Goal: Communication & Community: Answer question/provide support

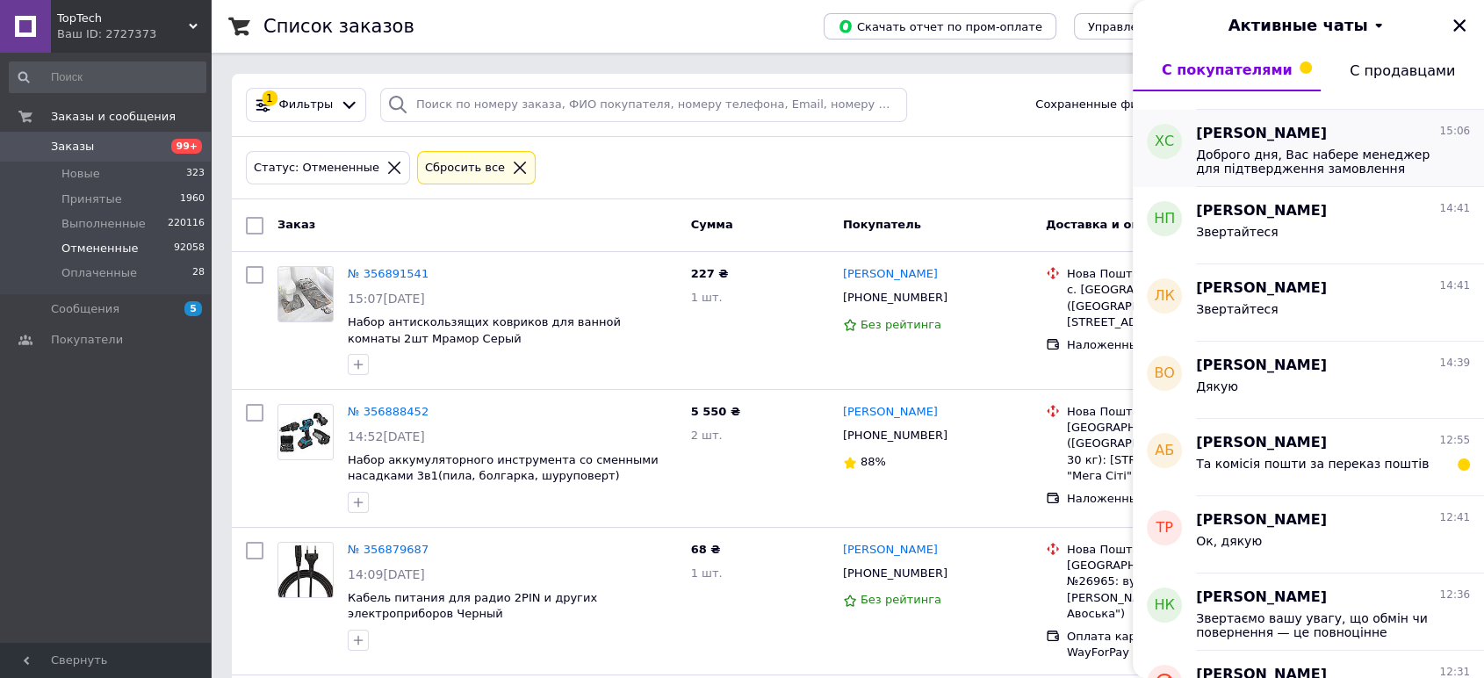
scroll to position [487, 0]
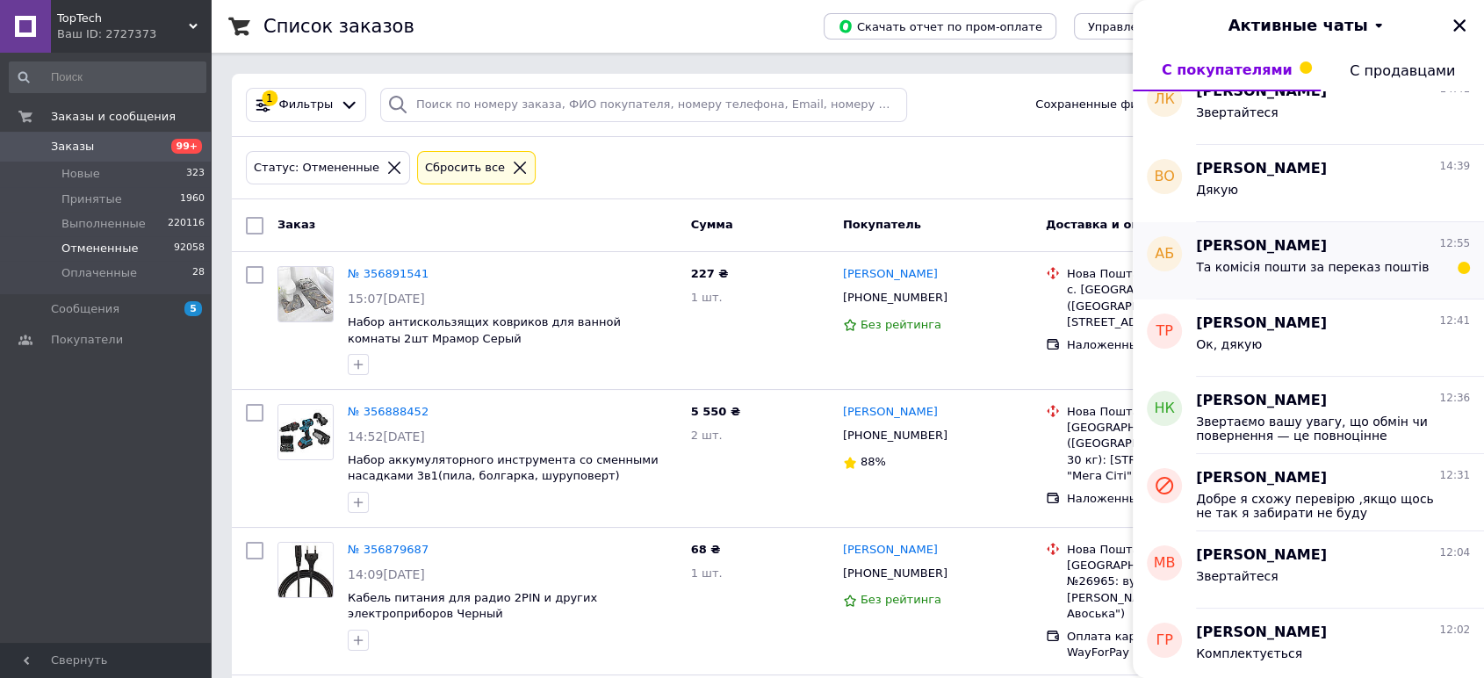
click at [1298, 265] on span "Та комісія пошти за переказ поштів" at bounding box center [1312, 267] width 233 height 14
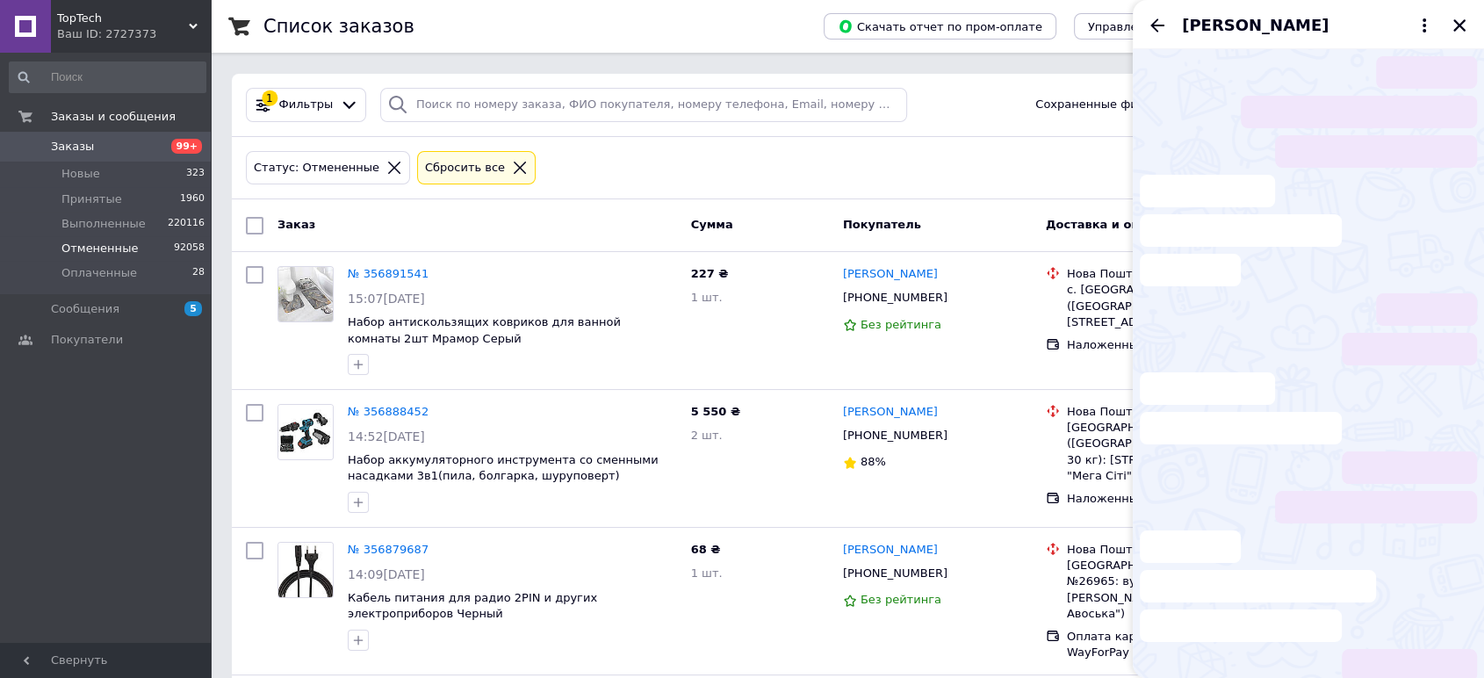
scroll to position [23, 0]
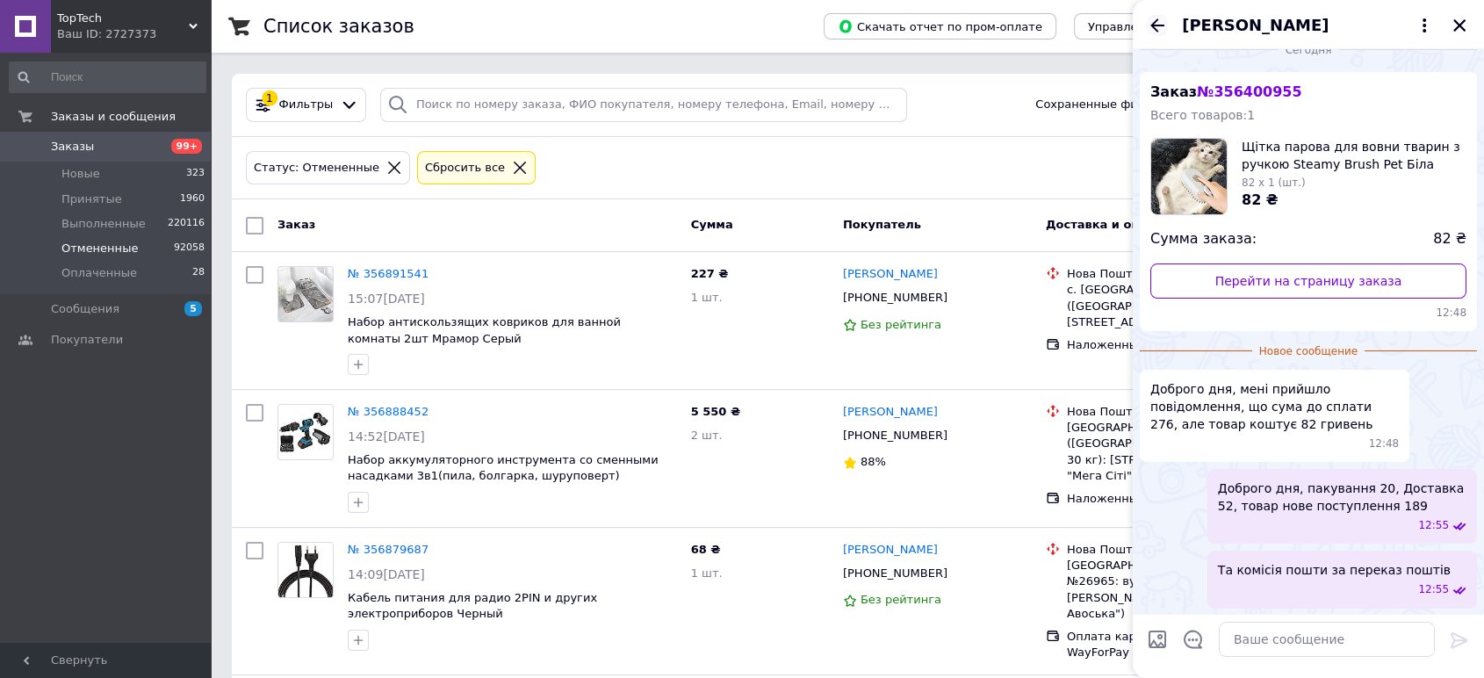
click at [1159, 16] on icon "Назад" at bounding box center [1157, 25] width 21 height 21
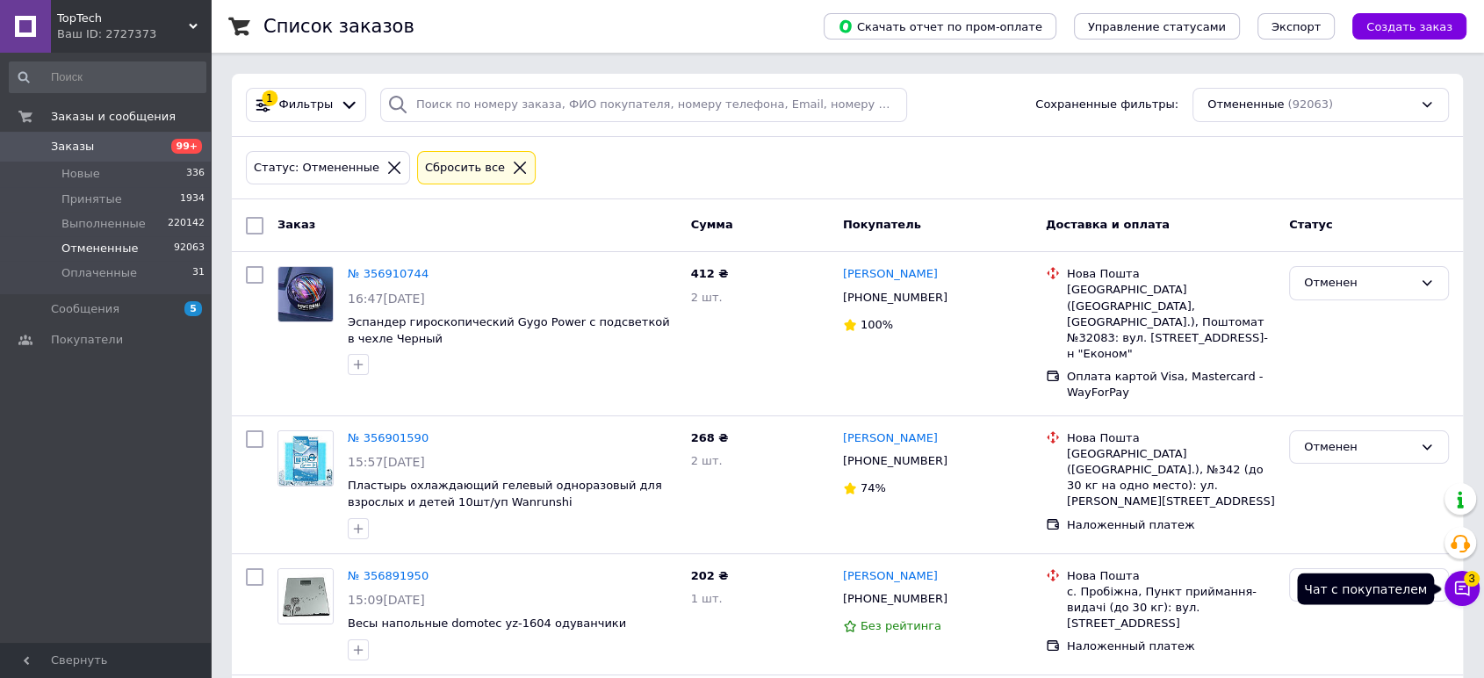
click at [1463, 596] on icon at bounding box center [1462, 589] width 18 height 18
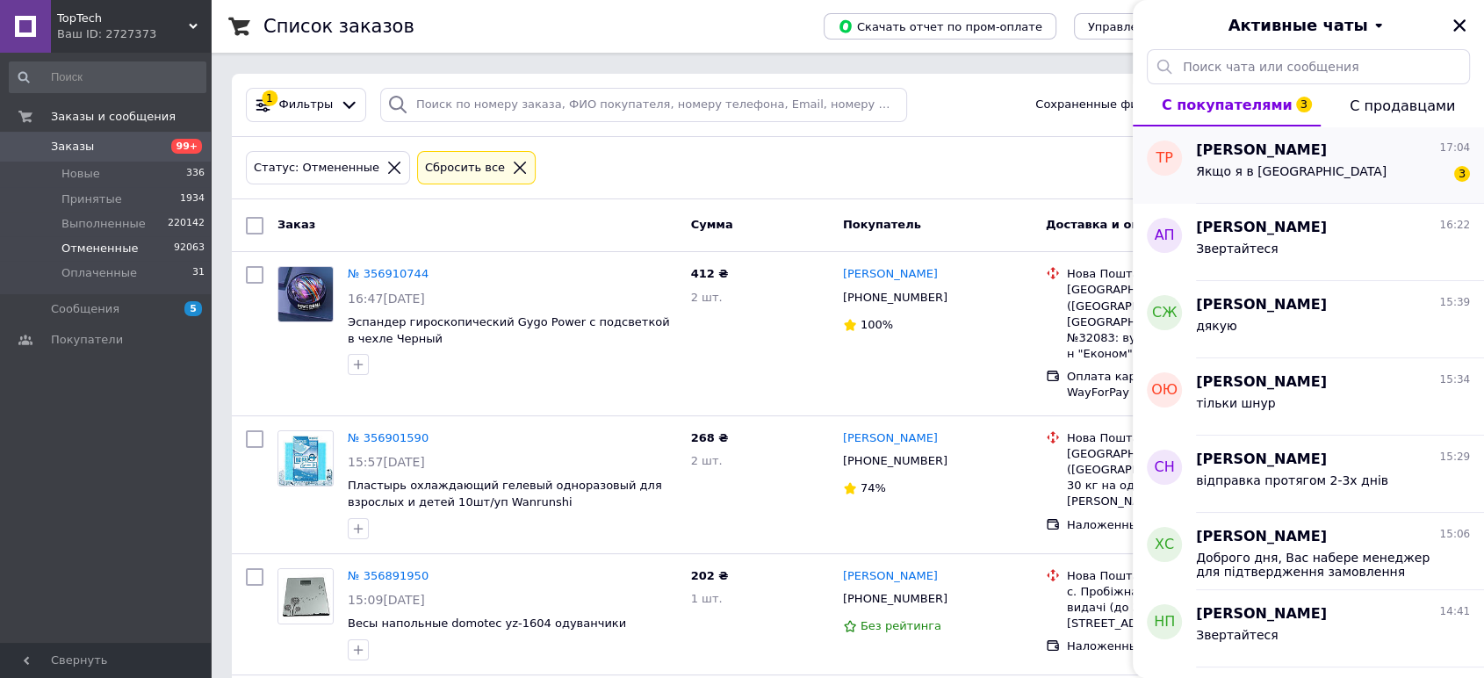
click at [1308, 157] on div "Таня Рудченко 17:04" at bounding box center [1333, 151] width 274 height 20
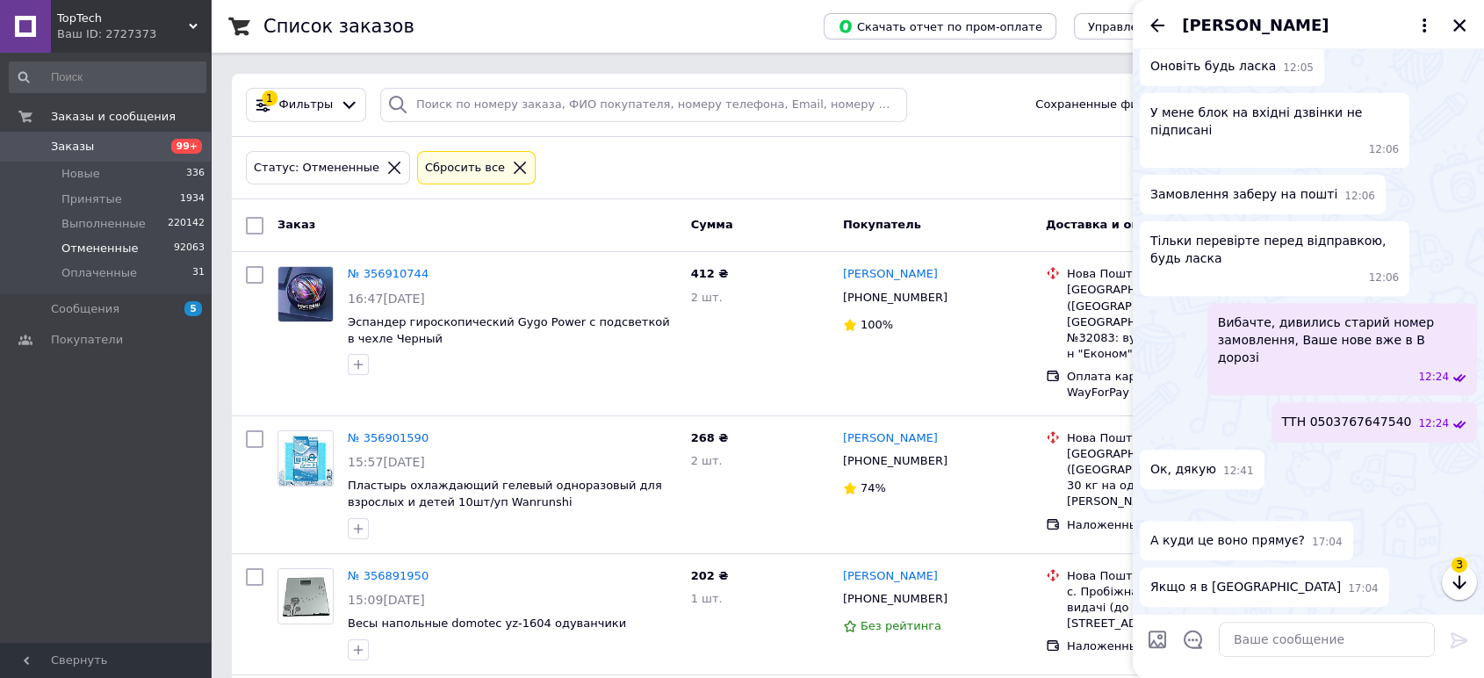
scroll to position [830, 0]
click at [1154, 499] on img at bounding box center [1147, 506] width 14 height 14
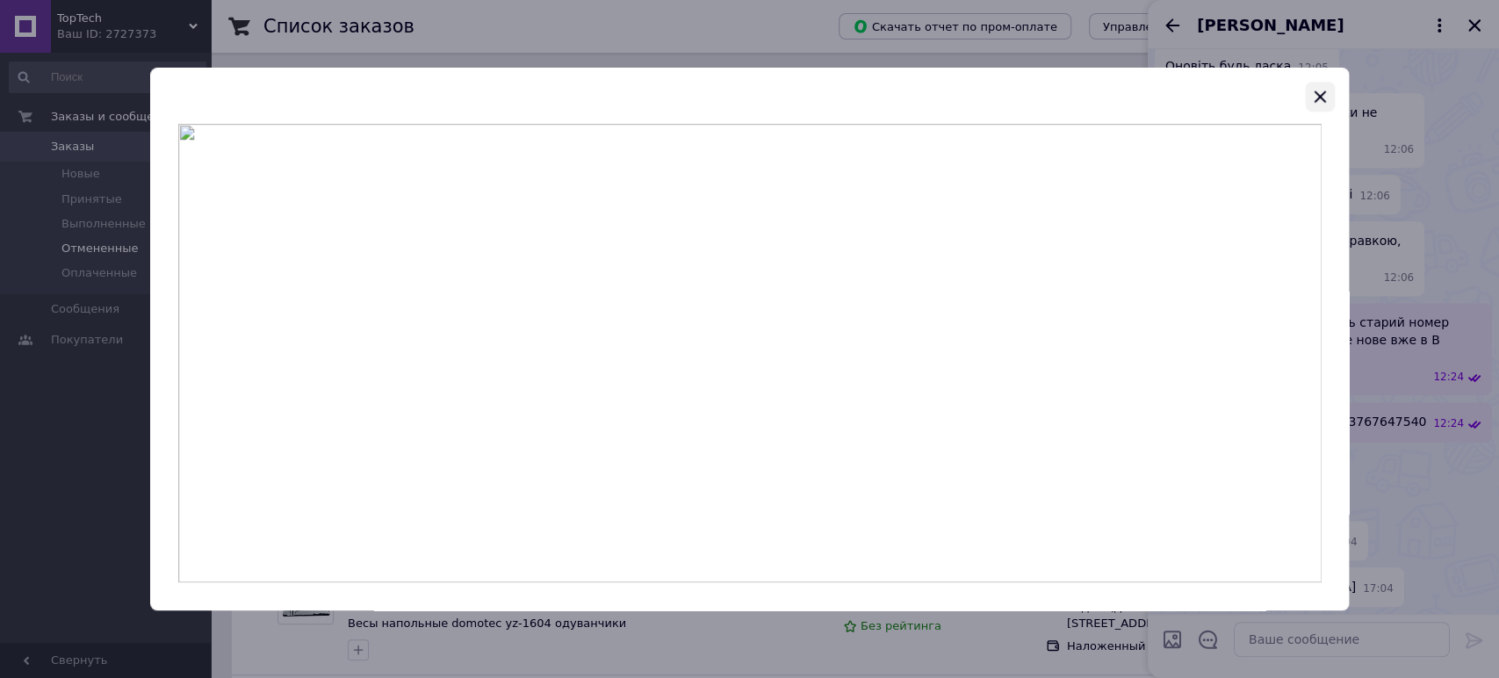
click at [1306, 93] on button "button" at bounding box center [1320, 97] width 30 height 30
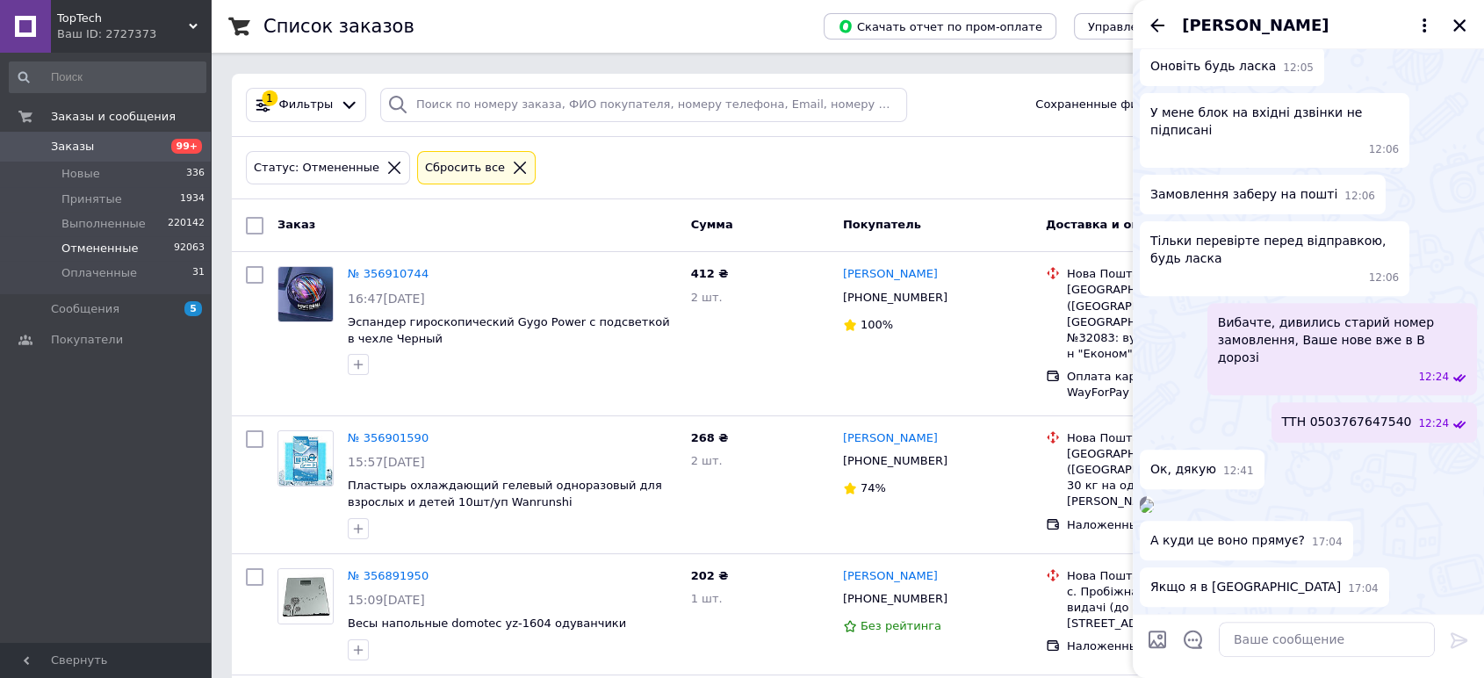
click at [1363, 413] on span "ТТН 0503767647540" at bounding box center [1347, 422] width 130 height 18
copy span "0503767647540"
click at [1263, 649] on textarea at bounding box center [1327, 639] width 216 height 35
paste textarea "м. Черкаси, Черкаський р-н, Черкаська обл"
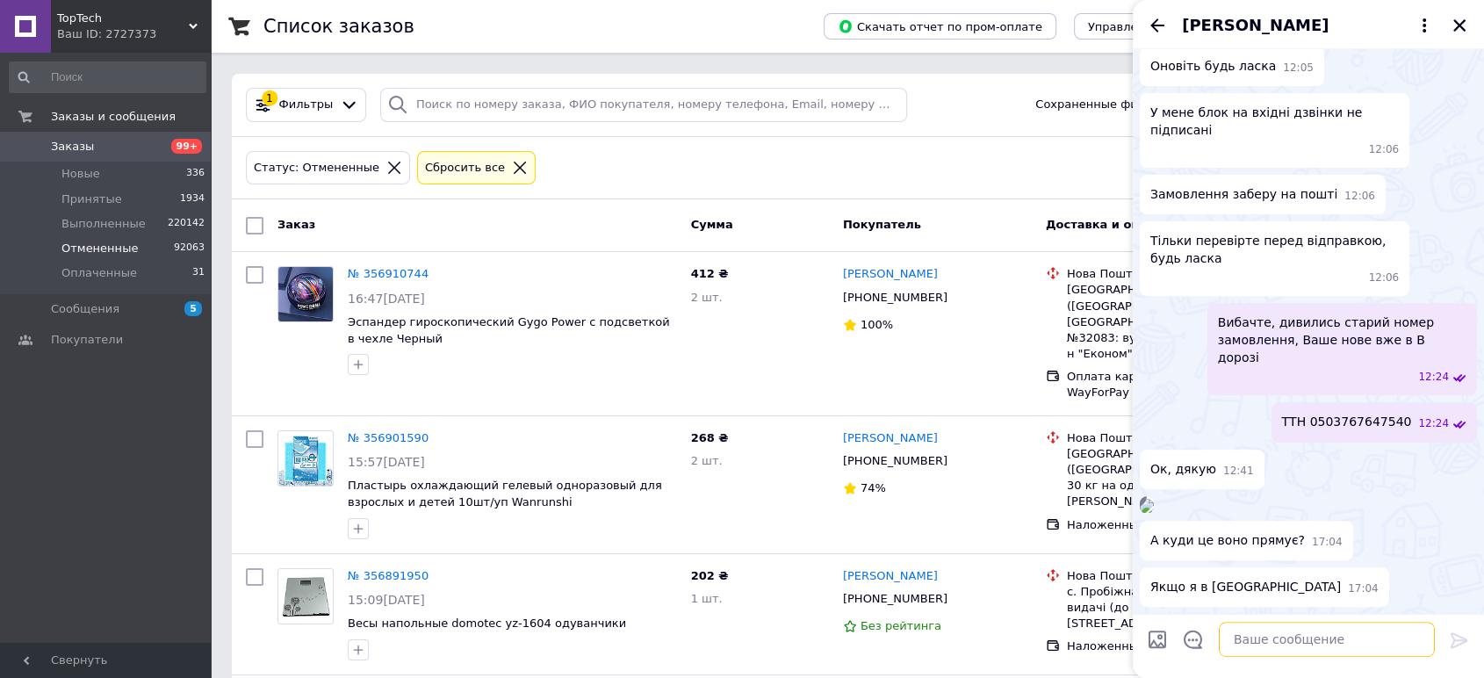
type textarea "м. Черкаси, Черкаський р-н, Черкаська обл"
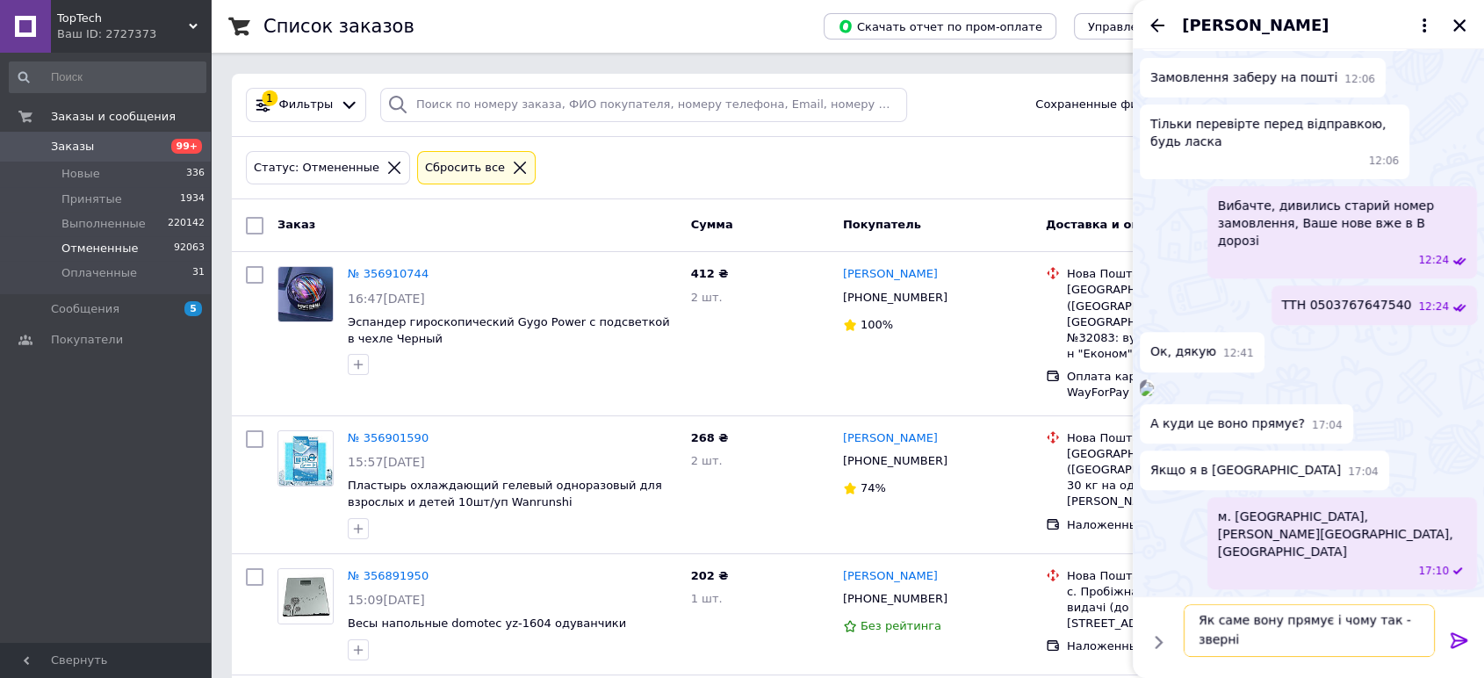
scroll to position [1, 0]
type textarea "Як саме вону прямує і чому так - зверніться до пошти"
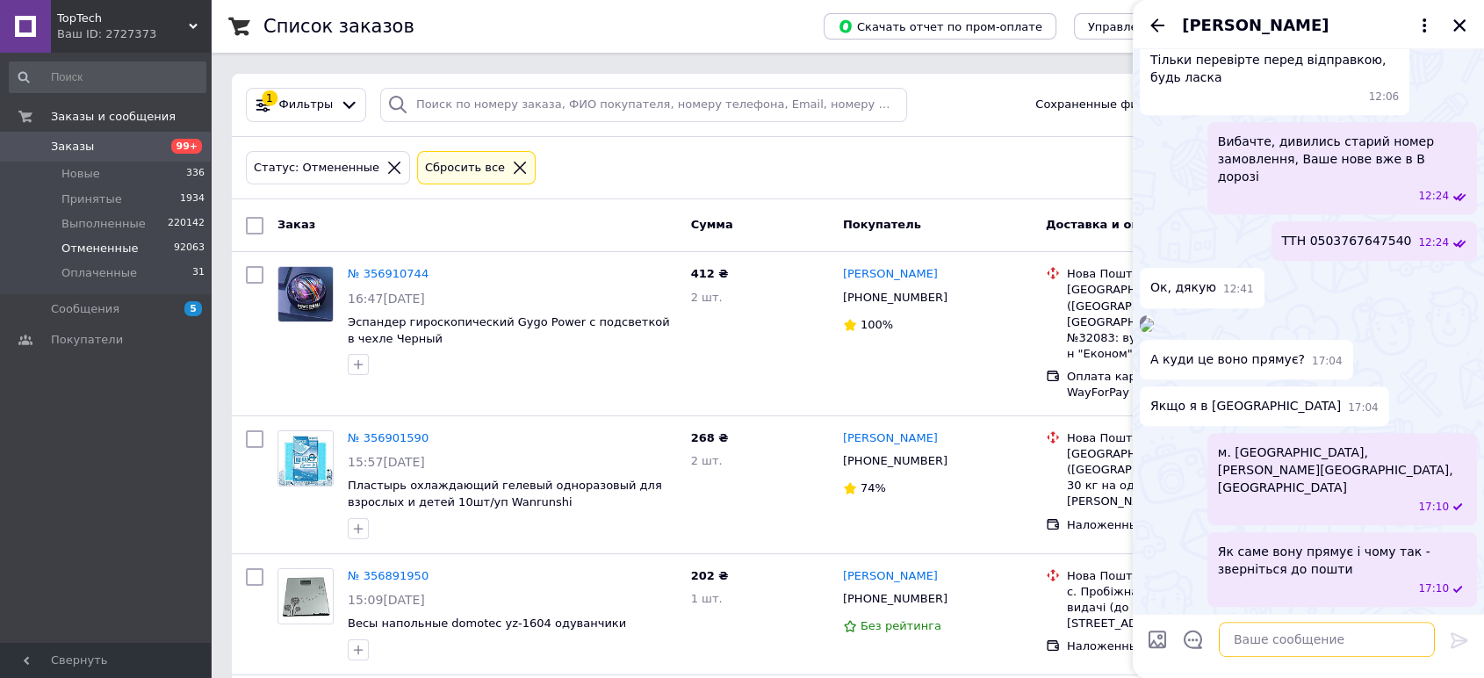
scroll to position [945, 0]
click at [1166, 25] on icon "Назад" at bounding box center [1157, 25] width 21 height 21
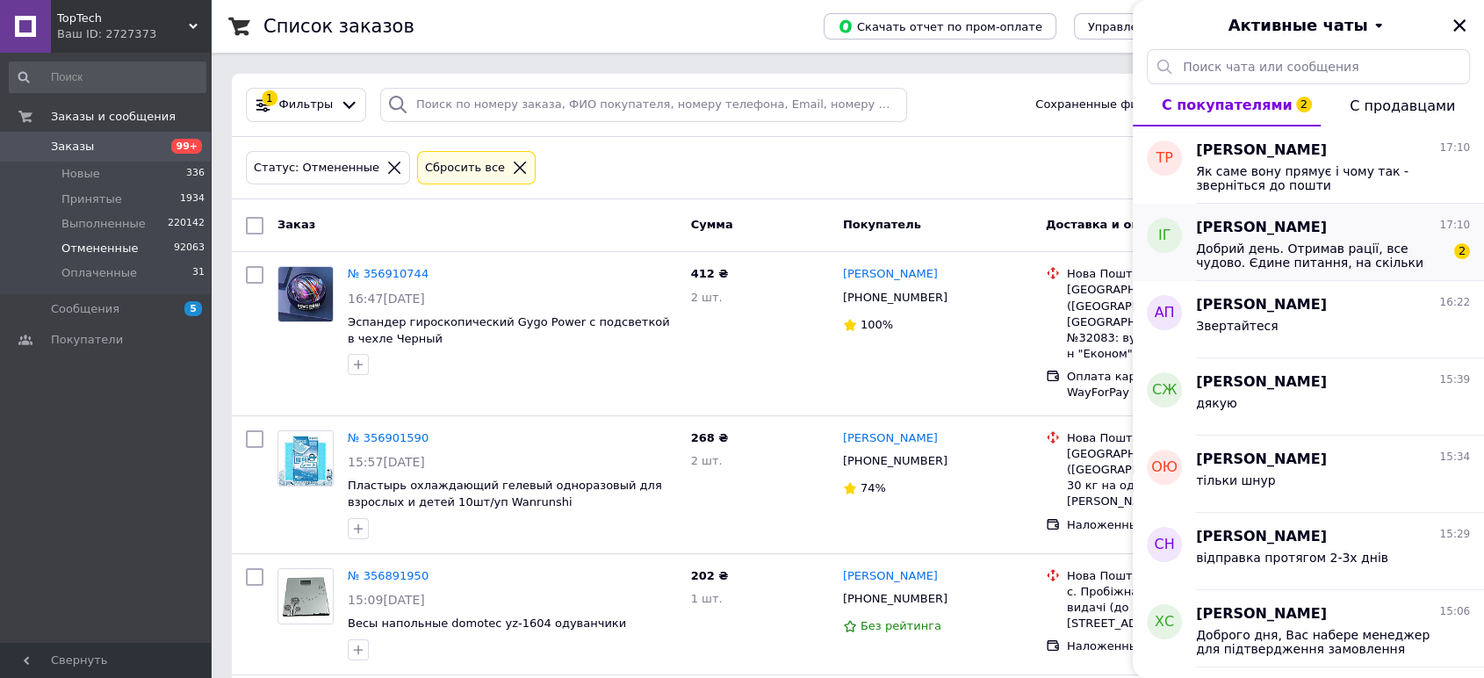
click at [1325, 259] on span "Добрий день. Отримав рації, все чудово. Єдине питання, на скільки легально їх в…" at bounding box center [1320, 256] width 249 height 28
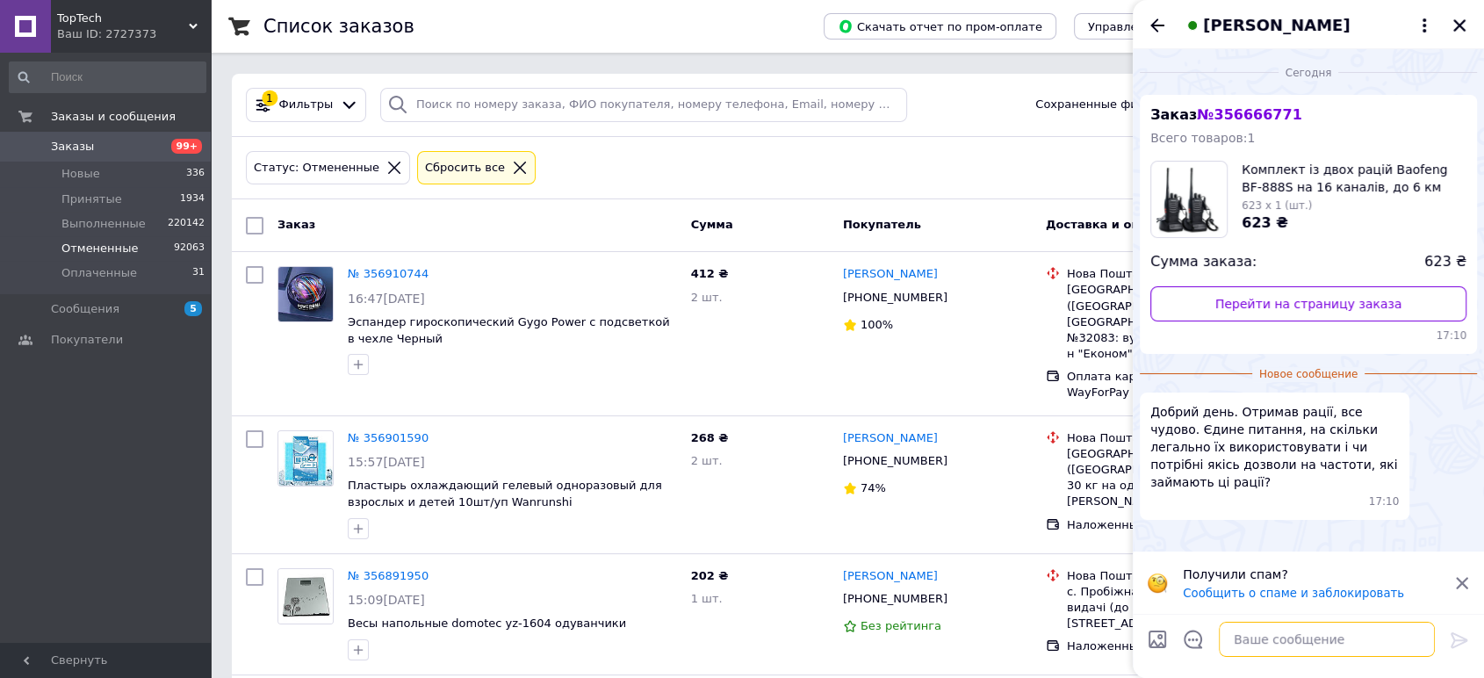
drag, startPoint x: 1285, startPoint y: 645, endPoint x: 1294, endPoint y: 638, distance: 11.8
click at [1290, 639] on textarea at bounding box center [1327, 639] width 216 height 35
type textarea "1"
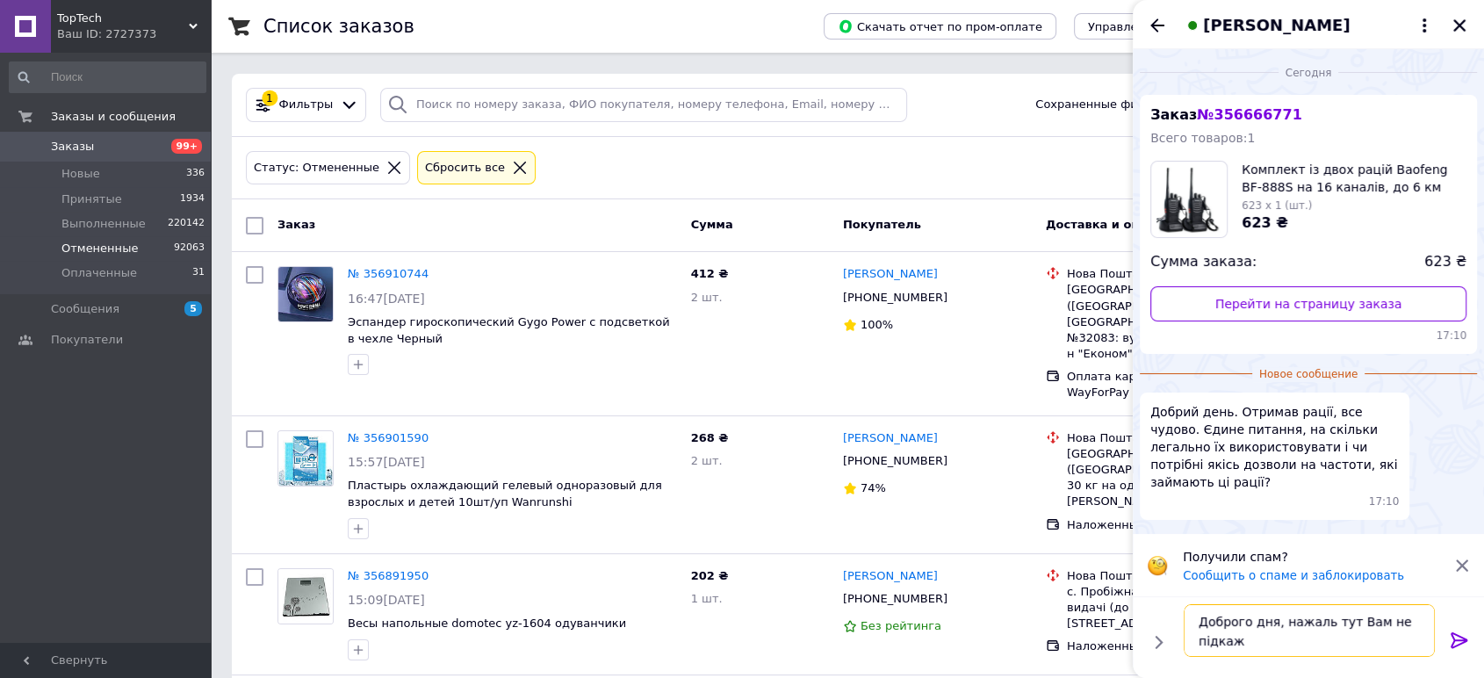
type textarea "Доброго дня, нажаль тут Вам не підкажу"
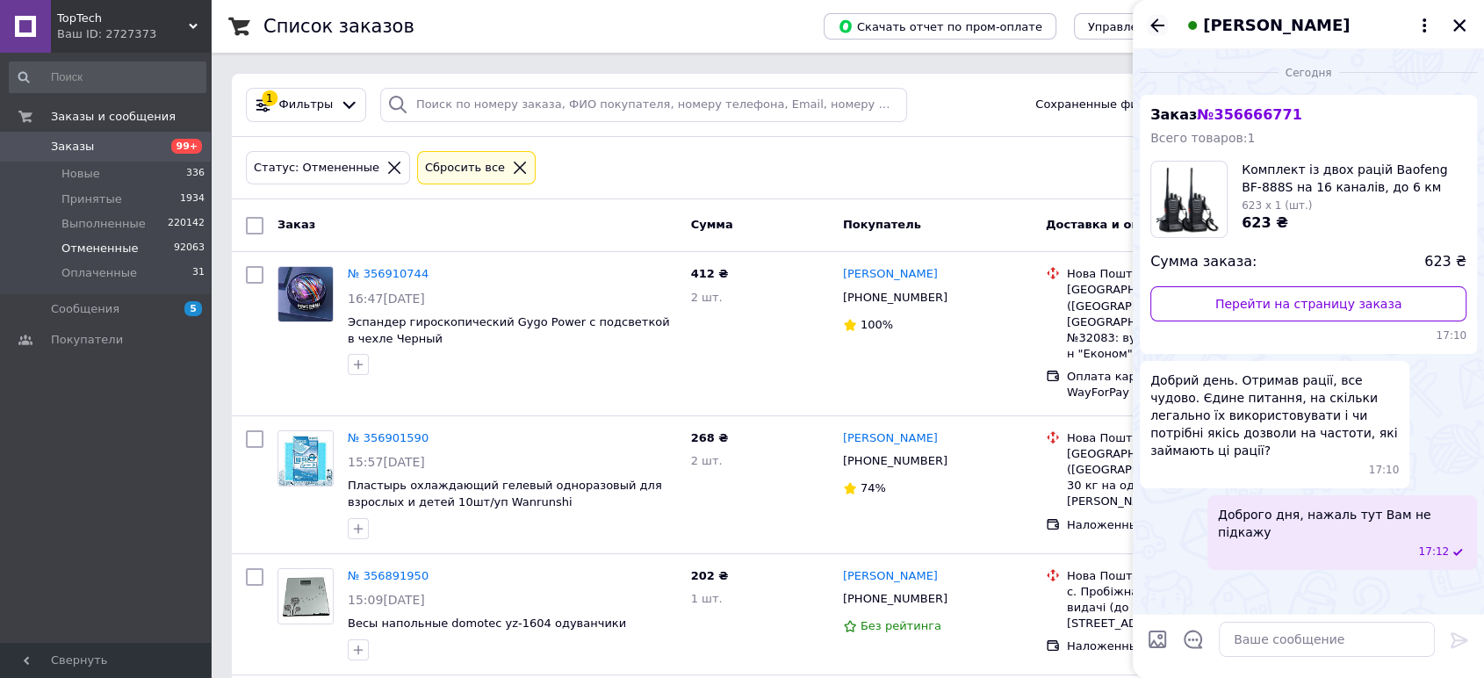
click at [1155, 19] on icon "Назад" at bounding box center [1157, 25] width 21 height 21
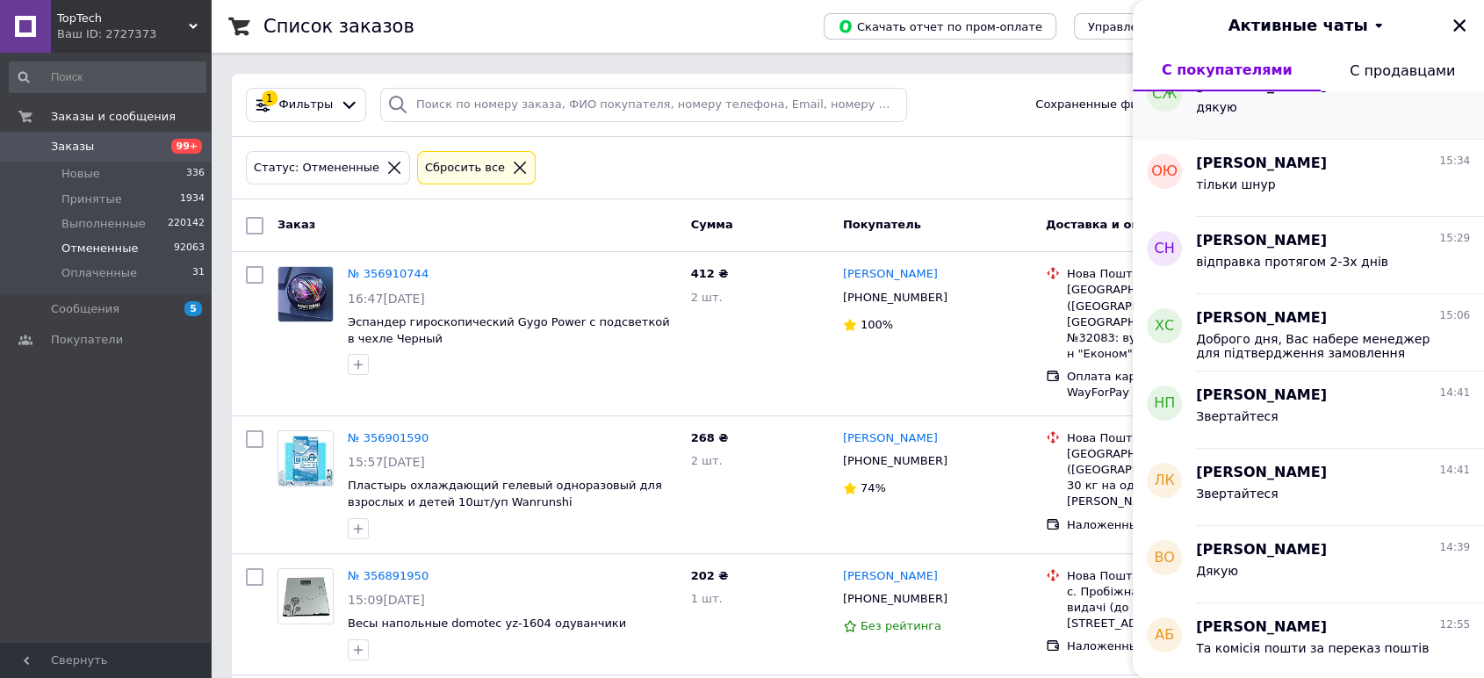
scroll to position [0, 0]
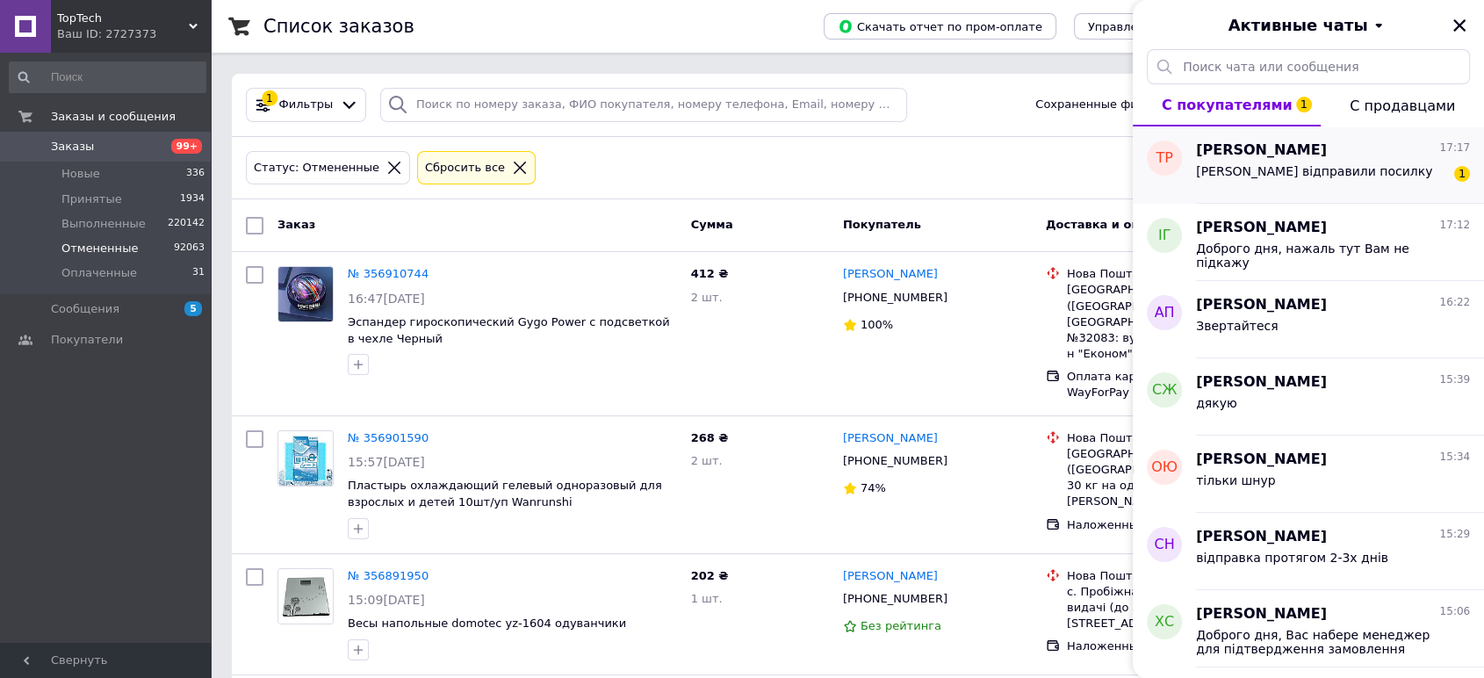
click at [1391, 175] on div "Ви відправили посилку 1" at bounding box center [1333, 175] width 274 height 28
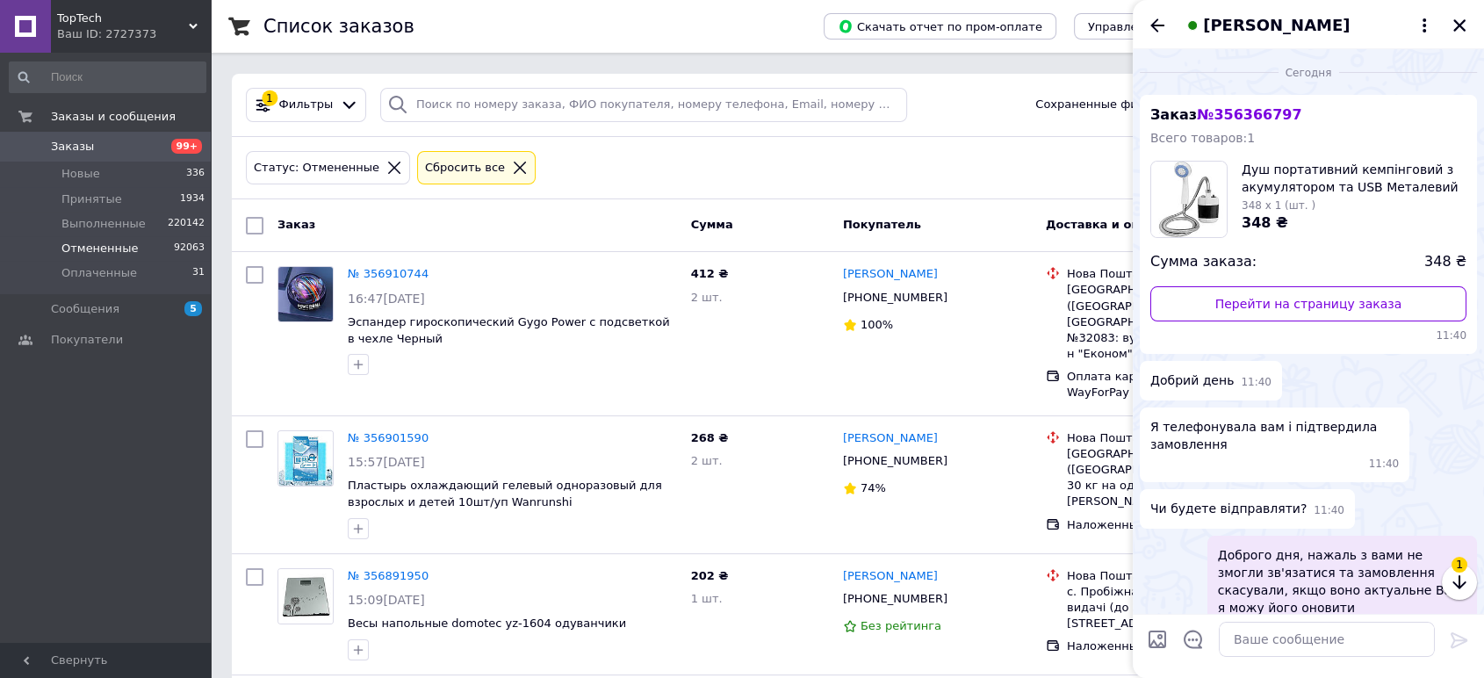
scroll to position [1023, 0]
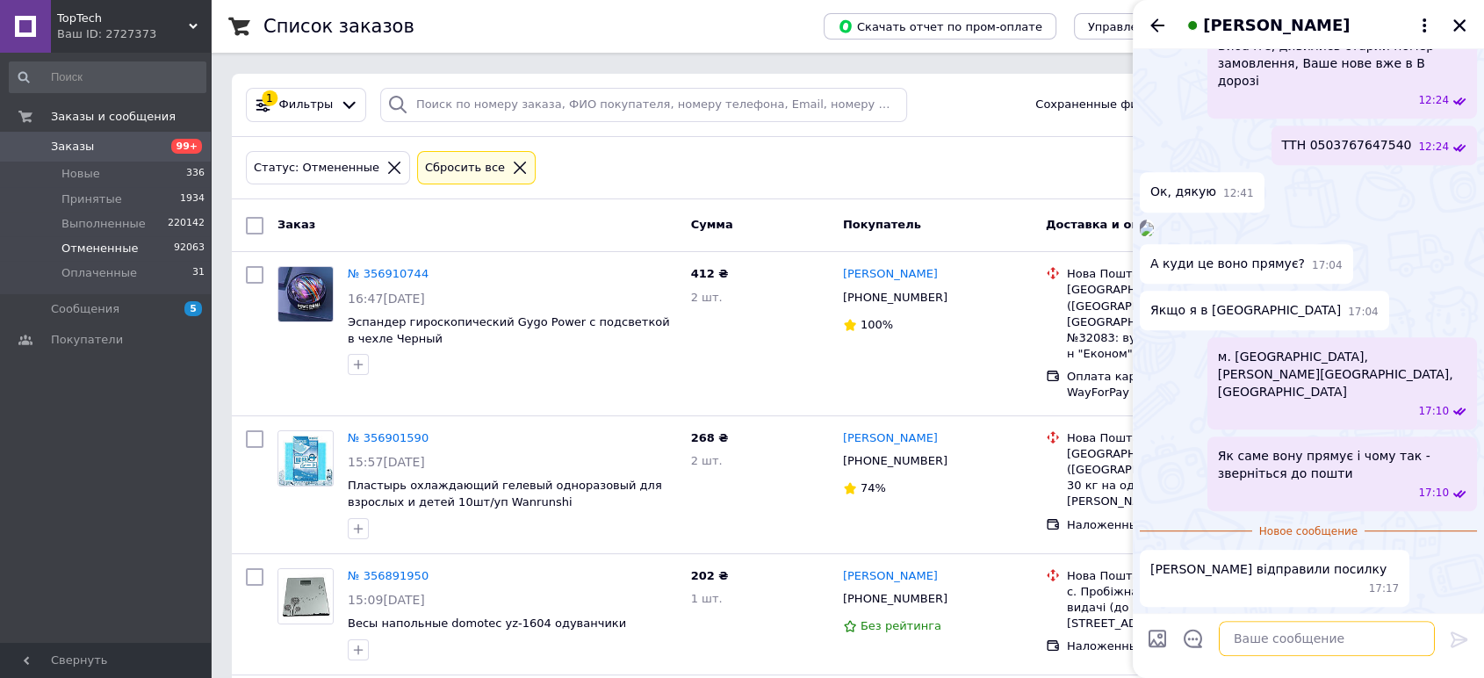
click at [1274, 638] on textarea at bounding box center [1327, 639] width 216 height 35
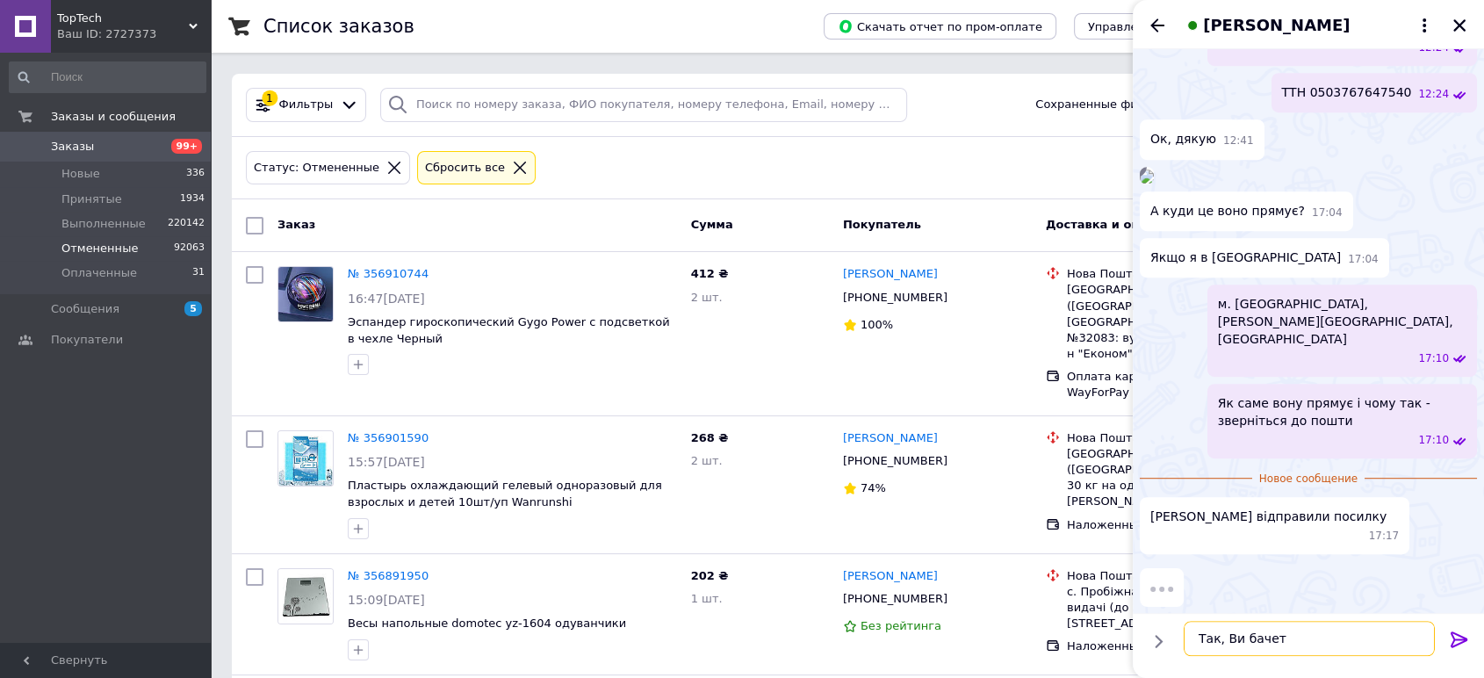
type textarea "Так, Ви бачете"
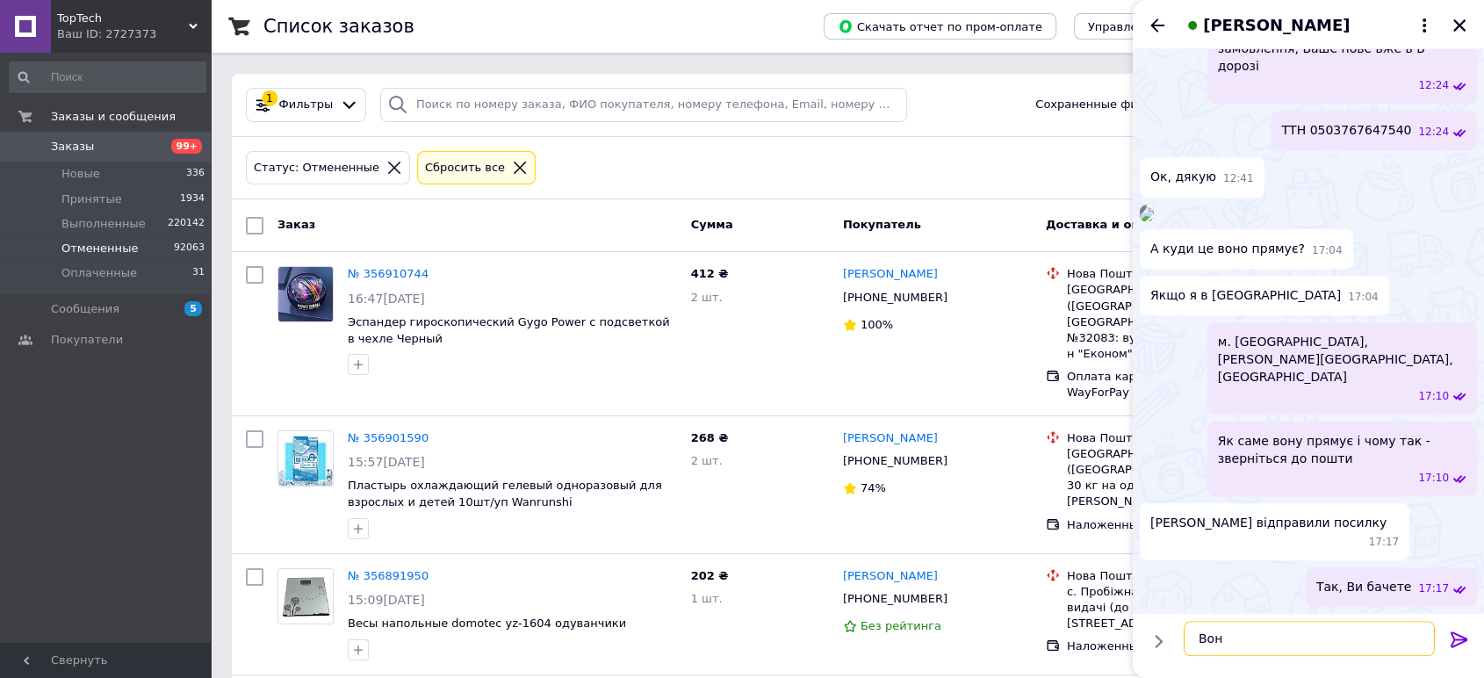
scroll to position [1039, 0]
type textarea "Вона прямує"
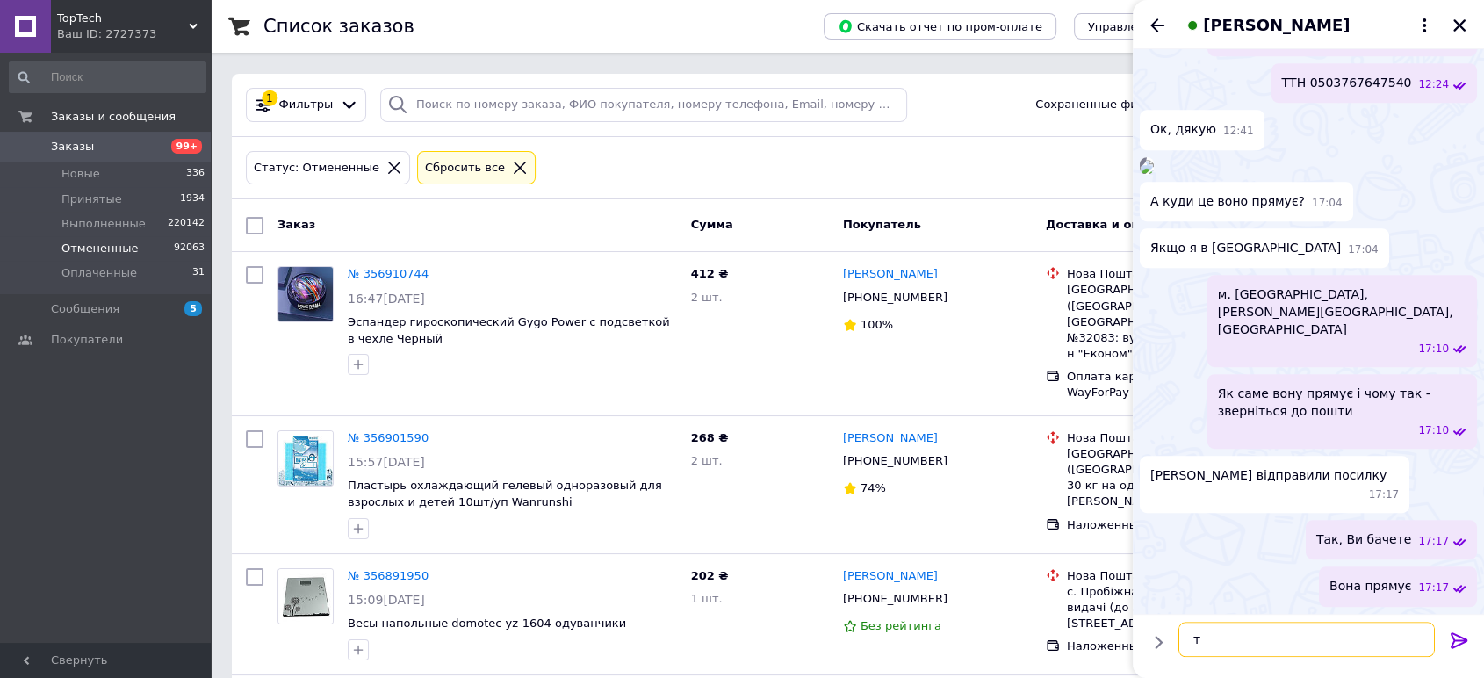
scroll to position [1085, 0]
type textarea "т"
paste textarea "В дорозі"
type textarea "В дорозі"
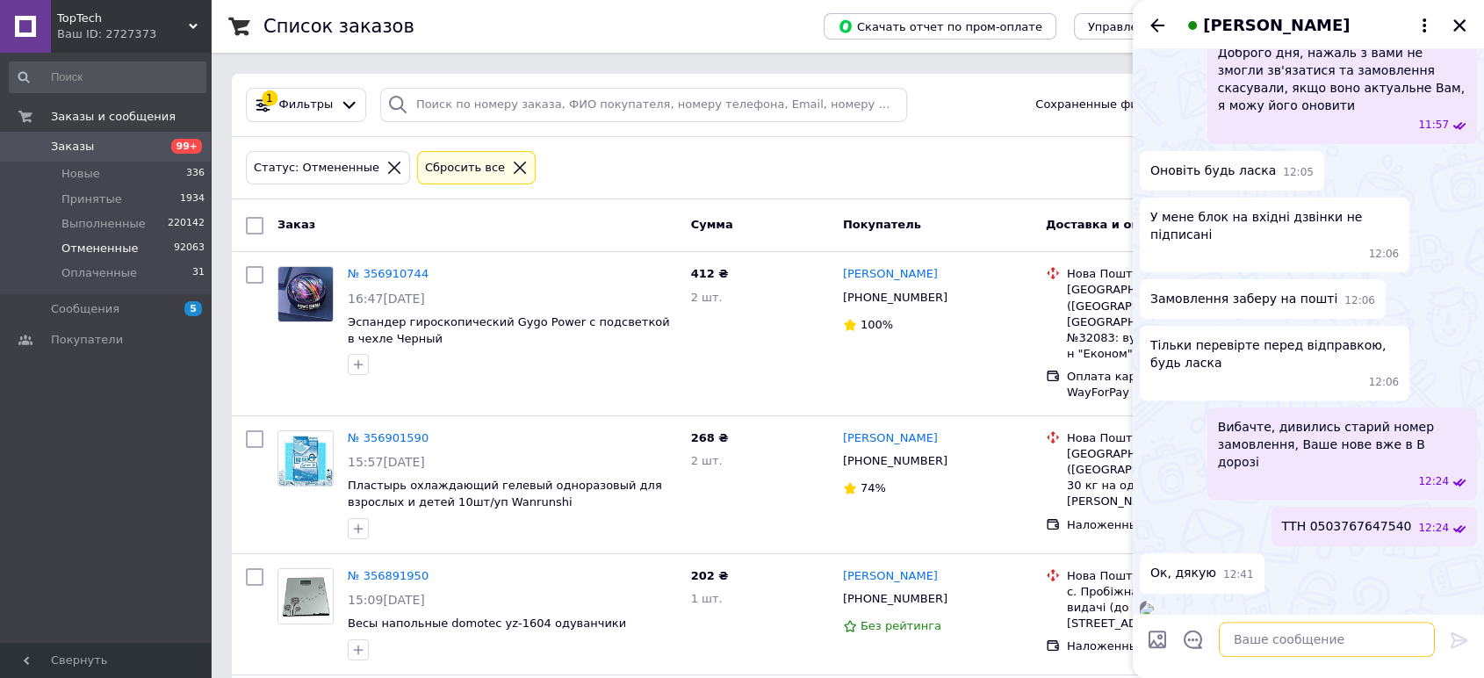
scroll to position [495, 0]
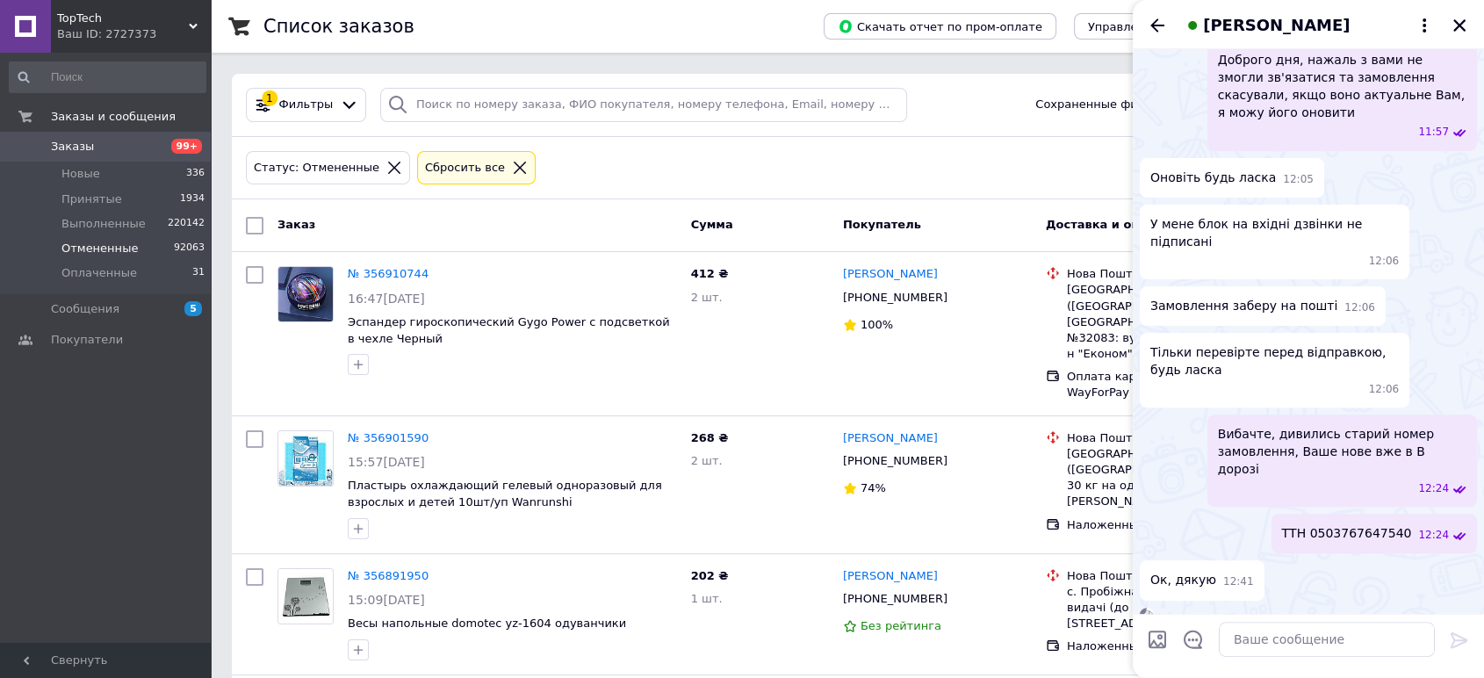
click at [1405, 524] on span "ТТН 0503767647540" at bounding box center [1347, 533] width 130 height 18
copy span "0503767647540"
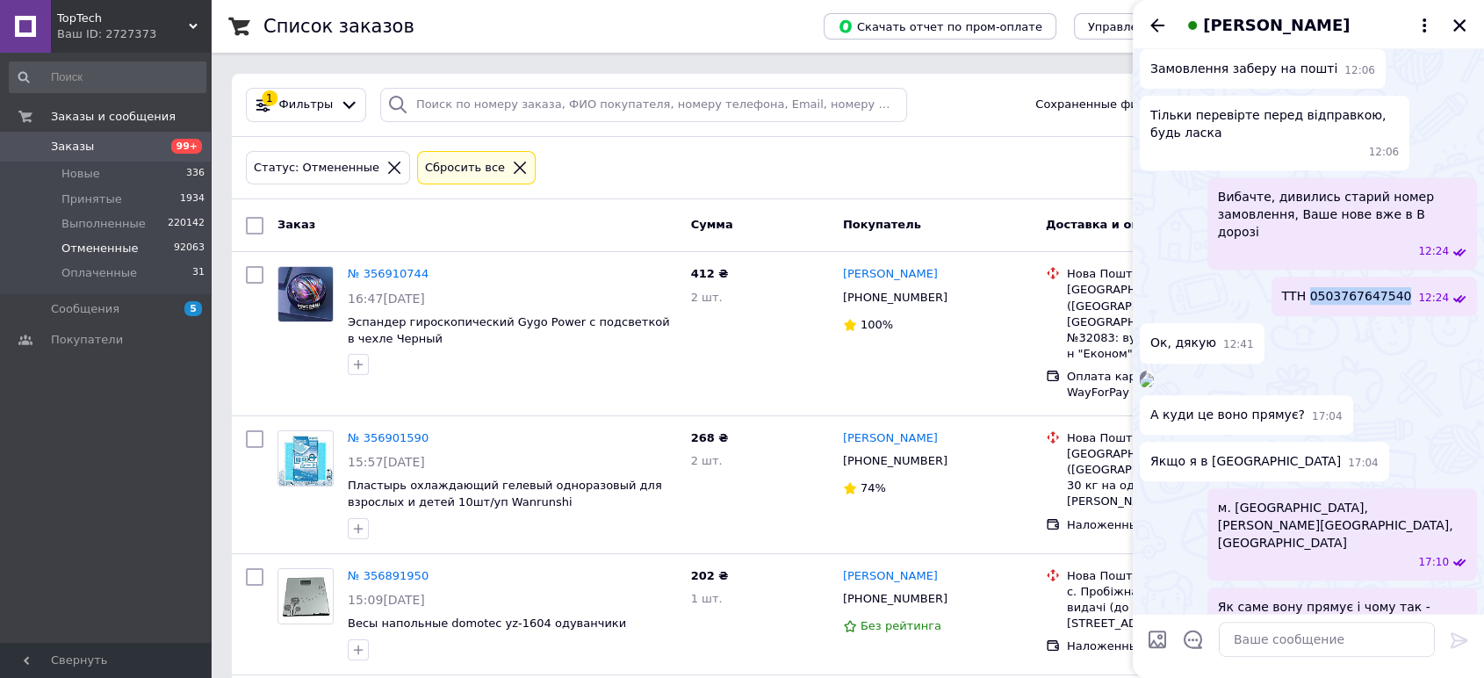
scroll to position [1081, 0]
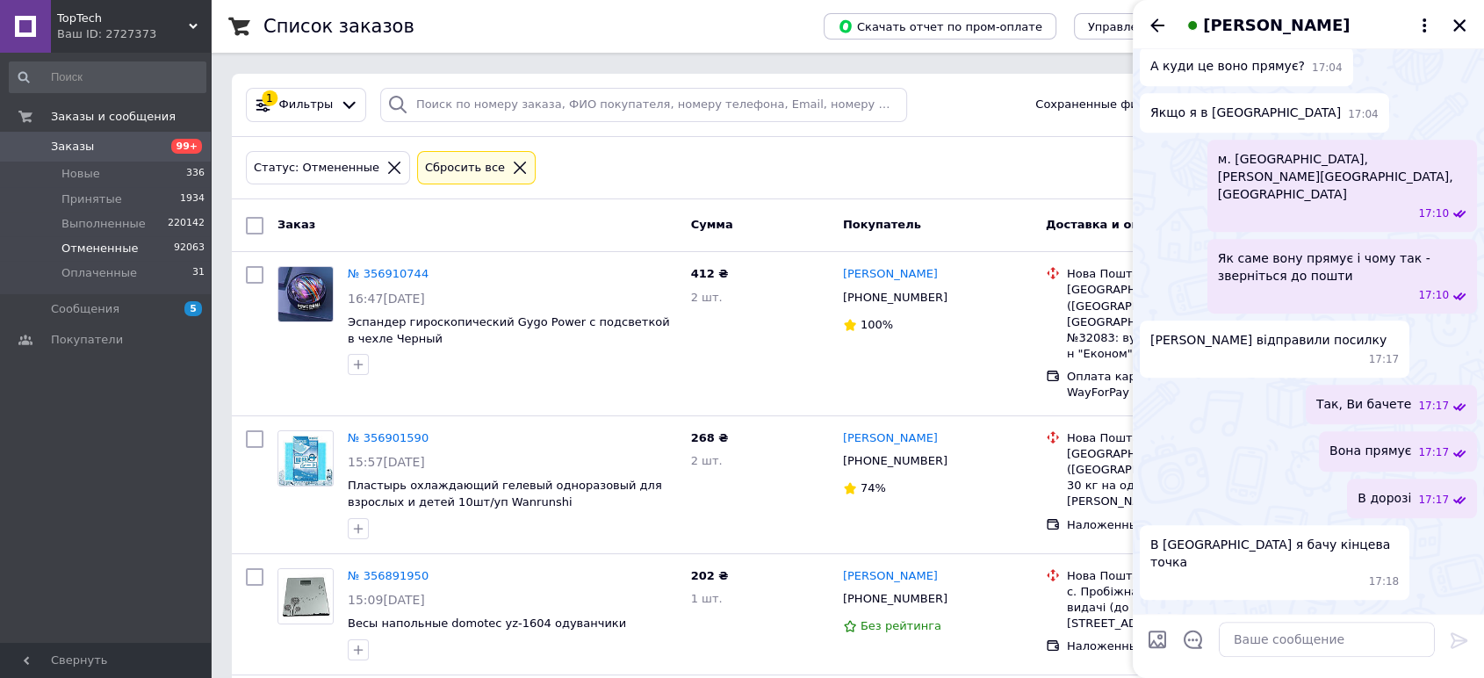
click at [1154, 39] on img at bounding box center [1147, 32] width 14 height 14
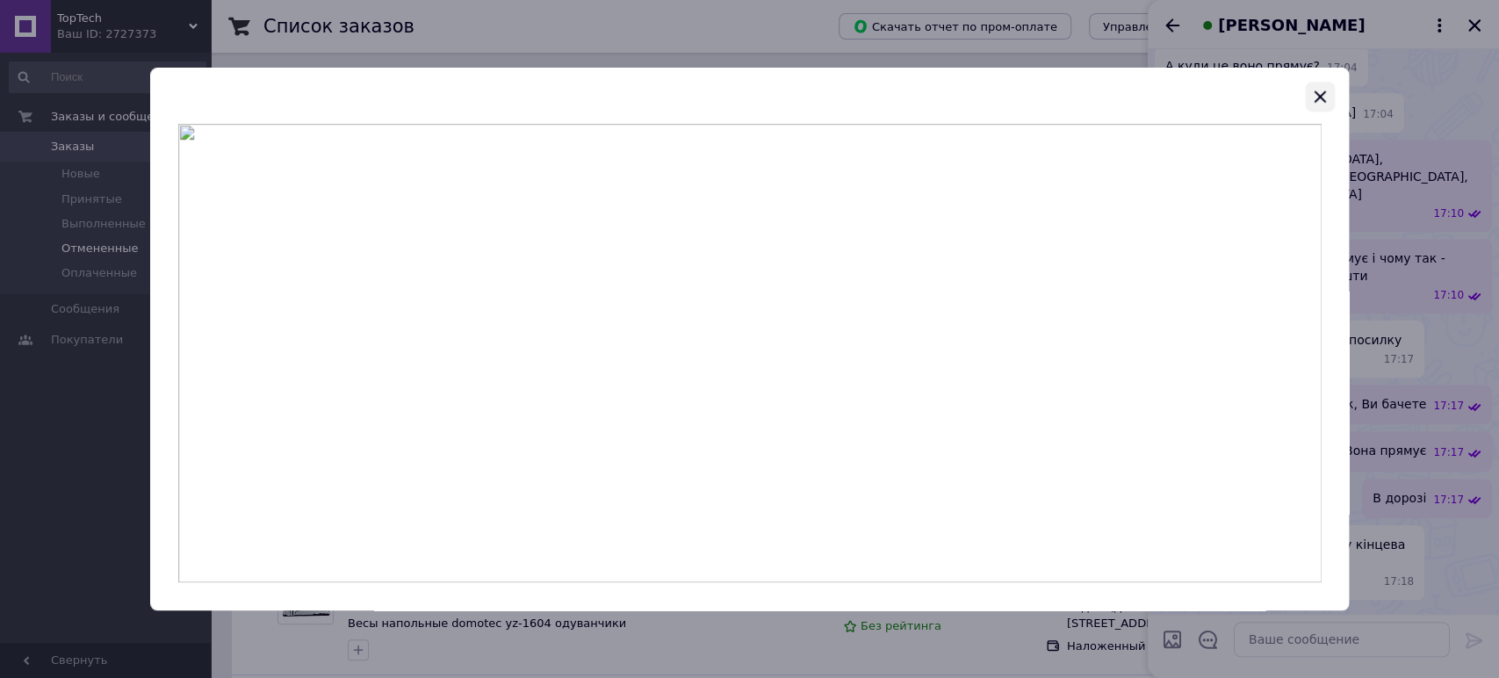
click at [1321, 90] on icon "button" at bounding box center [1319, 96] width 21 height 21
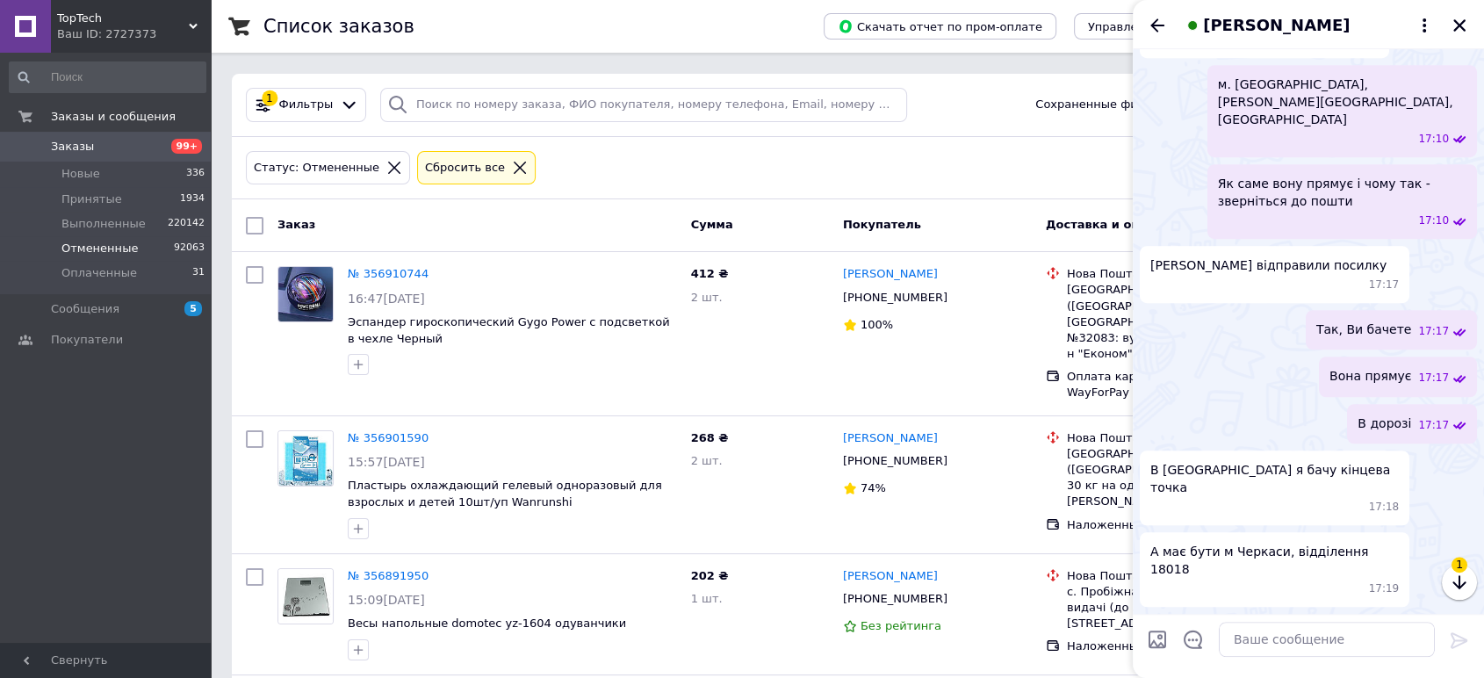
scroll to position [1243, 0]
drag, startPoint x: 1440, startPoint y: 585, endPoint x: 1419, endPoint y: 580, distance: 21.7
click at [1434, 585] on div "А має бути м Черкаси, відділення 18018 17:19" at bounding box center [1308, 569] width 337 height 75
click at [1304, 640] on textarea at bounding box center [1327, 639] width 216 height 35
paste textarea "Ми відправили з Одеси до Черкас, за адресою, яку Ви вказали. Якщо є додаткові п…"
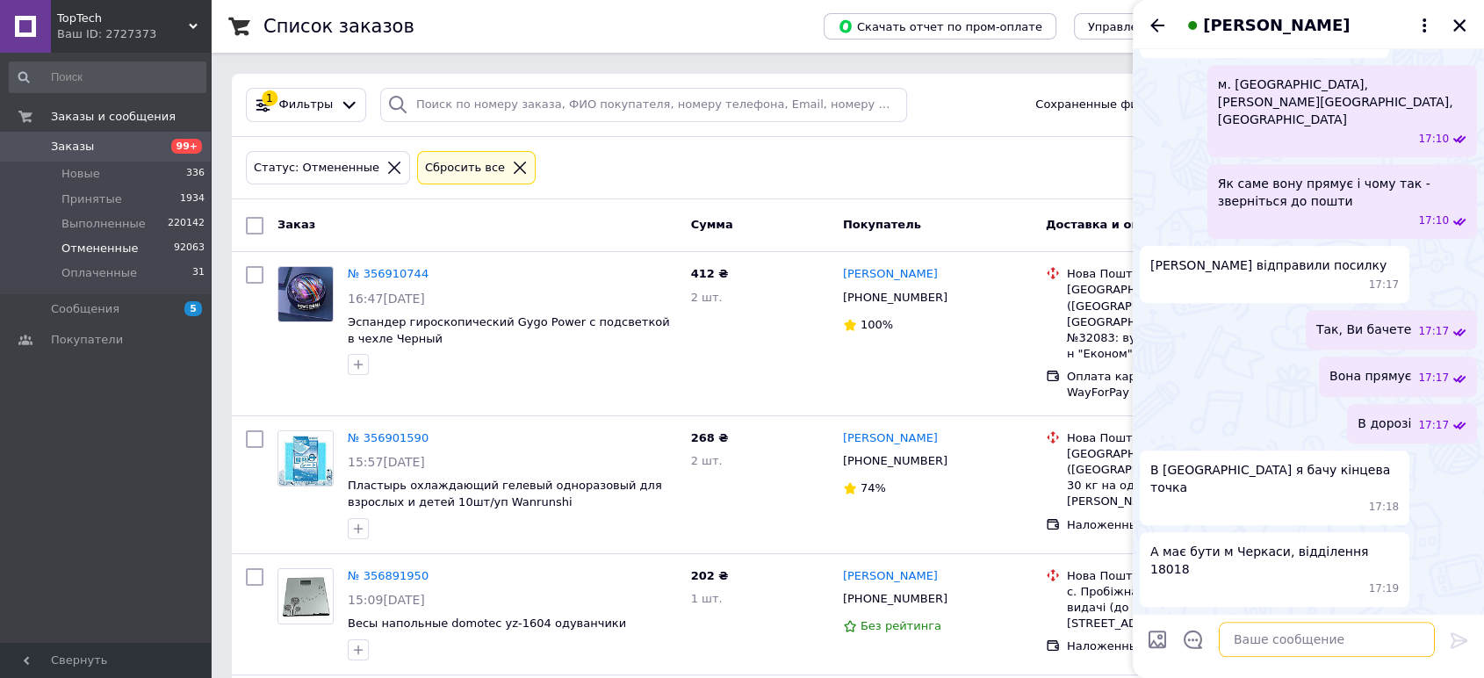
type textarea "Ми відправили з Одеси до Черкас, за адресою, яку Ви вказали. Якщо є додаткові п…"
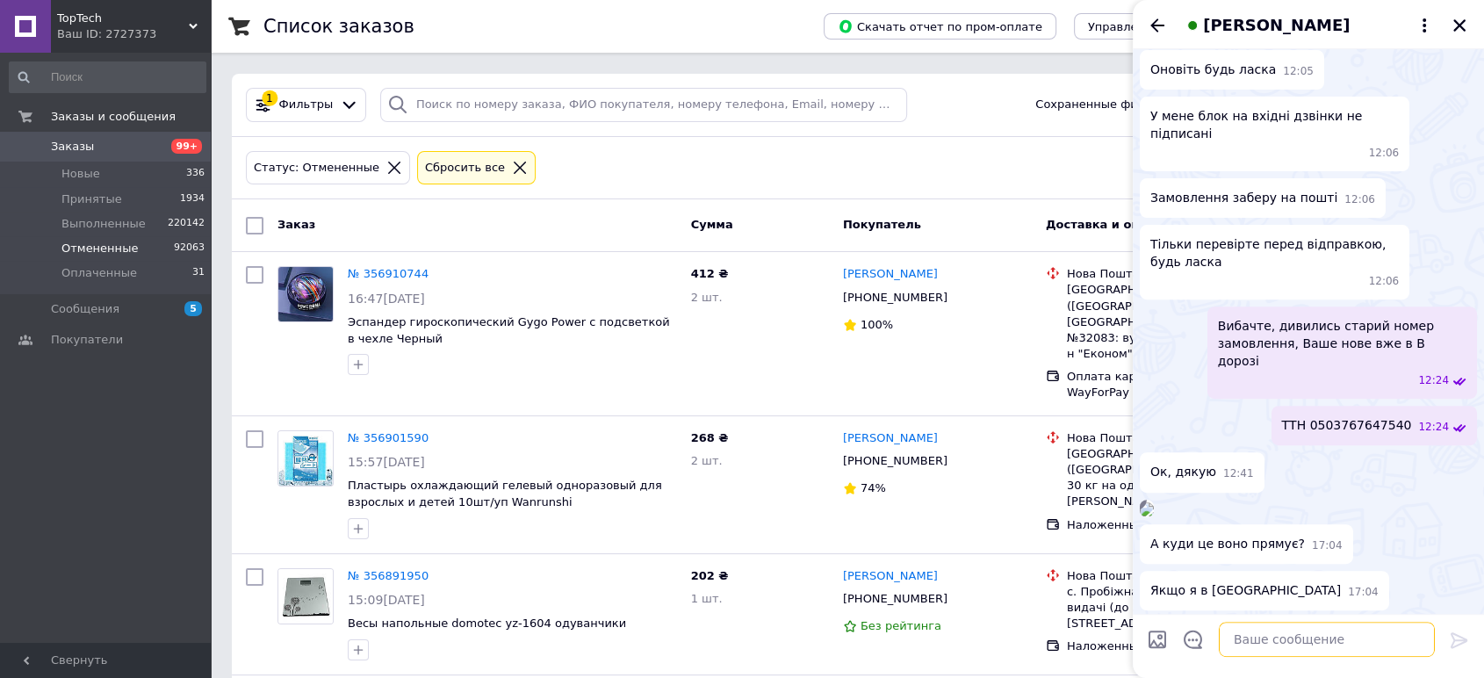
scroll to position [579, 0]
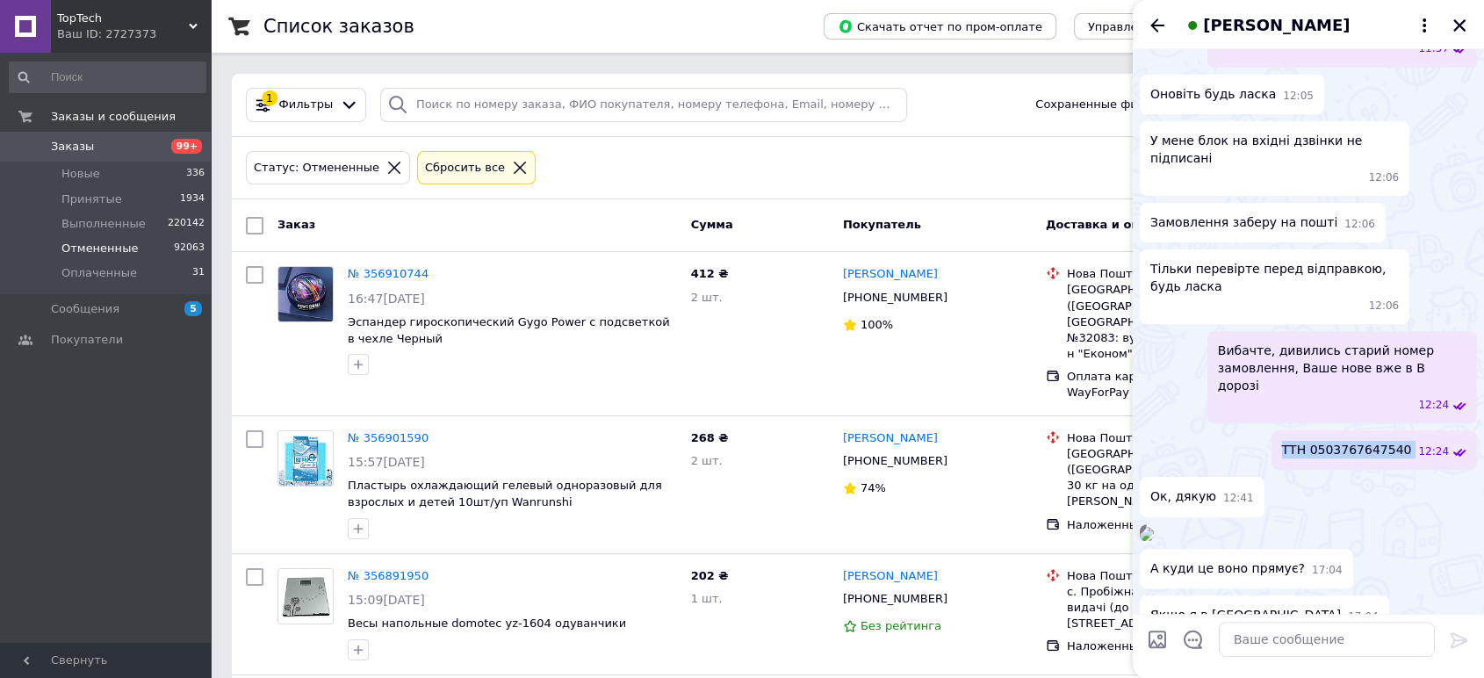
drag, startPoint x: 1302, startPoint y: 400, endPoint x: 1420, endPoint y: 403, distance: 117.7
click at [1420, 430] on div "ТТН 0503767647540 12:24" at bounding box center [1374, 450] width 205 height 40
copy span "ТТН 0503767647540"
click at [1251, 634] on textarea at bounding box center [1327, 639] width 216 height 35
paste textarea "ТТН 0503767647540"
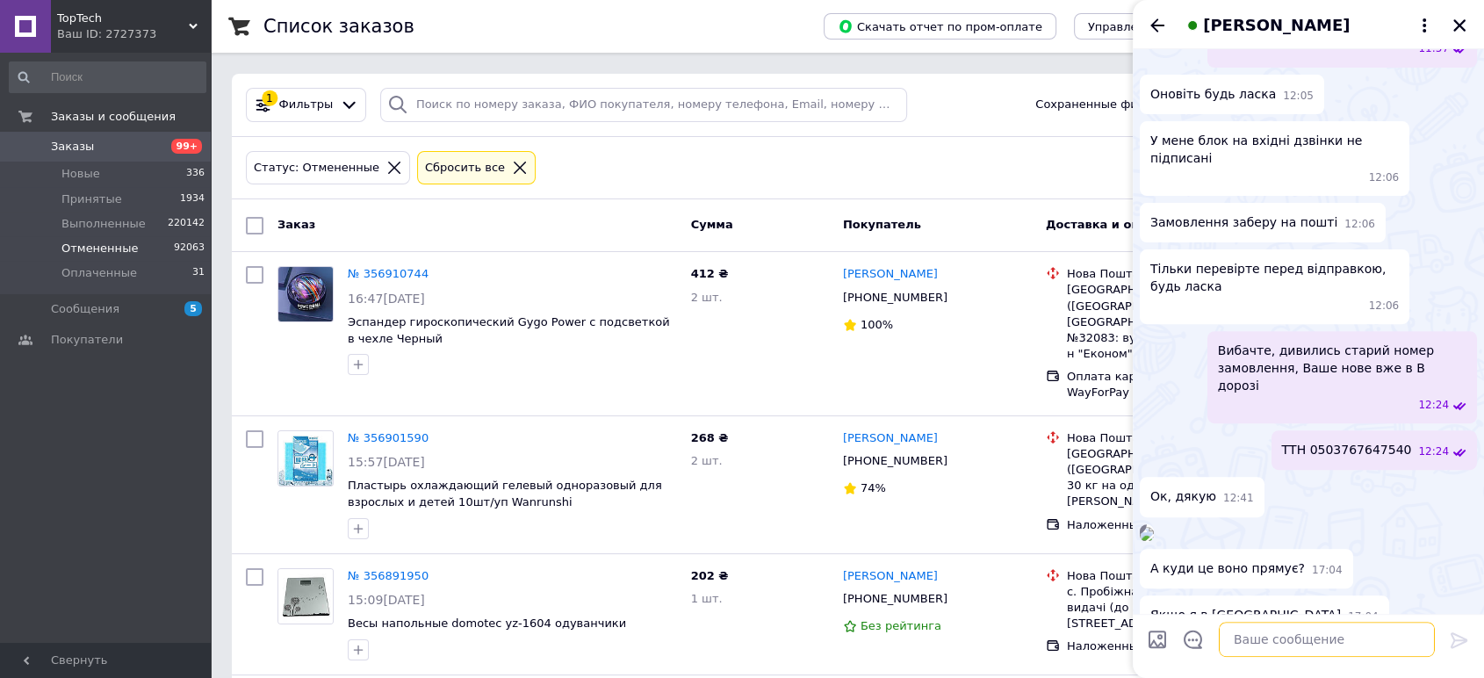
type textarea "ТТН 0503767647540"
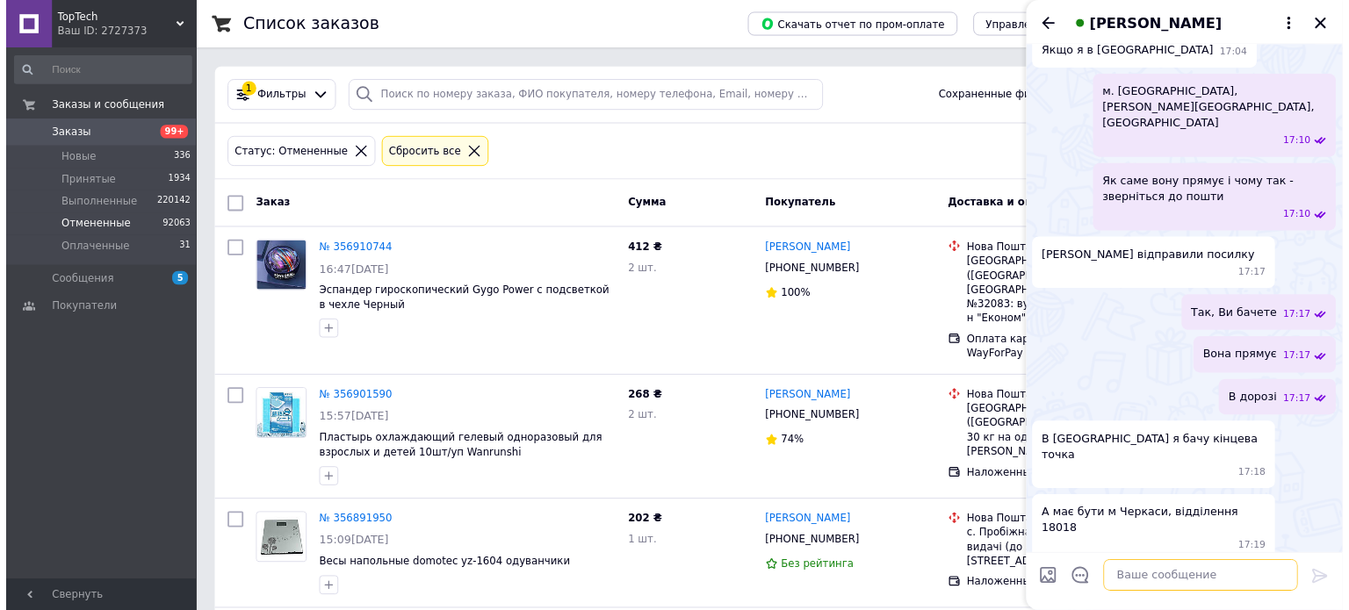
scroll to position [1114, 0]
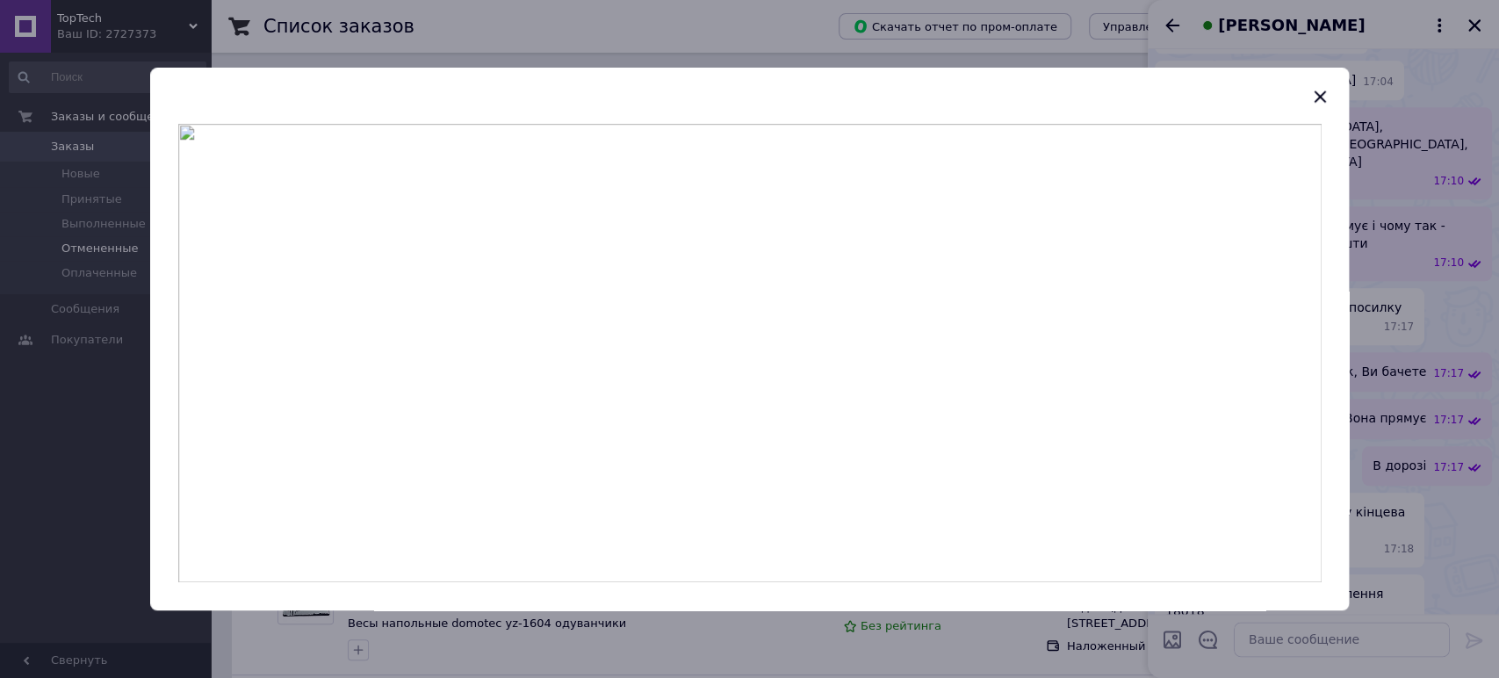
drag, startPoint x: 1448, startPoint y: 307, endPoint x: 1434, endPoint y: 328, distance: 24.6
click at [1446, 307] on div at bounding box center [749, 339] width 1499 height 678
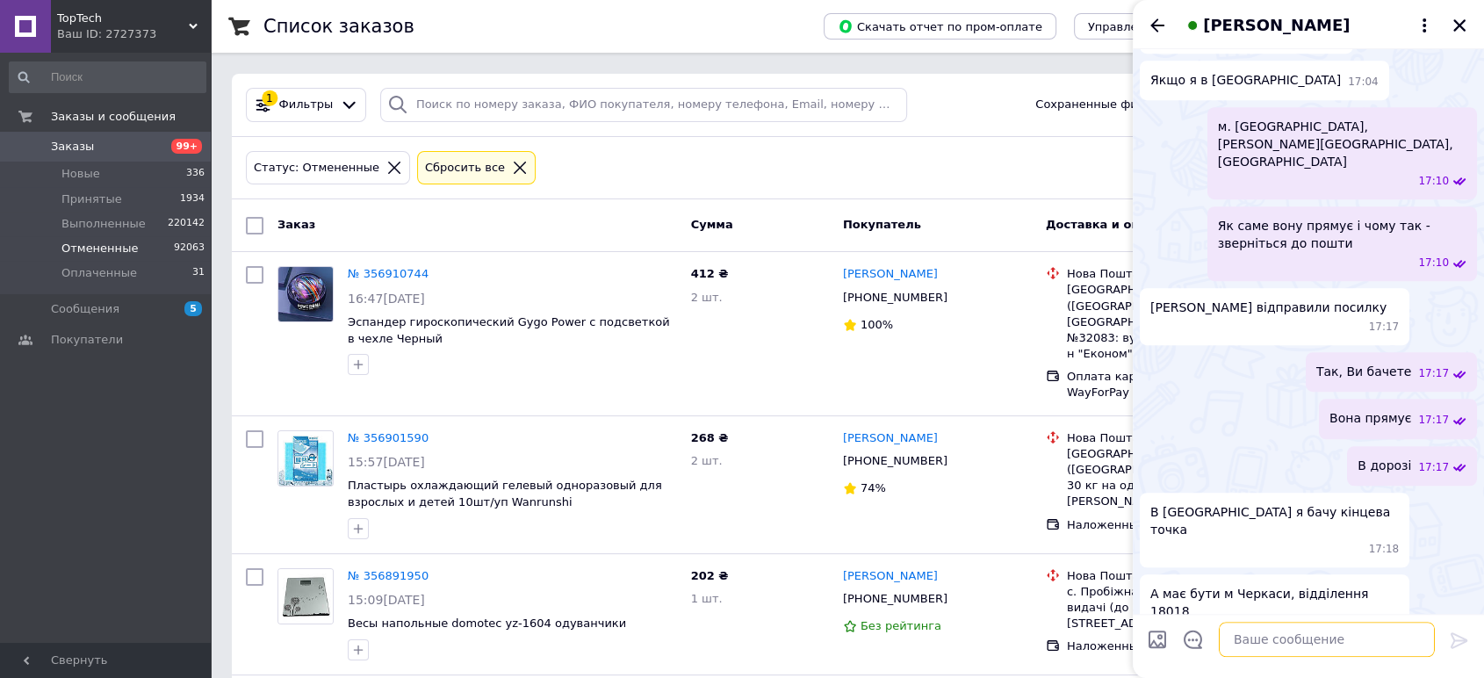
click at [1300, 652] on textarea at bounding box center [1327, 639] width 216 height 35
type textarea "У"
type textarea "Кнцева точка стоїть у Вас Черкаси"
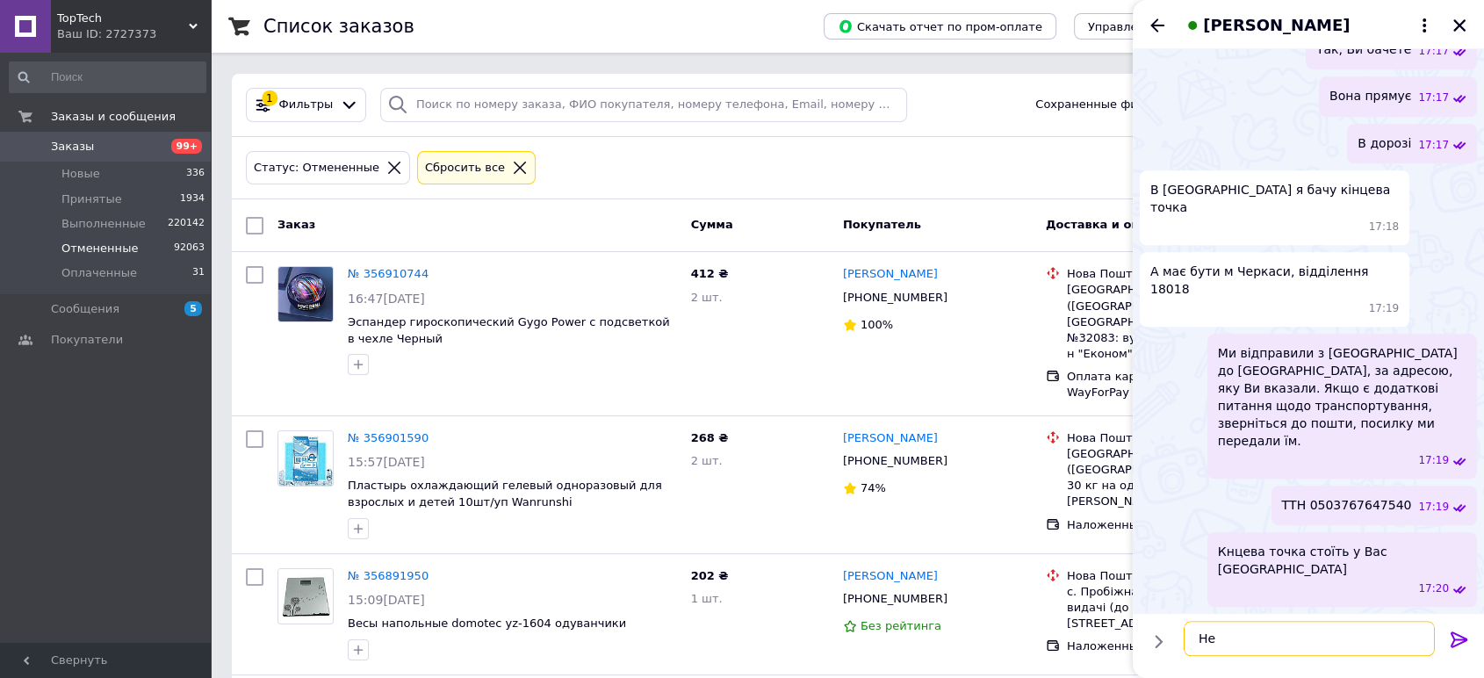
type textarea "Н"
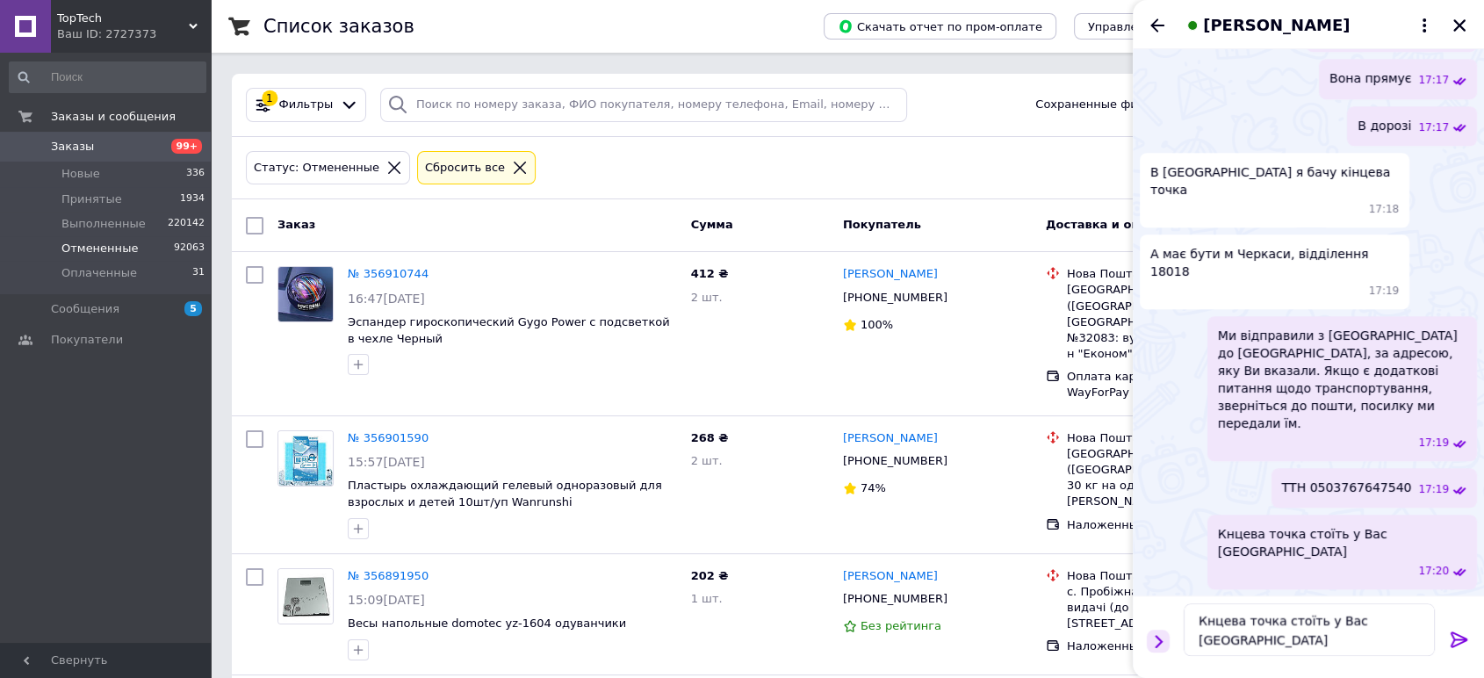
click at [1150, 647] on icon "Показать кнопки" at bounding box center [1158, 641] width 19 height 19
click at [1238, 560] on span "Кнцева точка стоїть у Вас Черкаси" at bounding box center [1342, 542] width 249 height 35
click at [1336, 622] on button "Редактировать" at bounding box center [1371, 617] width 211 height 35
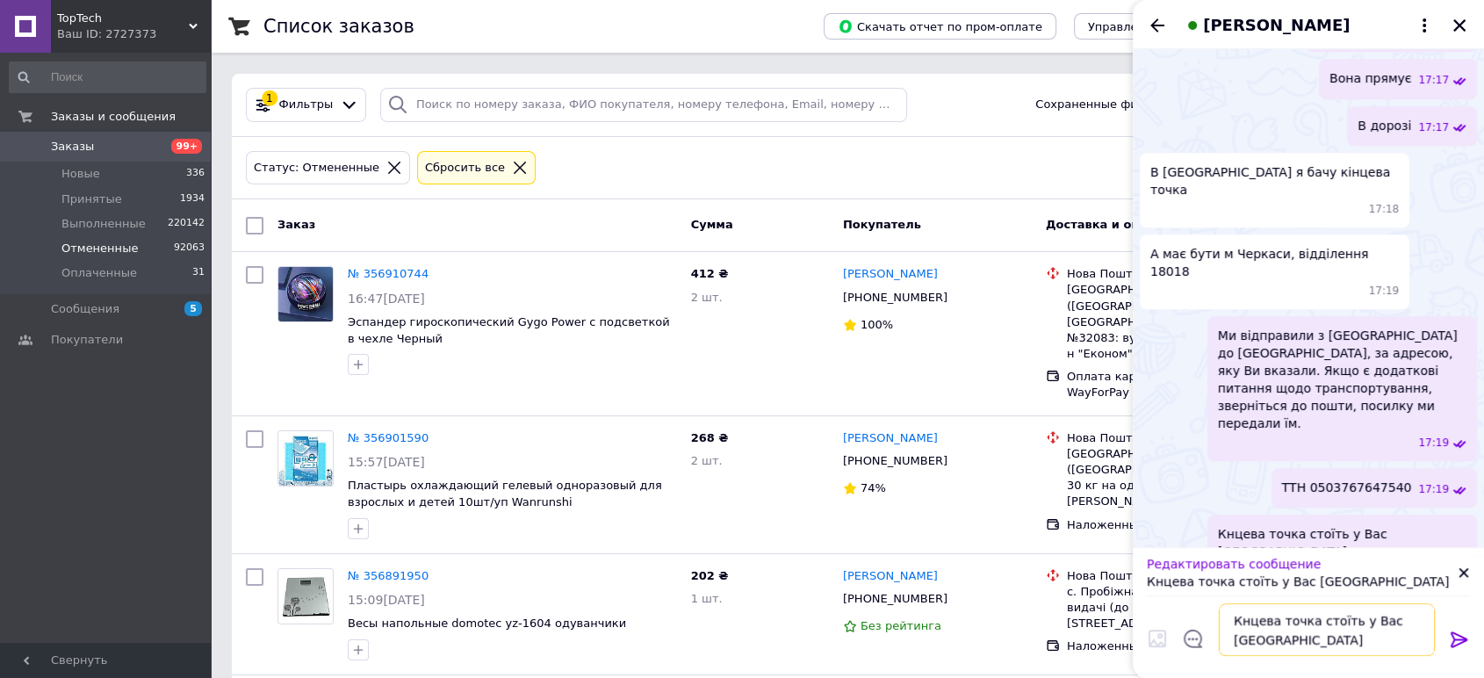
click at [1251, 631] on textarea "Кнцева точка стоїть у Вас Черкаси" at bounding box center [1327, 630] width 216 height 53
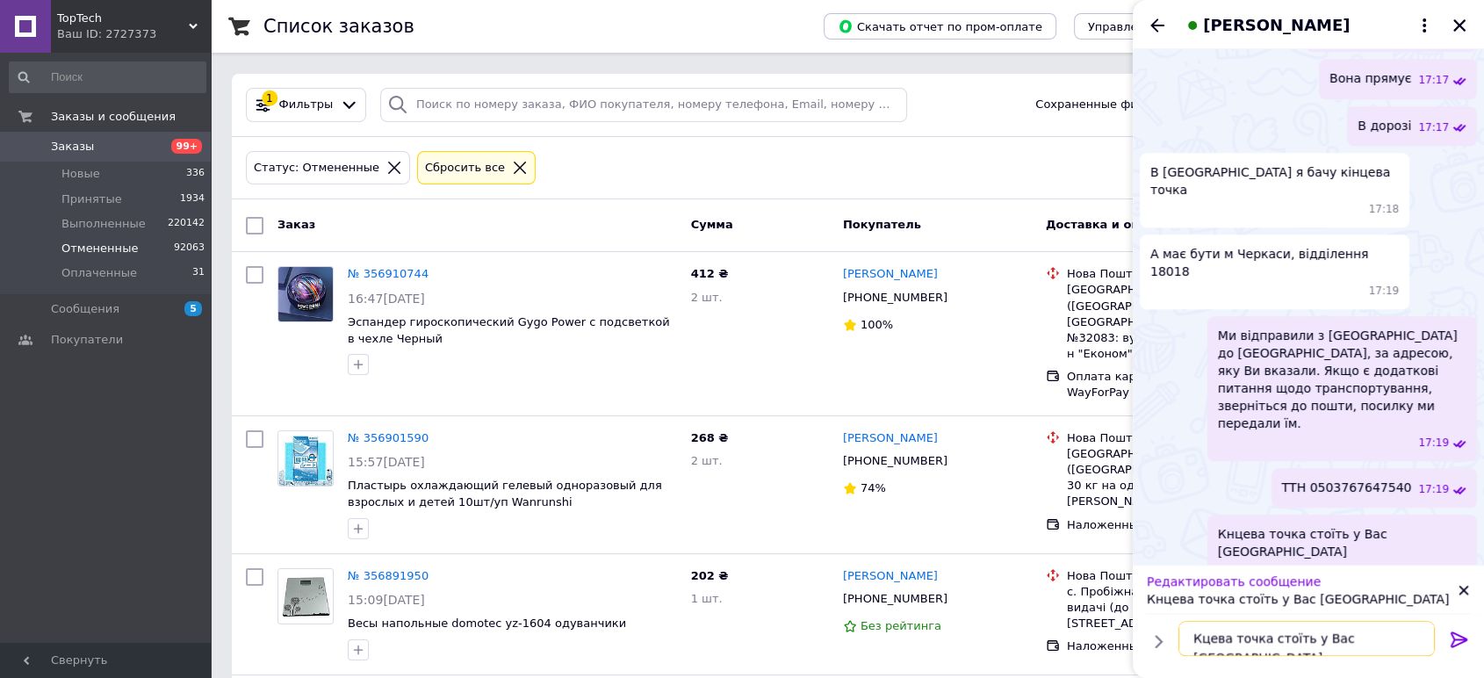
type textarea "Кіцева точка стоїть у Вас Черкаси"
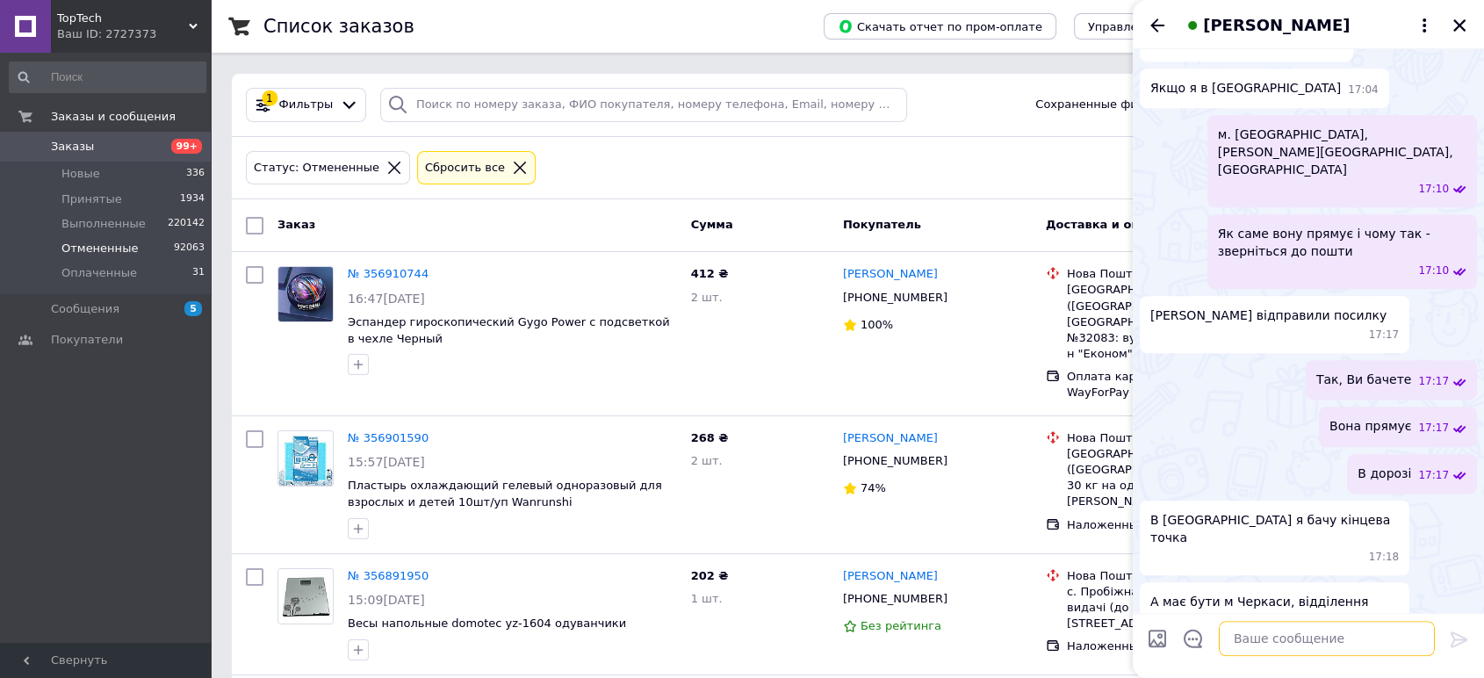
scroll to position [983, 0]
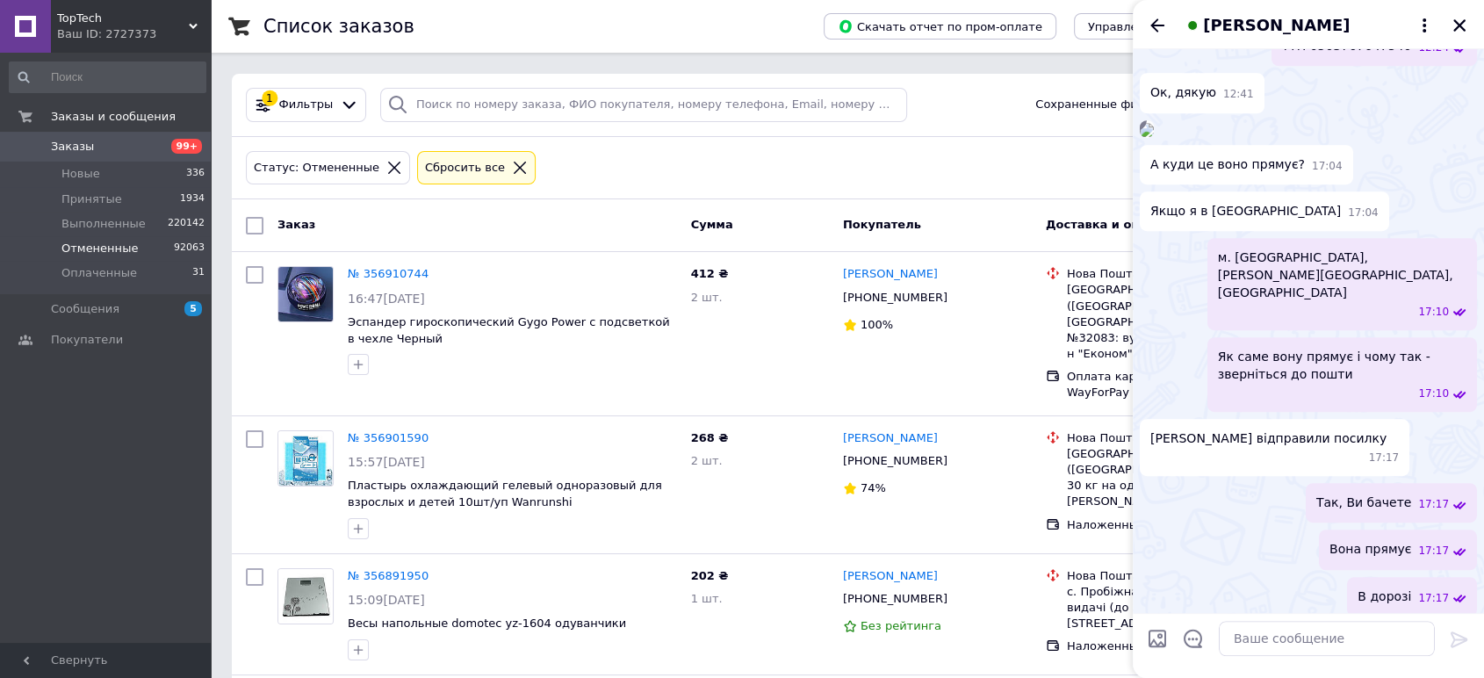
click at [1154, 137] on img at bounding box center [1147, 130] width 14 height 14
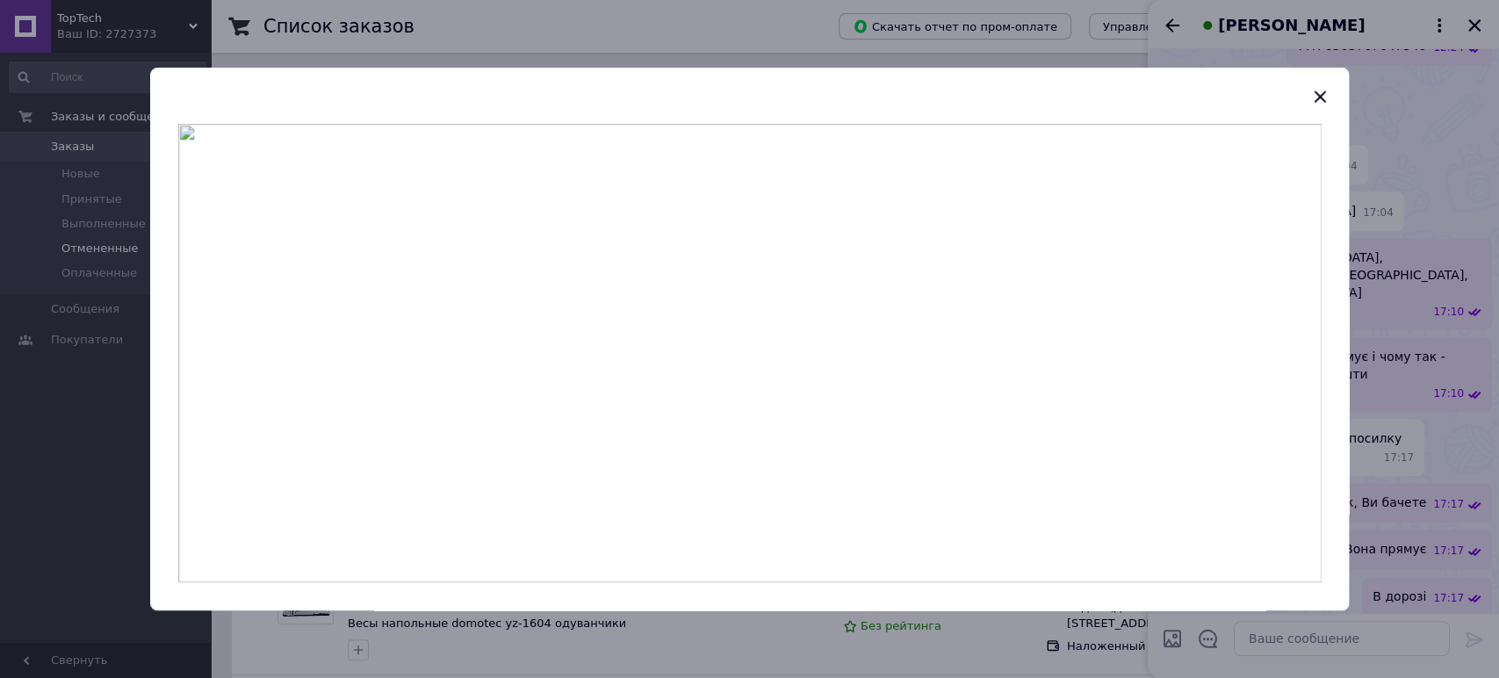
click at [1413, 278] on div at bounding box center [749, 339] width 1499 height 678
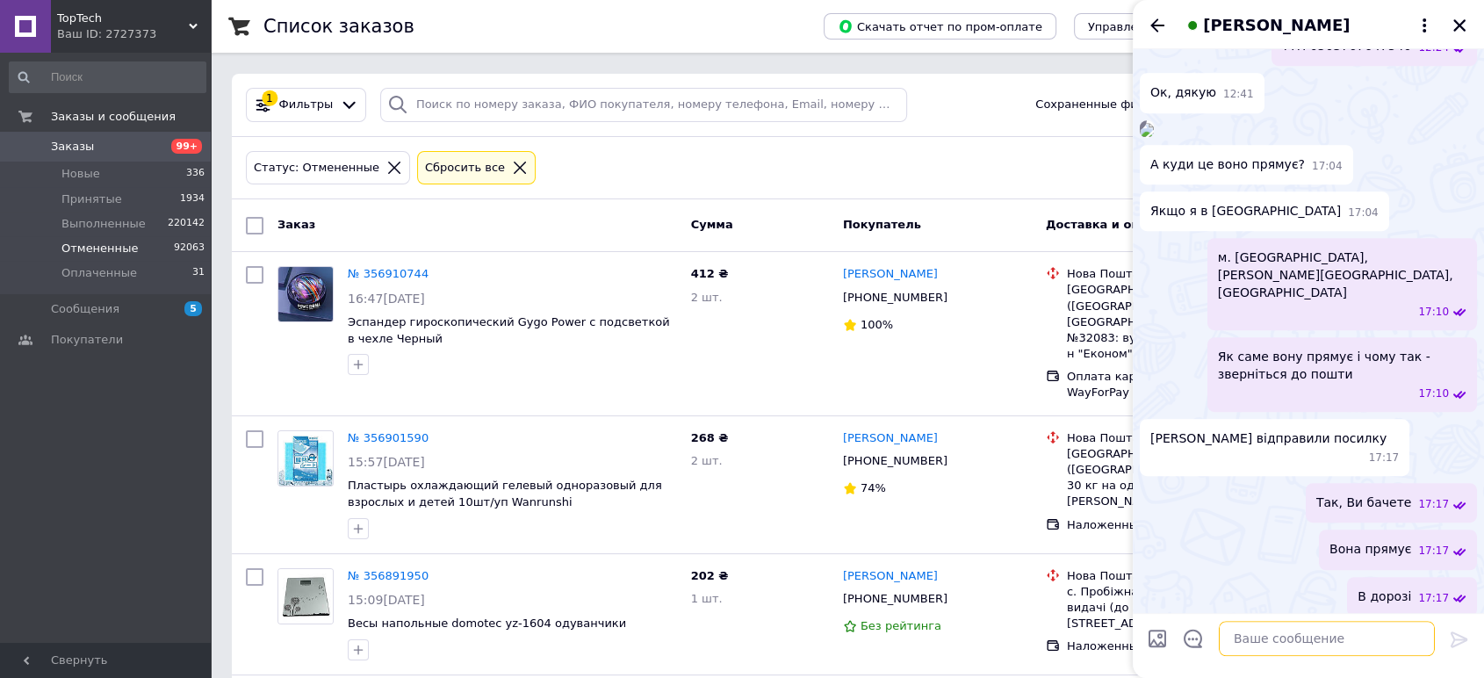
click at [1280, 634] on textarea at bounding box center [1327, 639] width 216 height 35
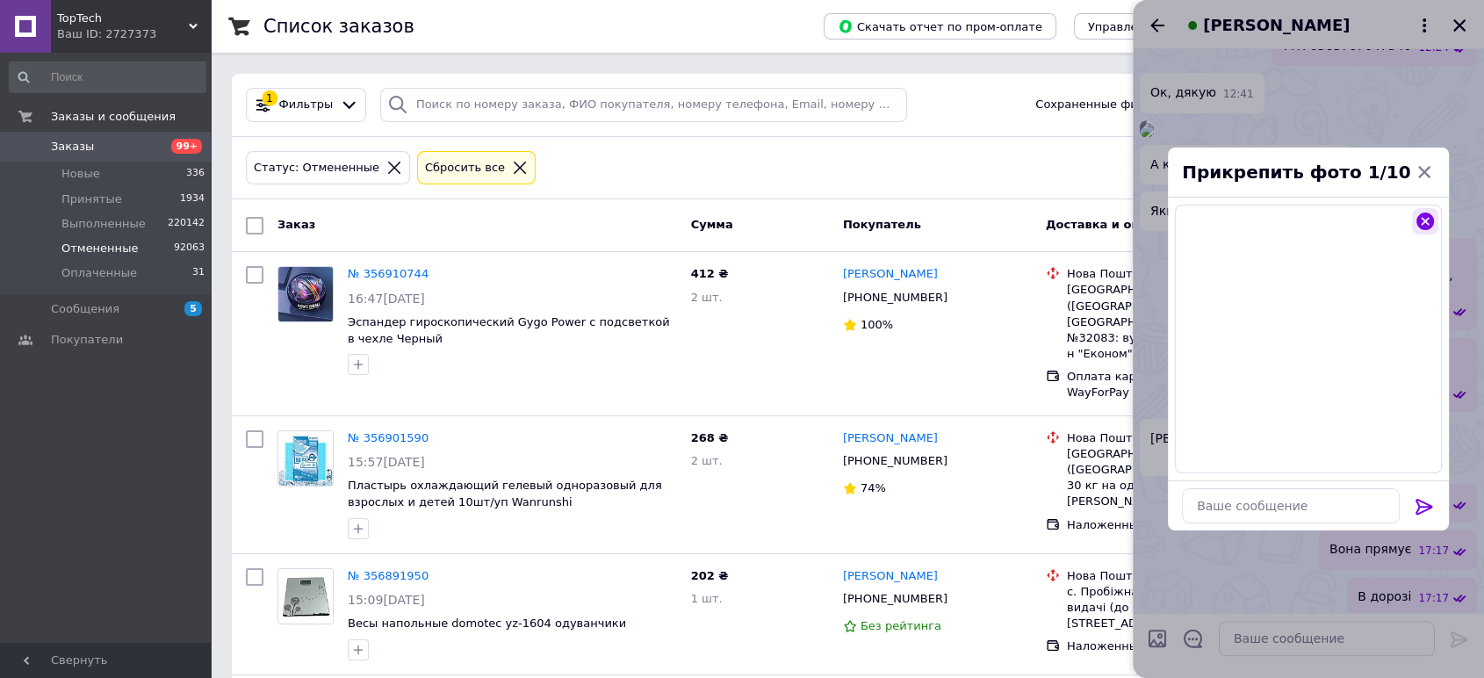
click at [1416, 234] on button "button" at bounding box center [1425, 221] width 26 height 26
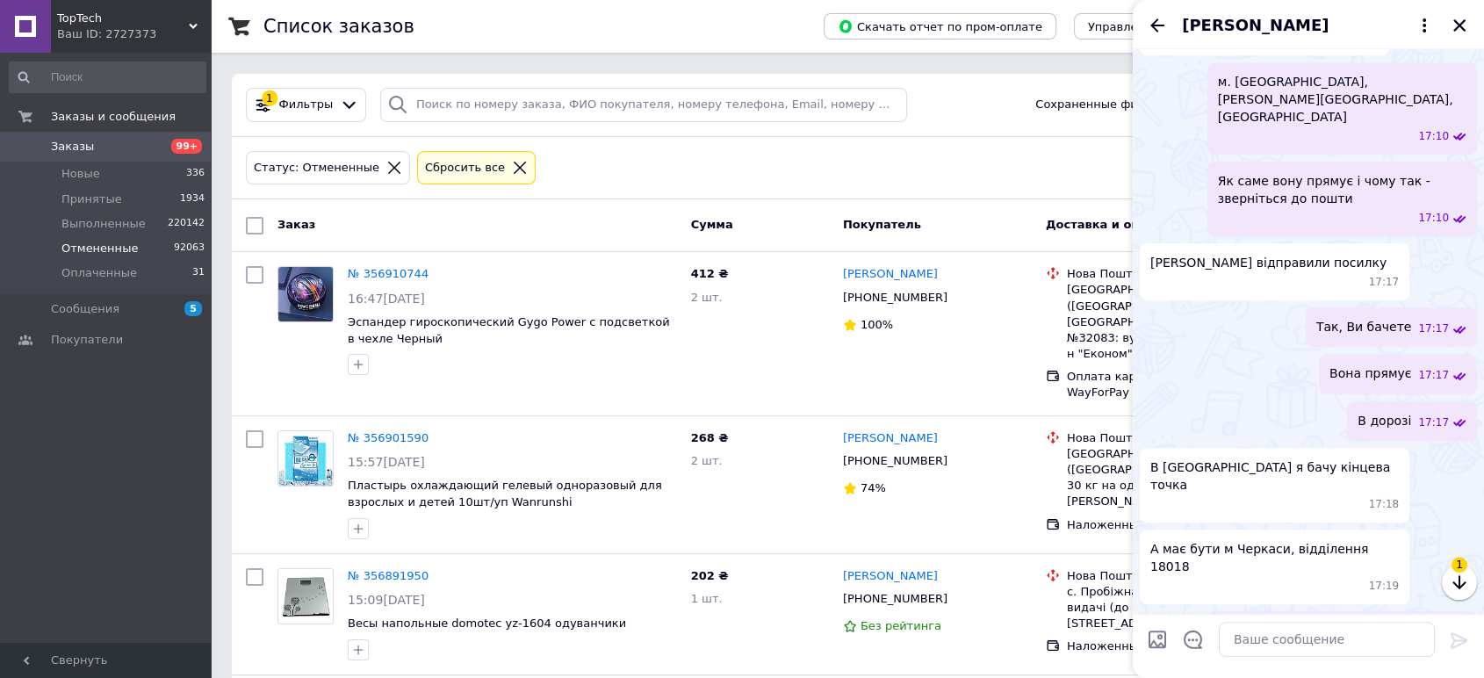
scroll to position [1518, 0]
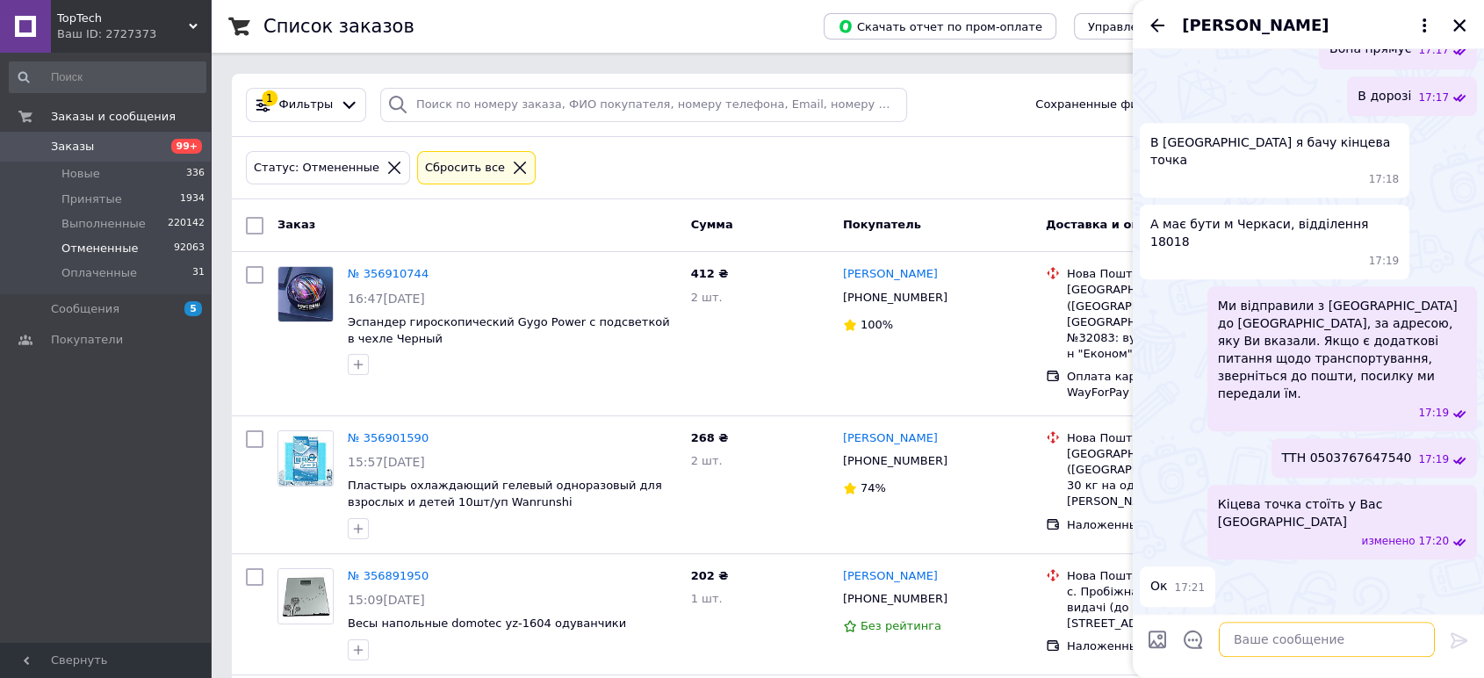
click at [1258, 638] on textarea at bounding box center [1327, 639] width 216 height 35
type textarea "ДЯкую"
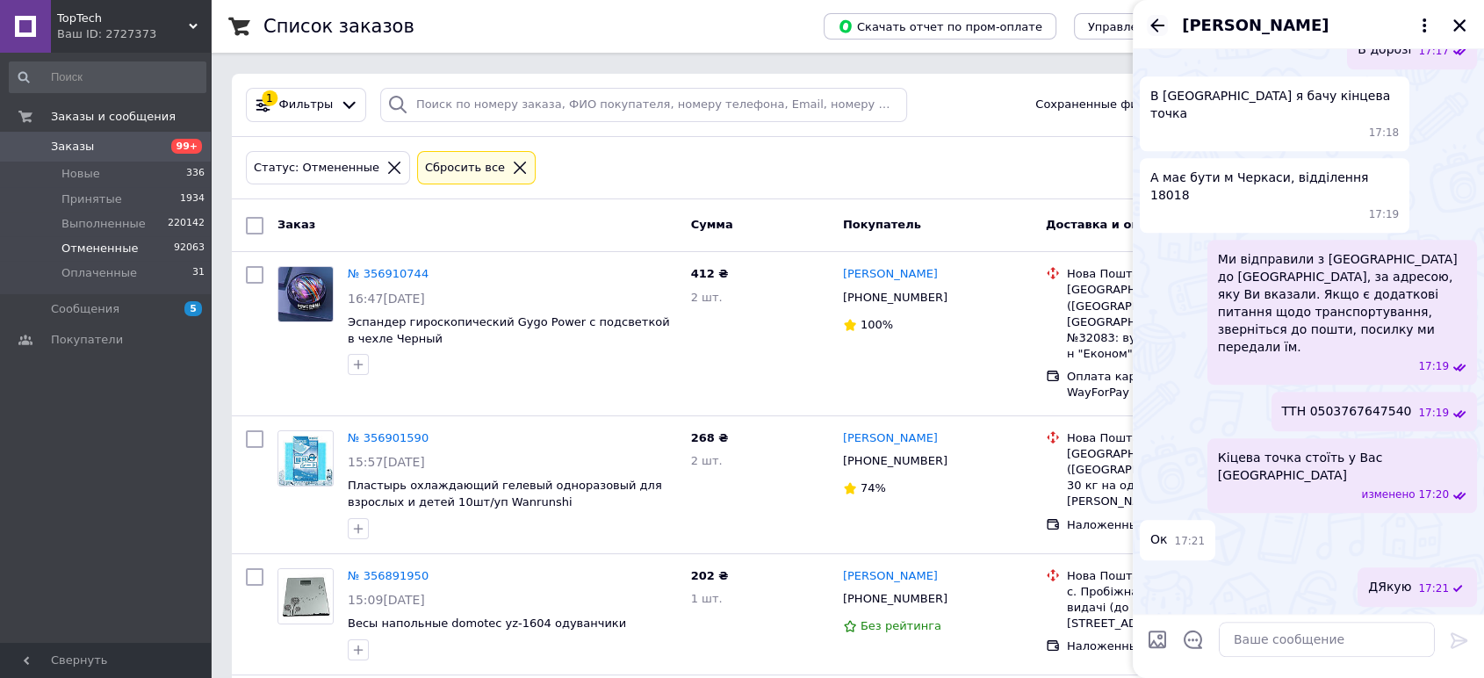
click at [1148, 25] on icon "Назад" at bounding box center [1157, 25] width 21 height 21
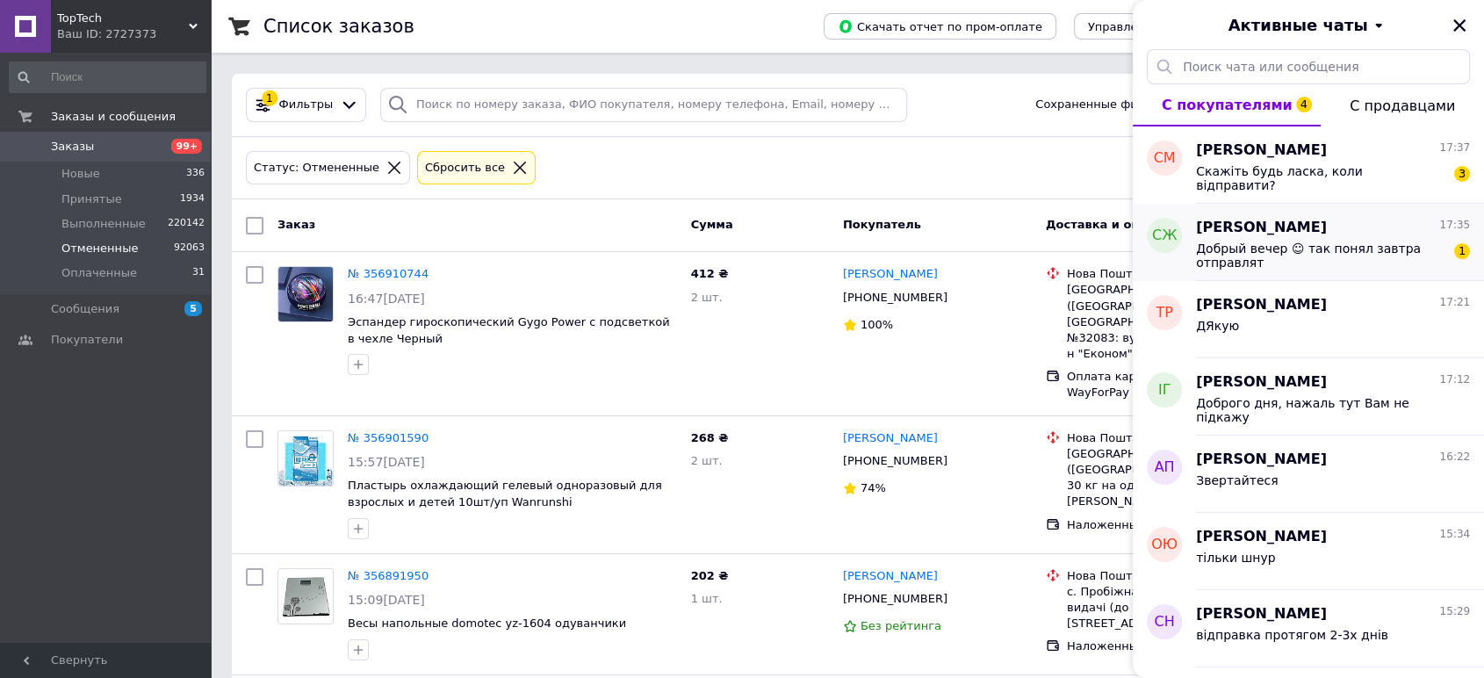
click at [1344, 258] on span "Добрый вечер ☺ так понял завтра отправлят" at bounding box center [1320, 256] width 249 height 28
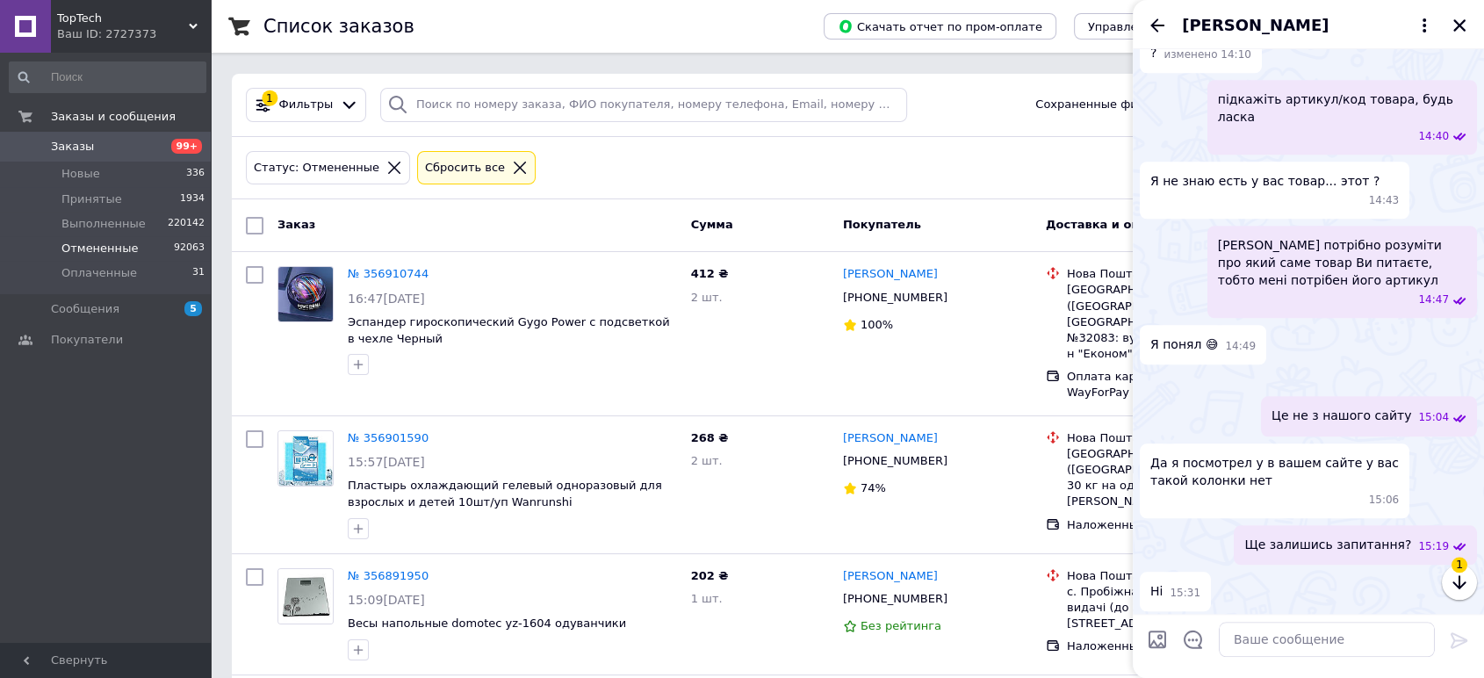
scroll to position [1880, 0]
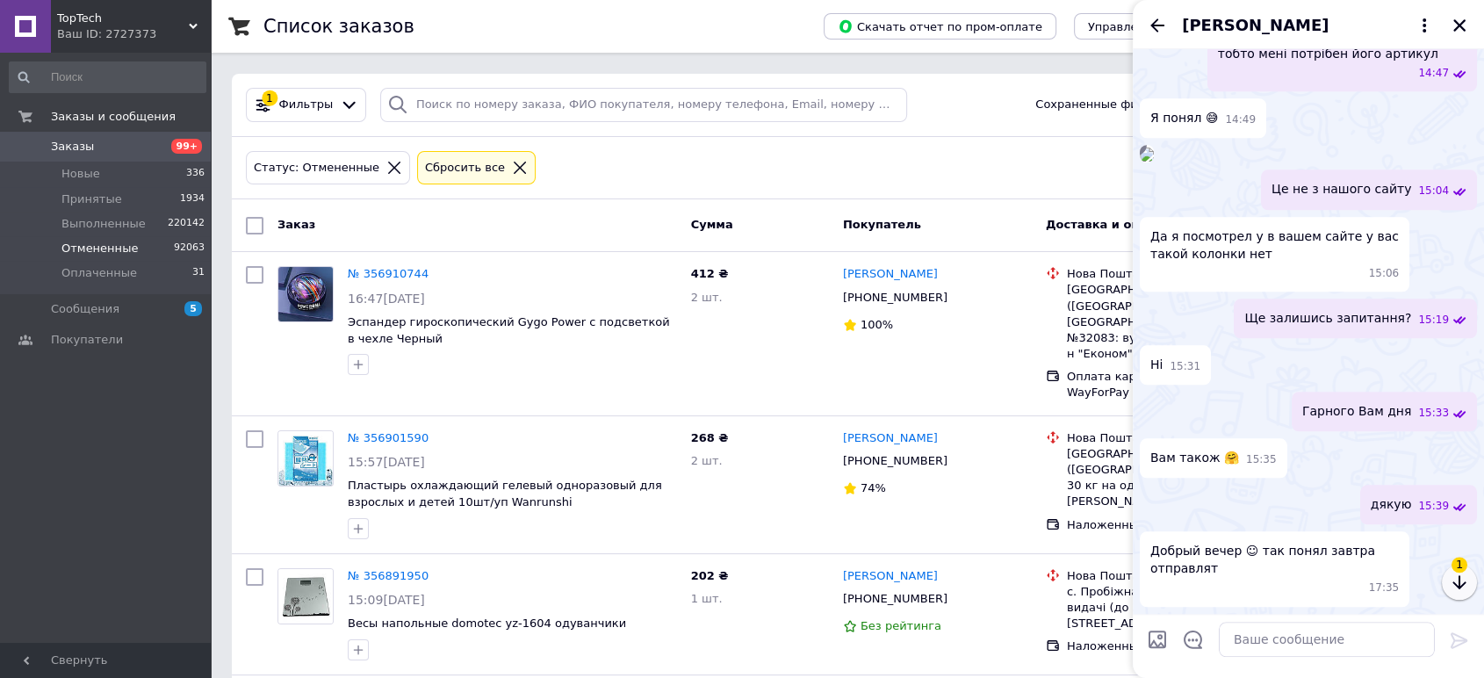
click at [1465, 582] on icon "button" at bounding box center [1459, 582] width 13 height 14
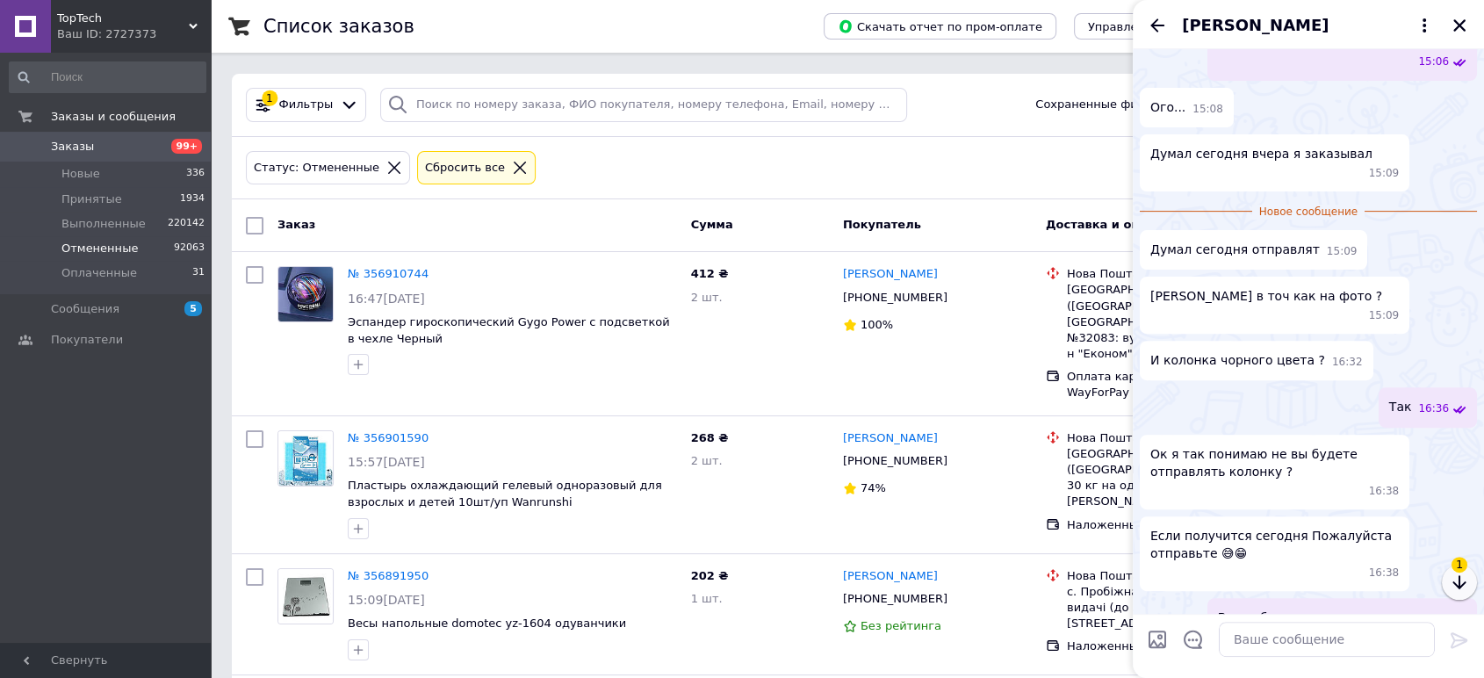
click at [1465, 582] on icon "button" at bounding box center [1459, 582] width 13 height 14
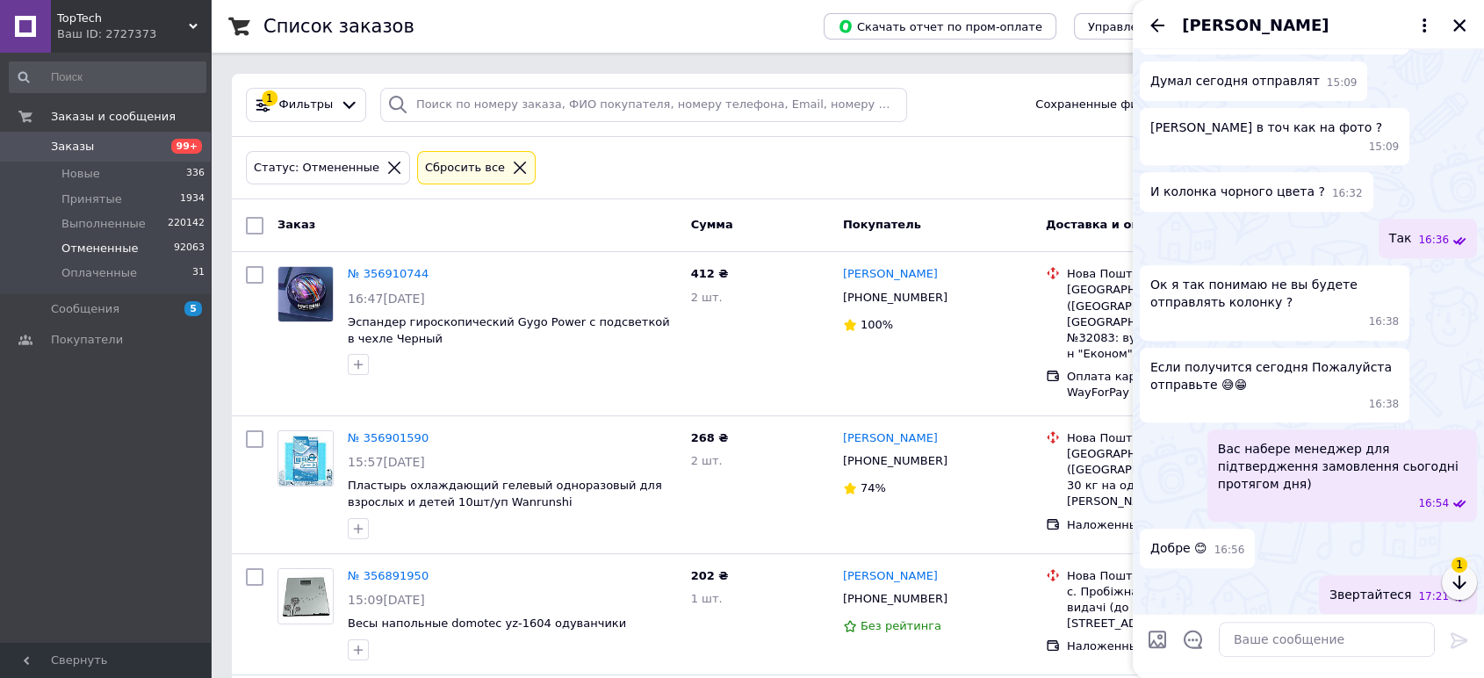
click at [1465, 582] on icon "button" at bounding box center [1459, 582] width 13 height 14
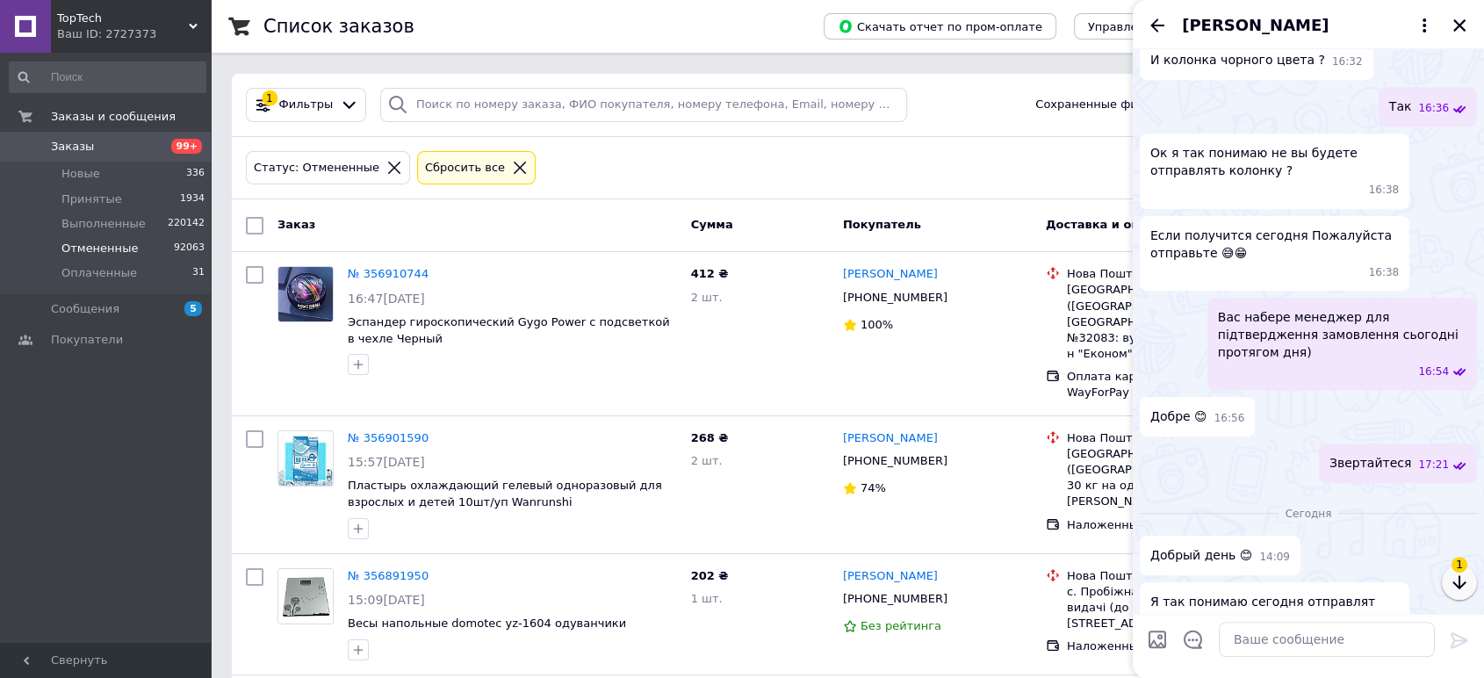
click at [1465, 582] on icon "button" at bounding box center [1459, 582] width 13 height 14
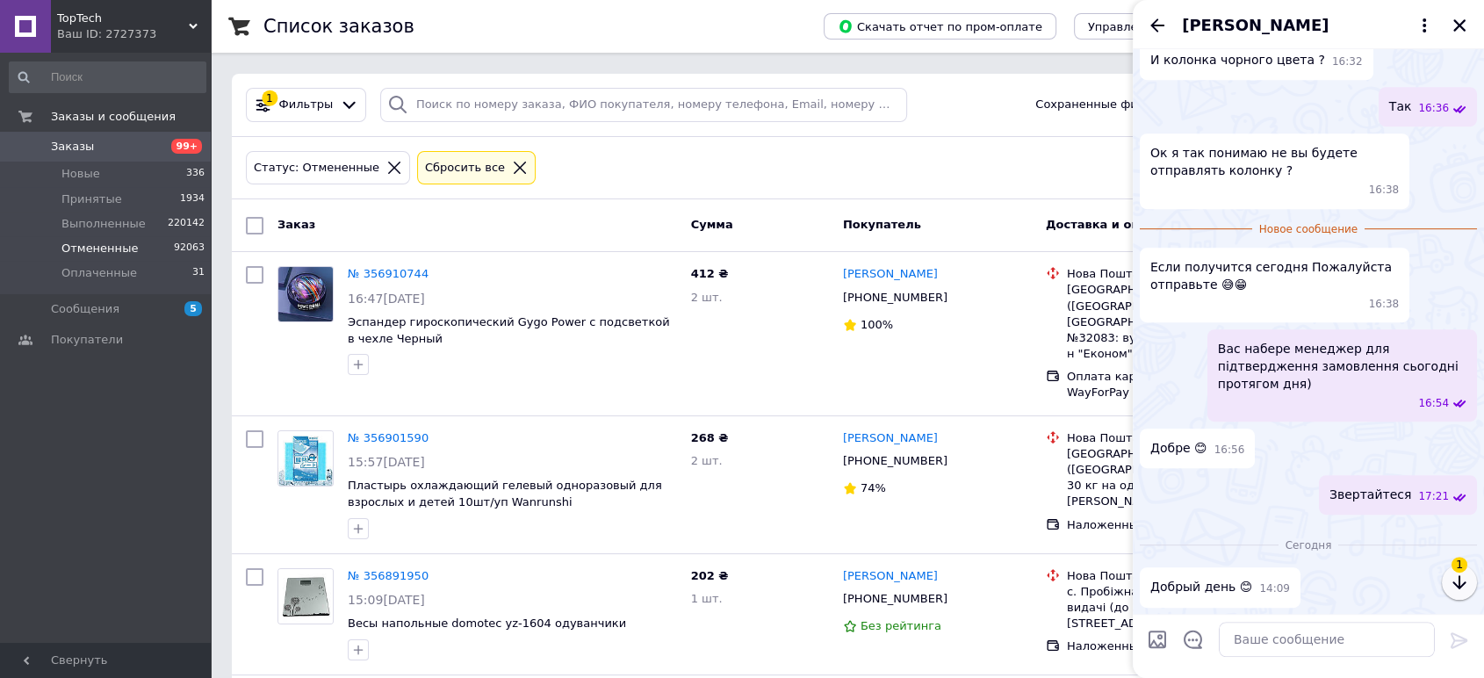
click at [1465, 582] on icon "button" at bounding box center [1459, 582] width 13 height 14
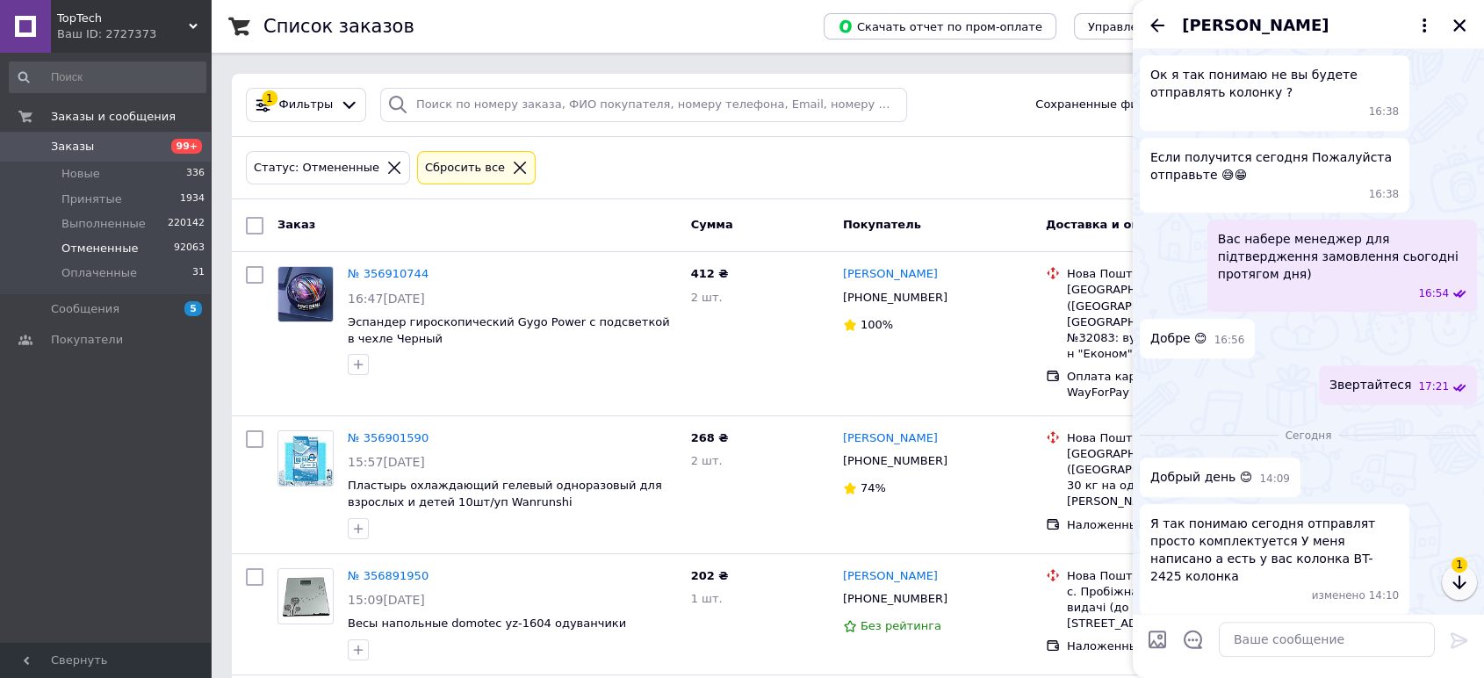
click at [1465, 582] on icon "button" at bounding box center [1459, 582] width 13 height 14
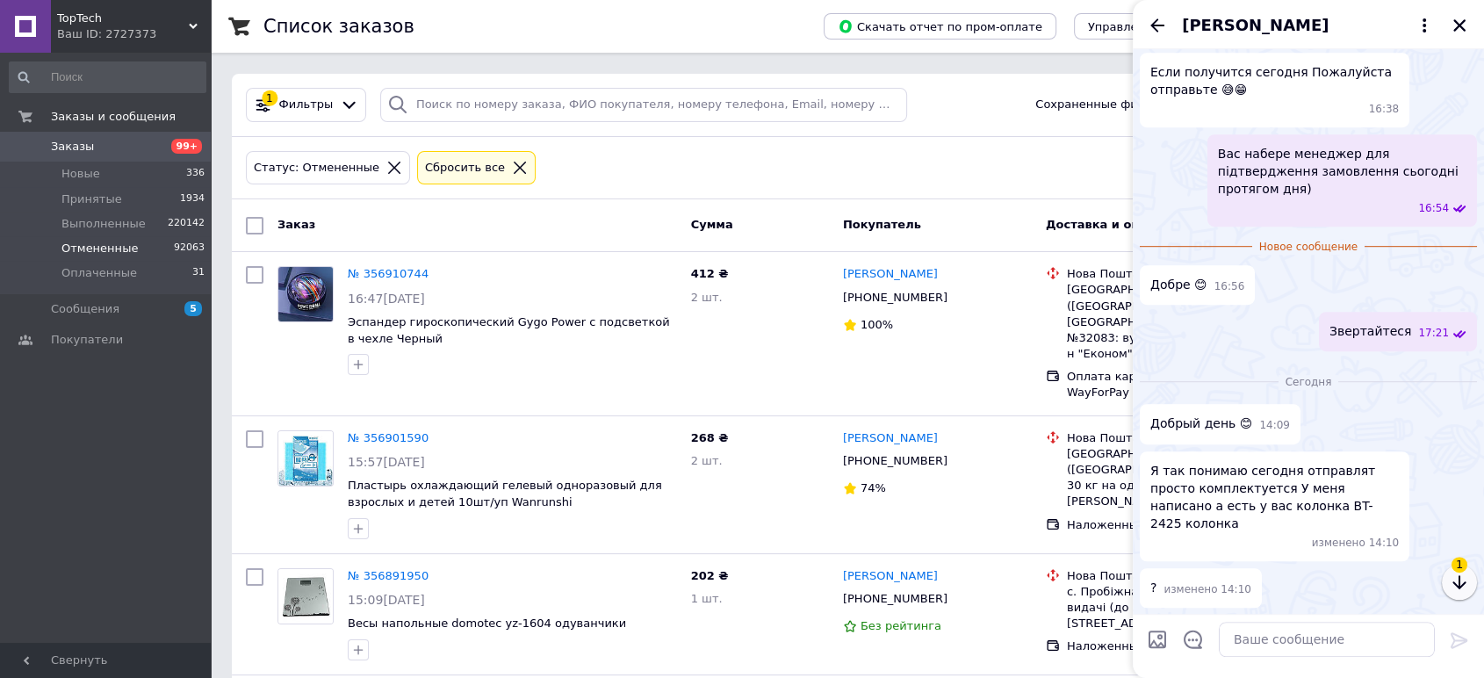
click at [1465, 582] on icon "button" at bounding box center [1459, 582] width 13 height 14
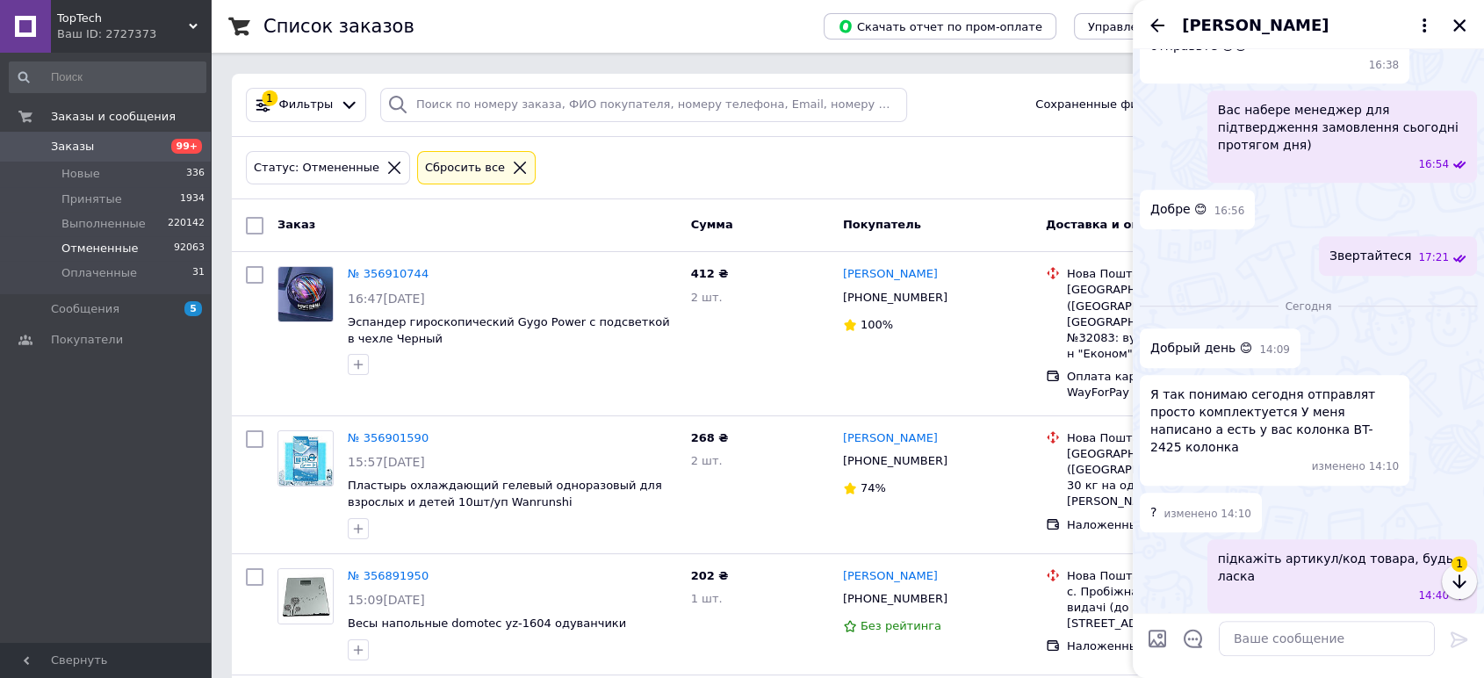
click at [1465, 582] on icon "button" at bounding box center [1459, 582] width 13 height 14
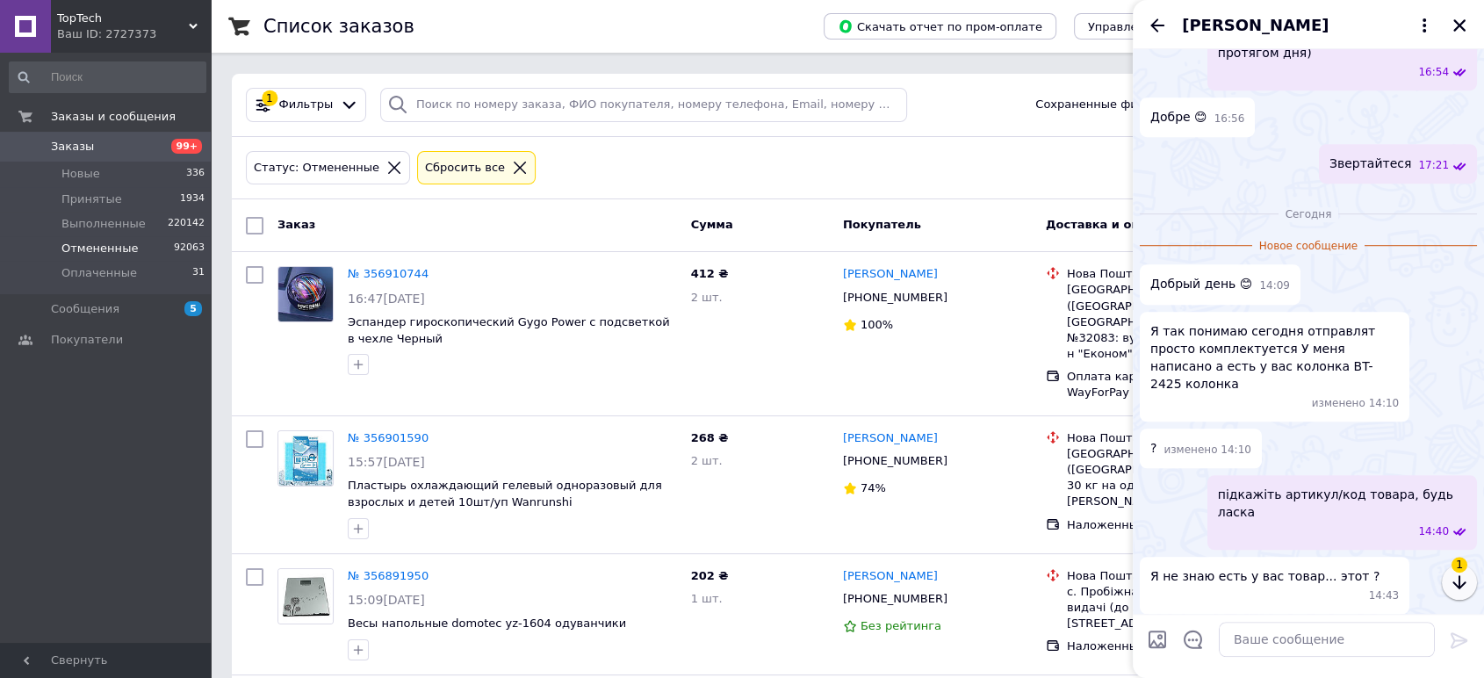
click at [1465, 582] on icon "button" at bounding box center [1459, 582] width 13 height 14
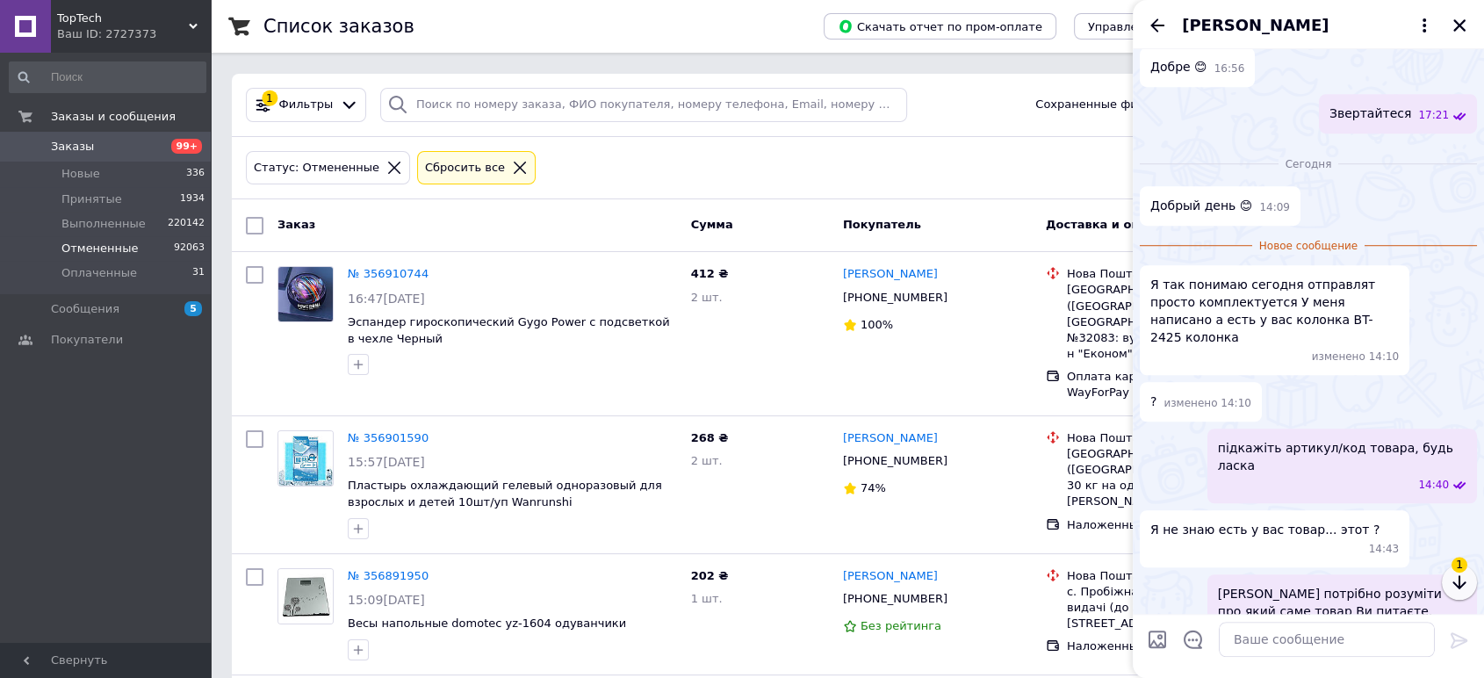
click at [1465, 582] on icon "button" at bounding box center [1459, 582] width 13 height 14
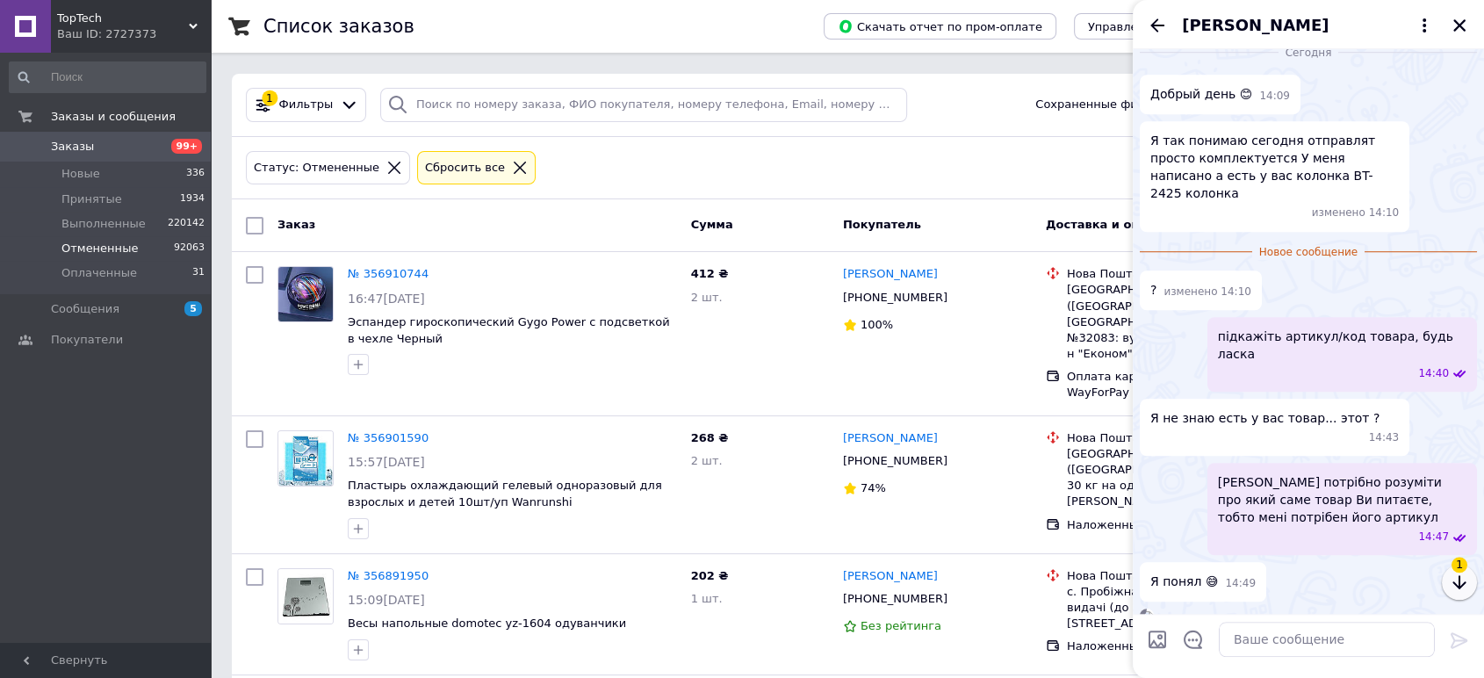
click at [1465, 582] on icon "button" at bounding box center [1459, 582] width 13 height 14
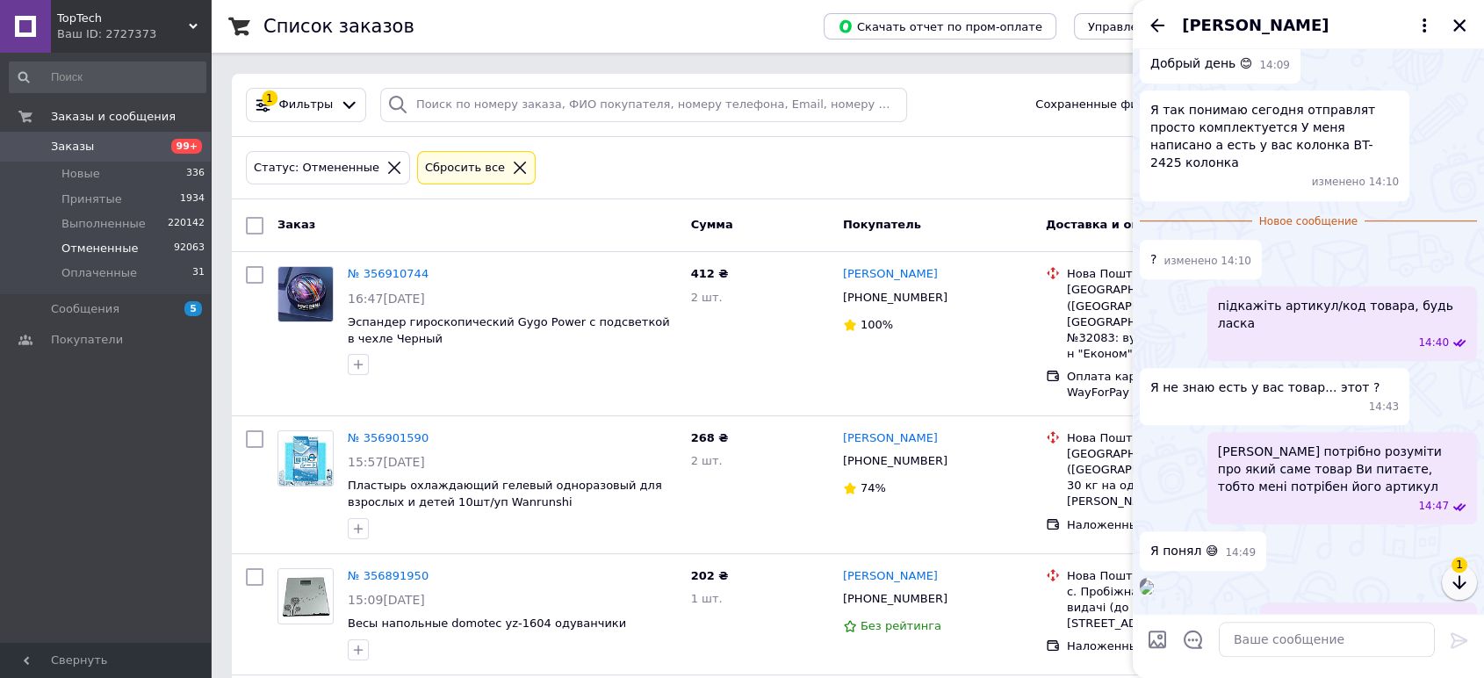
click at [1465, 582] on icon "button" at bounding box center [1459, 582] width 13 height 14
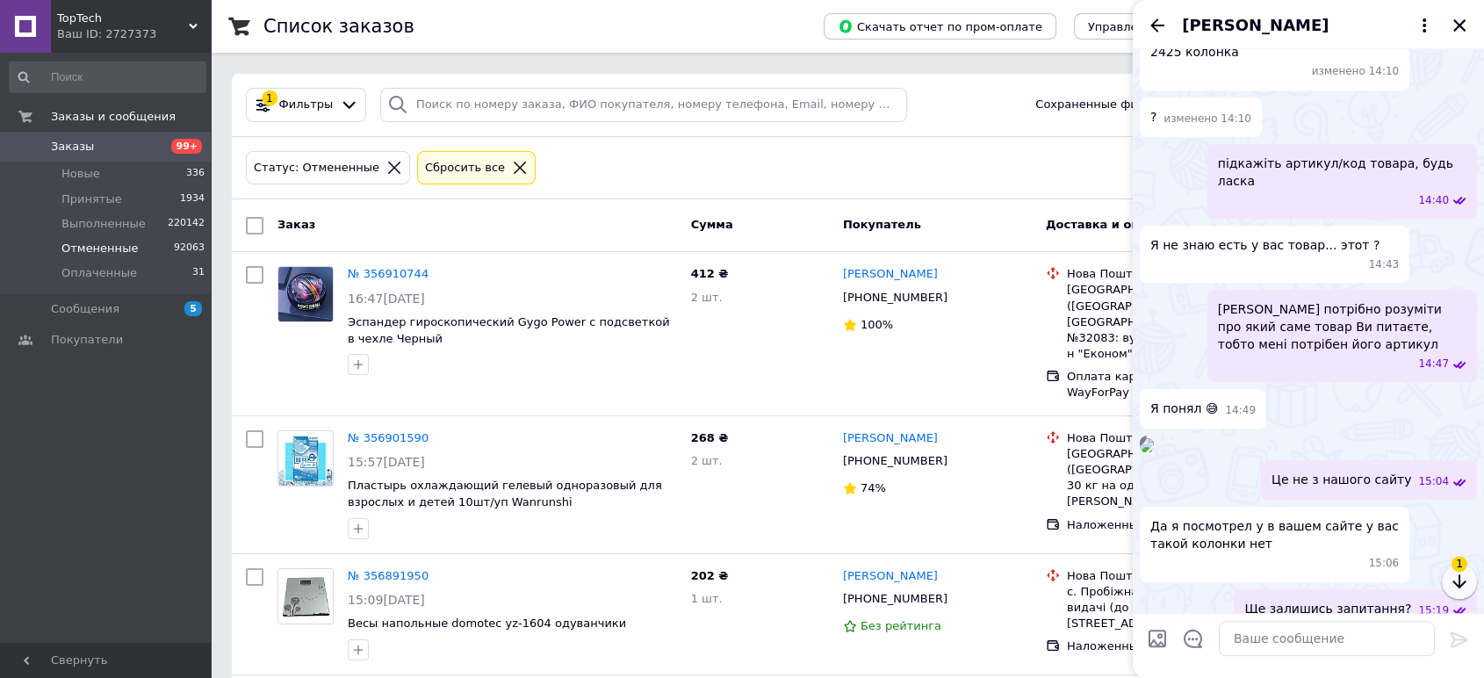
click at [1465, 582] on icon "button" at bounding box center [1459, 582] width 13 height 14
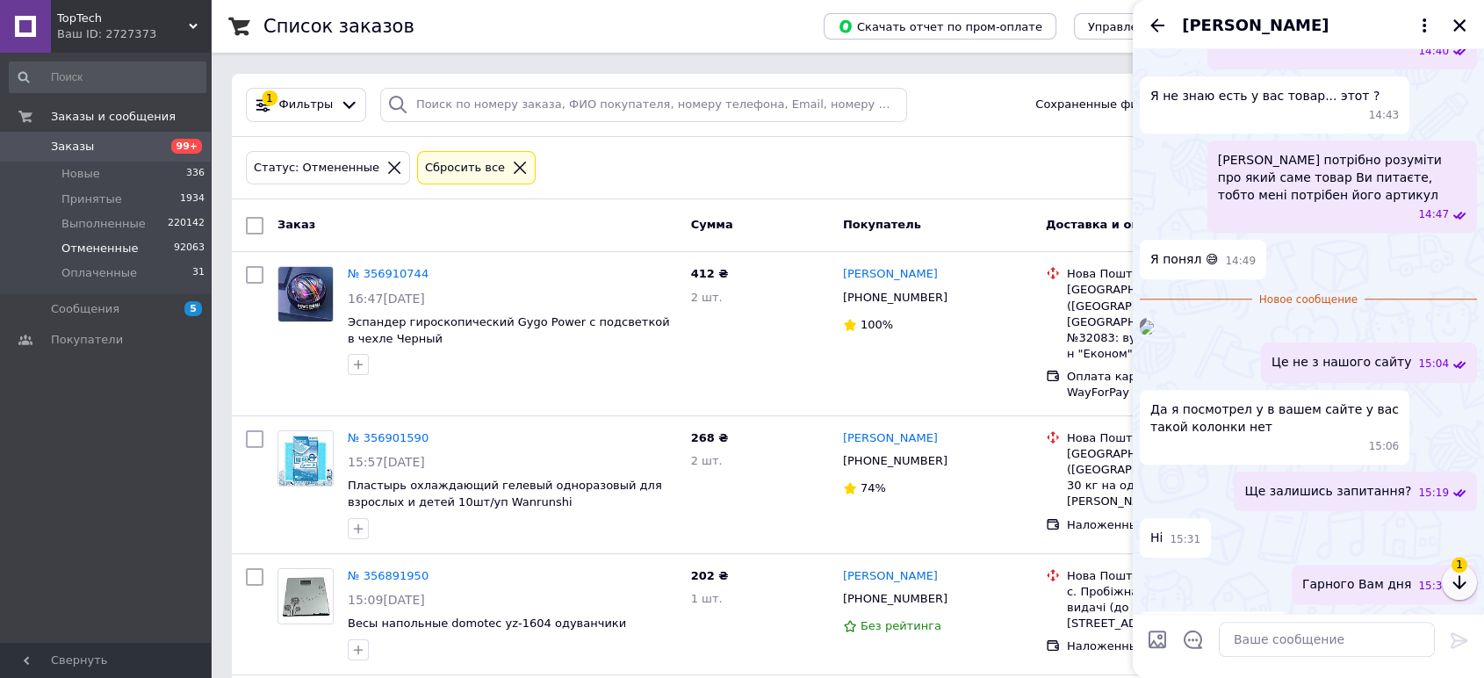
click at [1465, 582] on icon "button" at bounding box center [1459, 582] width 13 height 14
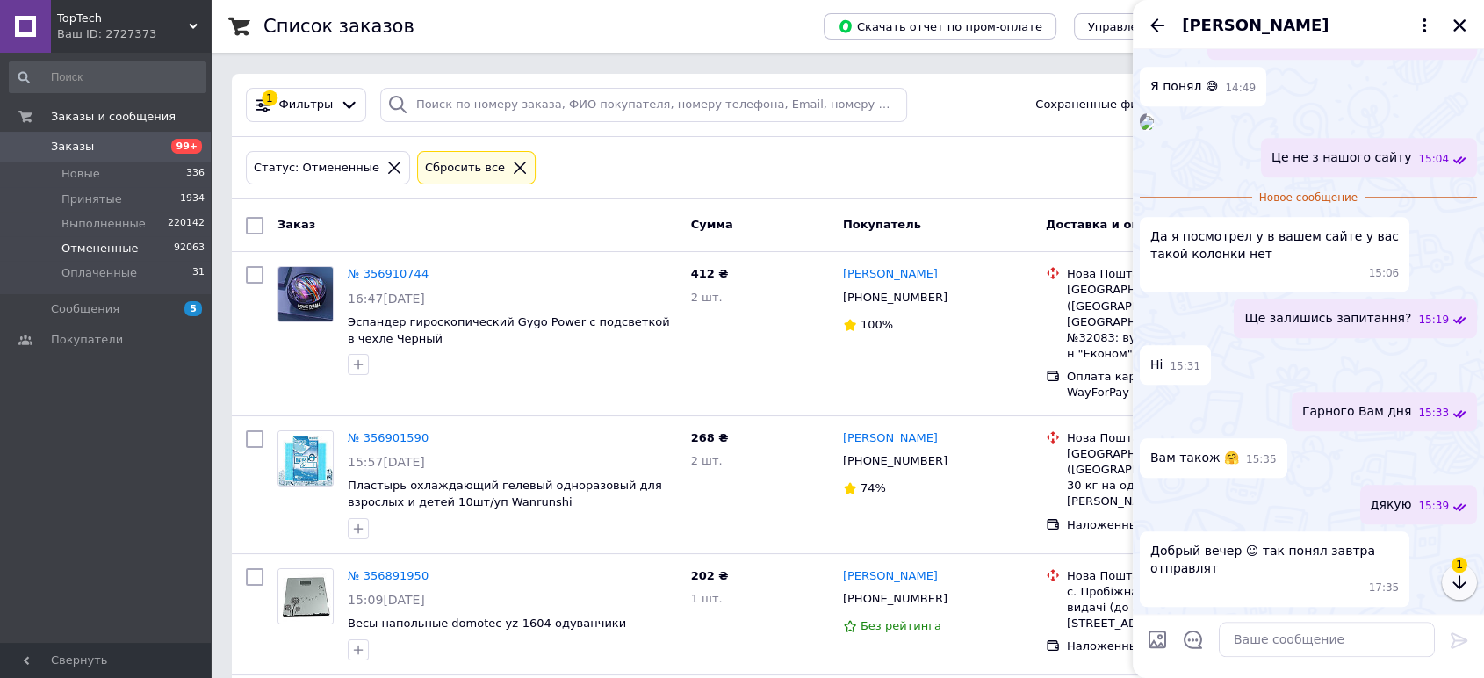
click at [1465, 582] on icon "button" at bounding box center [1459, 582] width 13 height 14
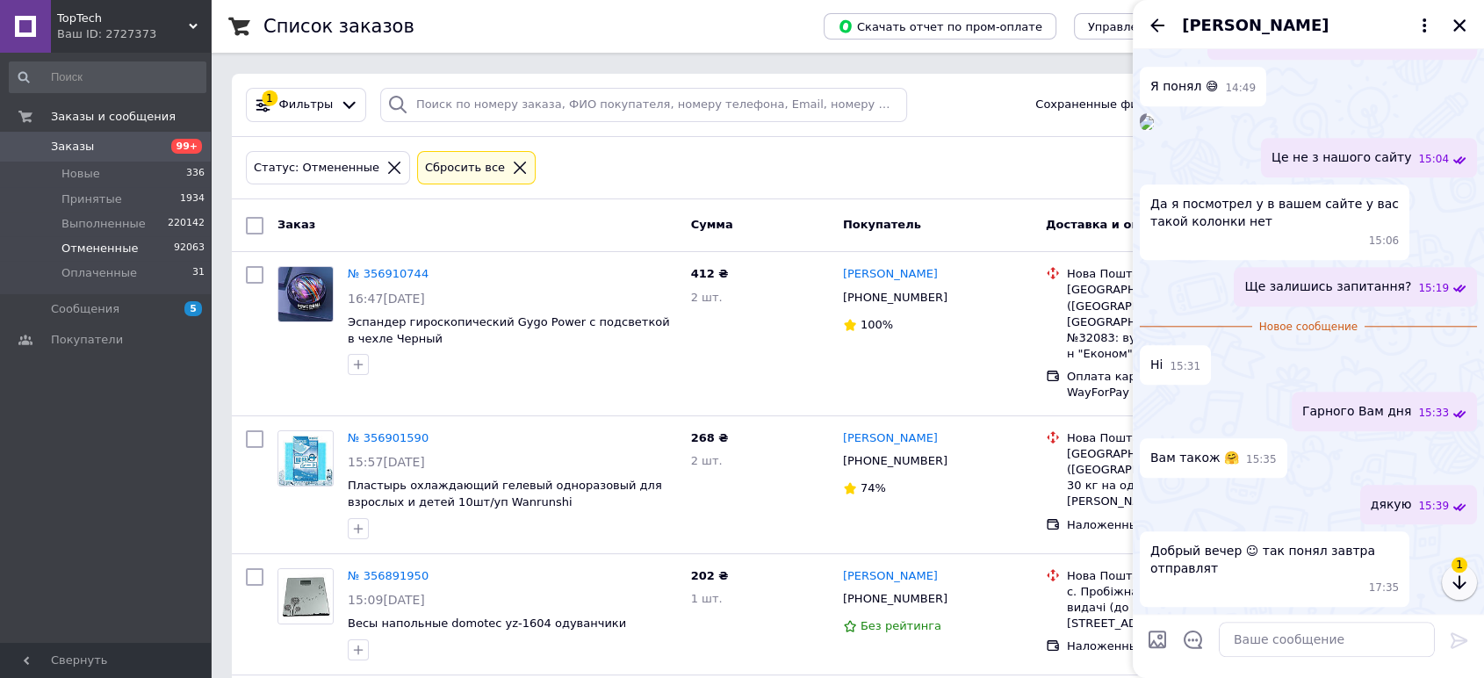
click at [1465, 582] on icon "button" at bounding box center [1459, 582] width 13 height 14
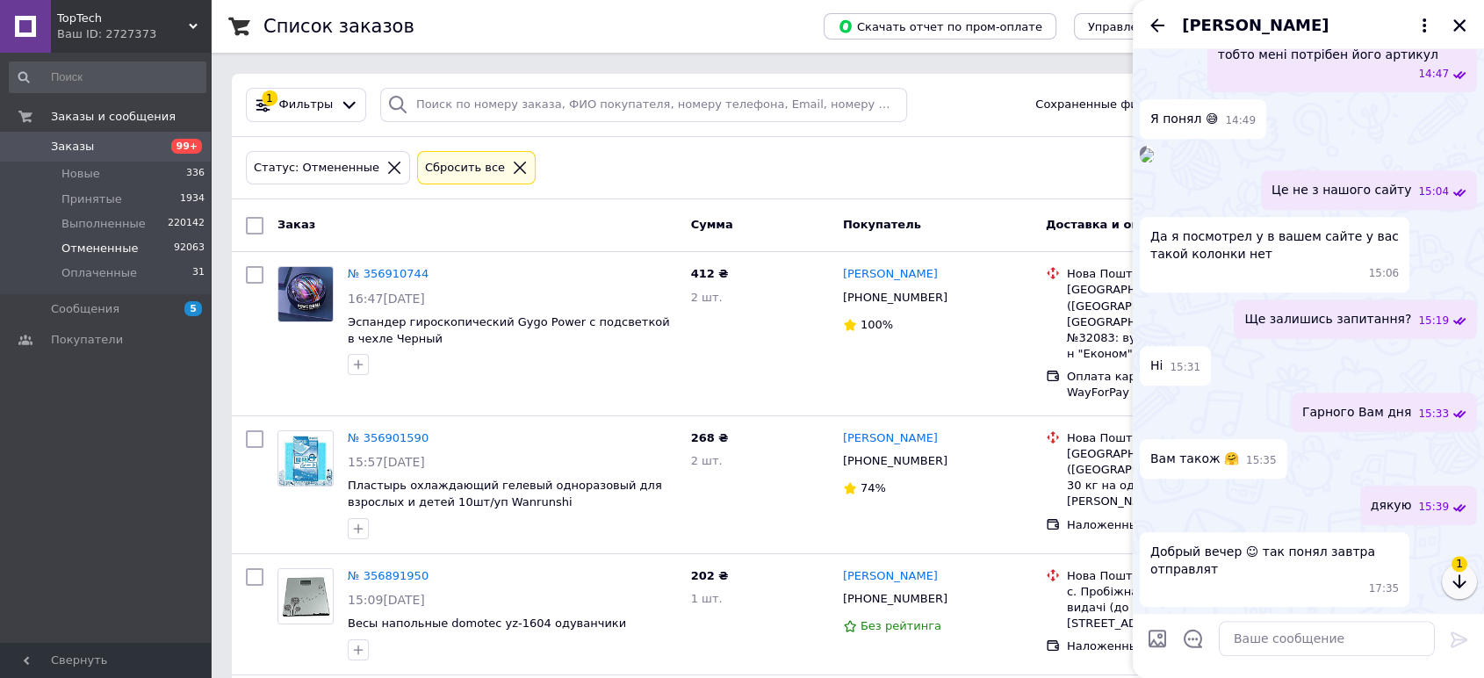
scroll to position [1849, 0]
click at [1318, 648] on textarea at bounding box center [1327, 639] width 216 height 35
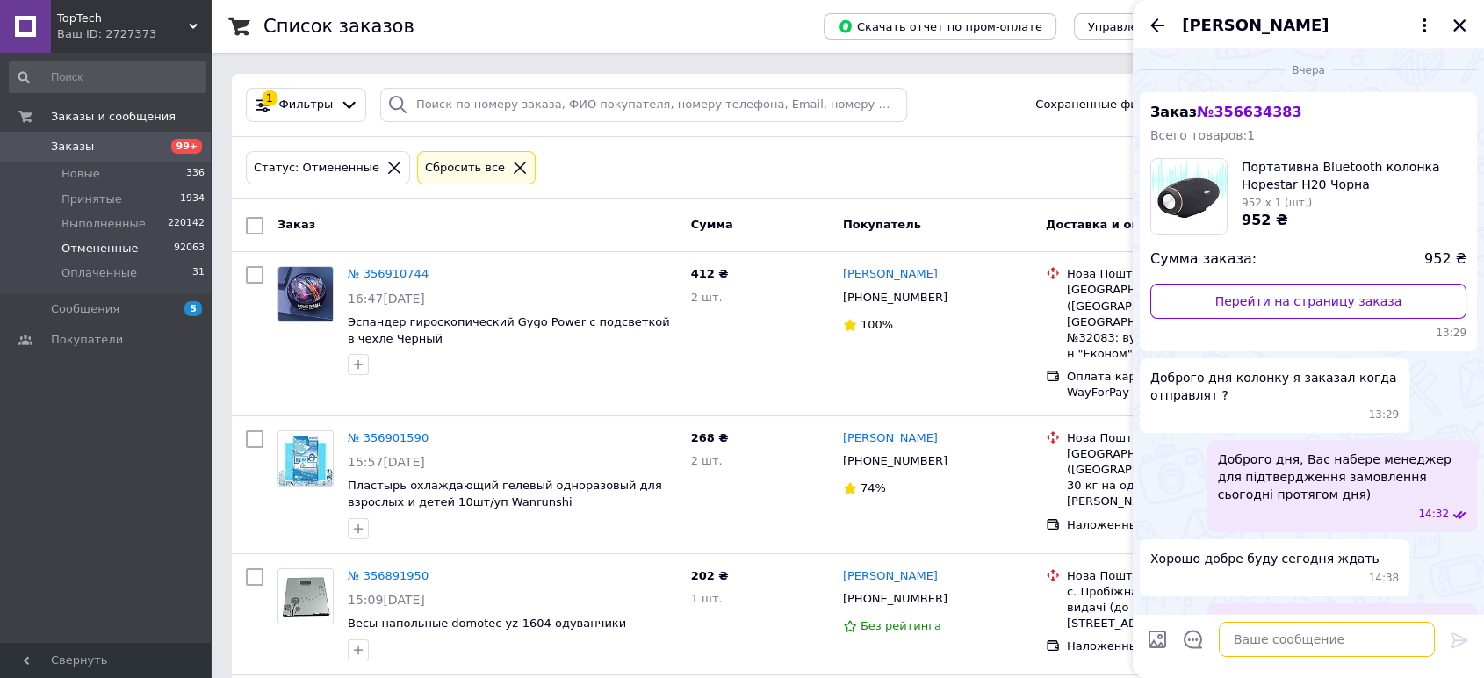
scroll to position [0, 0]
click at [1258, 104] on div "Заказ № 356634383 Всего товаров: 1 Портативна Bluetooth колонка Hopestar H20 Чо…" at bounding box center [1308, 224] width 337 height 259
click at [1255, 109] on span "№ 356634383" at bounding box center [1249, 114] width 105 height 17
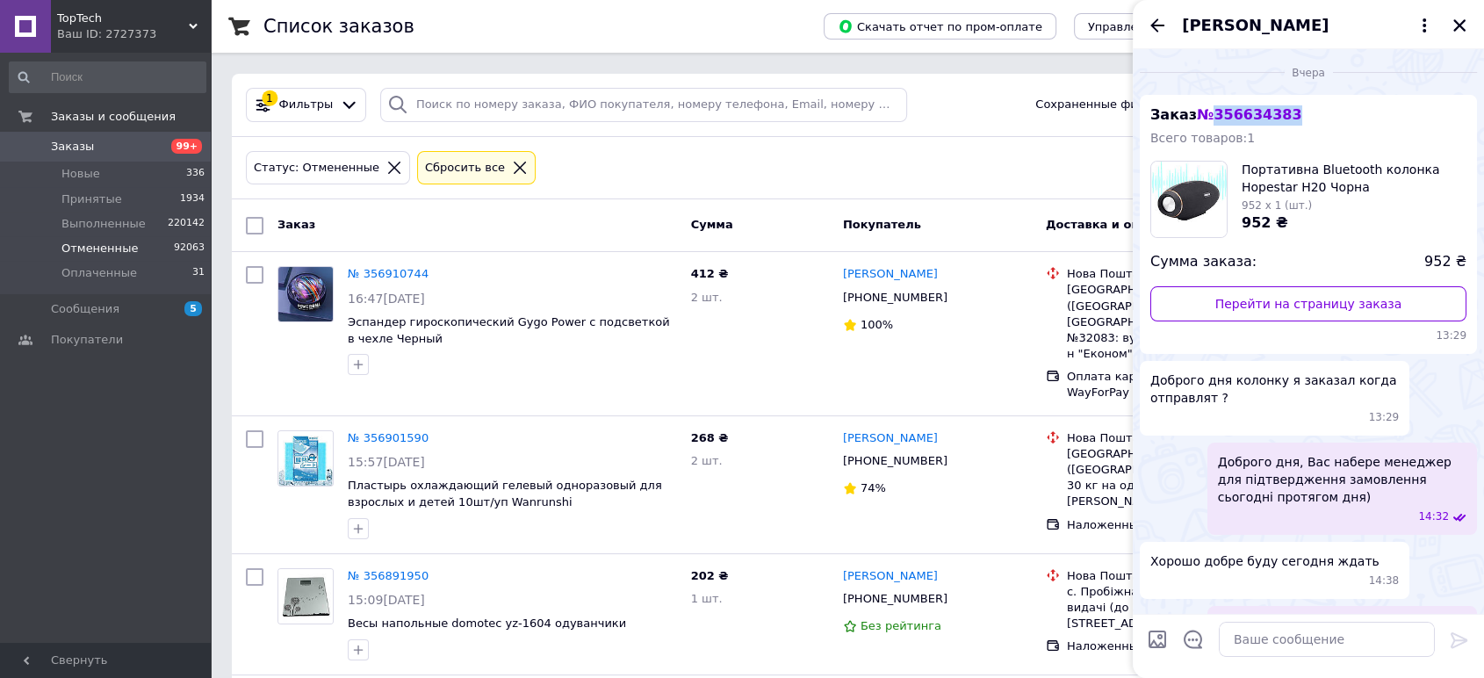
click at [1255, 109] on span "№ 356634383" at bounding box center [1249, 114] width 105 height 17
copy span "356634383"
click at [1307, 648] on textarea at bounding box center [1327, 639] width 216 height 35
type textarea "1"
paste textarea "Доброго дня, відправка сьогодні після 18:00 або завтра якщо сьогодні не встигну…"
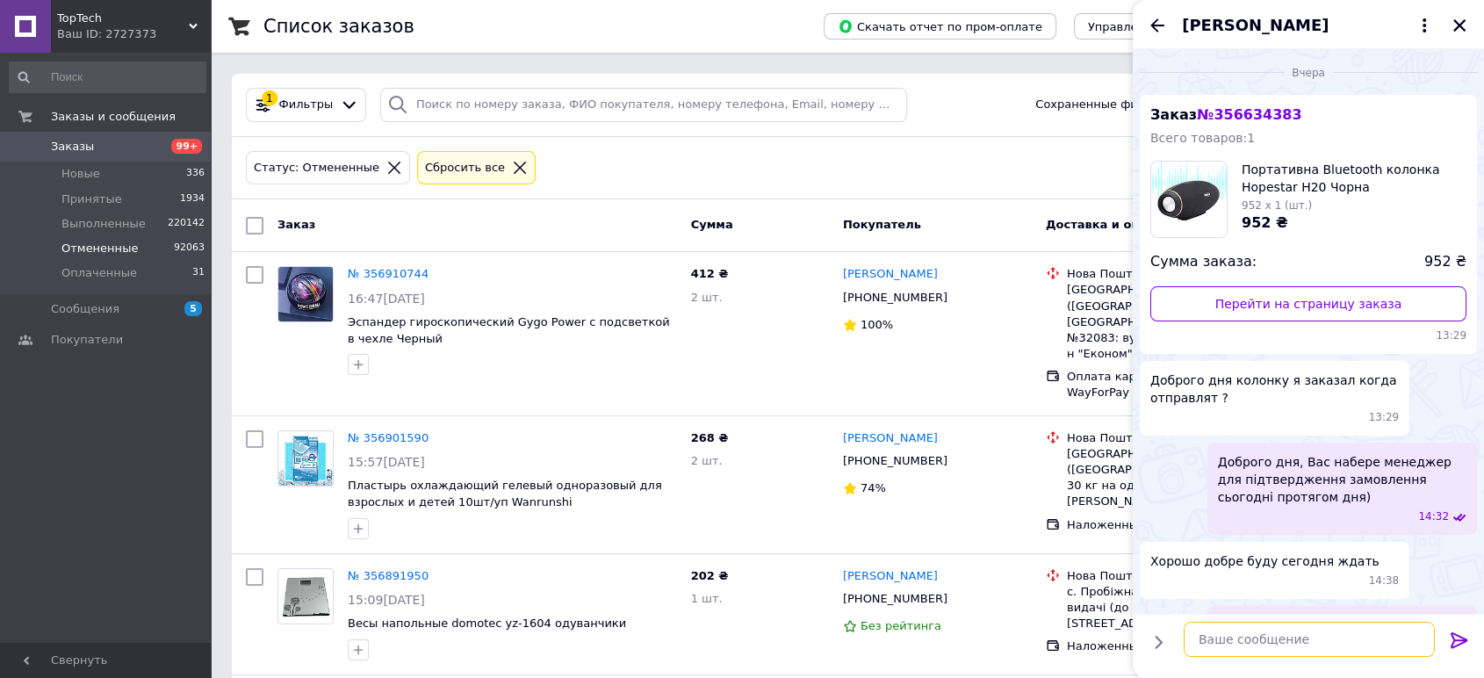
type textarea "Доброго дня, відправка сьогодні після 18:00 або завтра якщо сьогодні не встигну…"
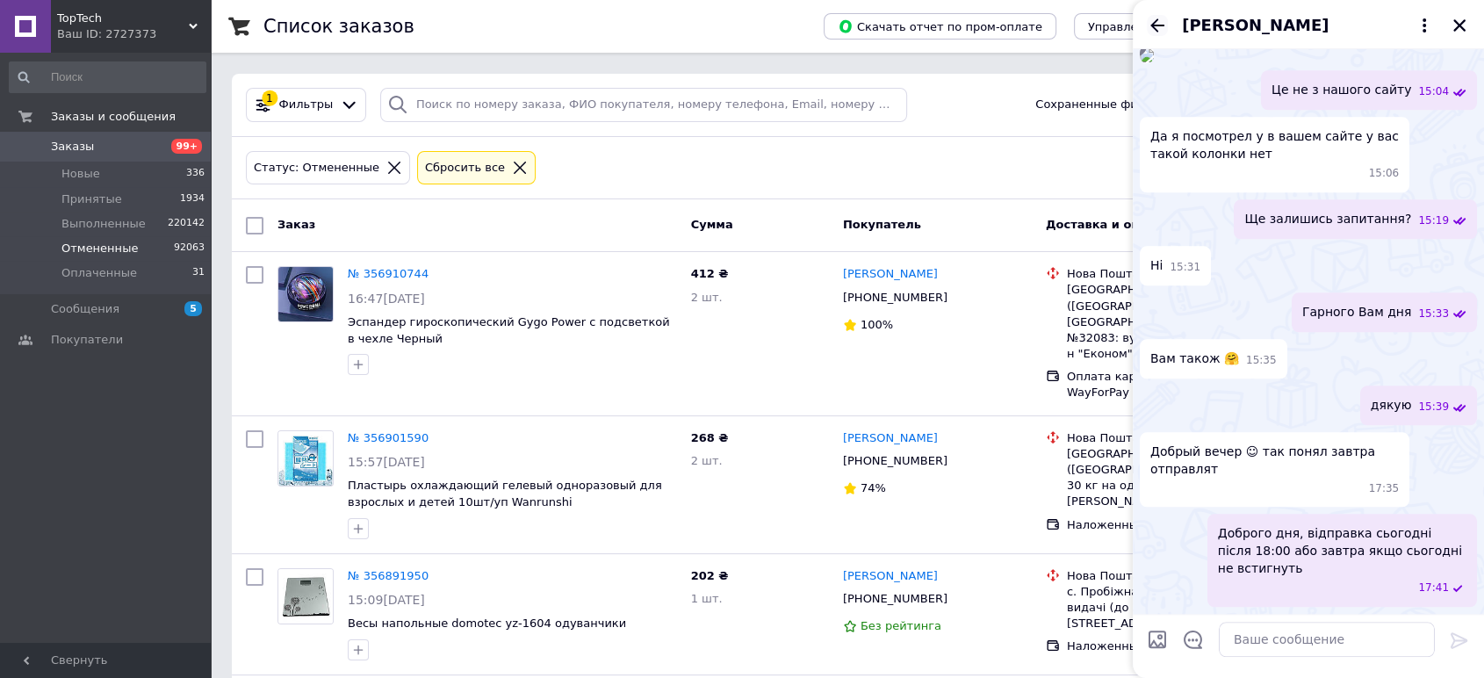
click at [1159, 28] on icon "Назад" at bounding box center [1157, 25] width 21 height 21
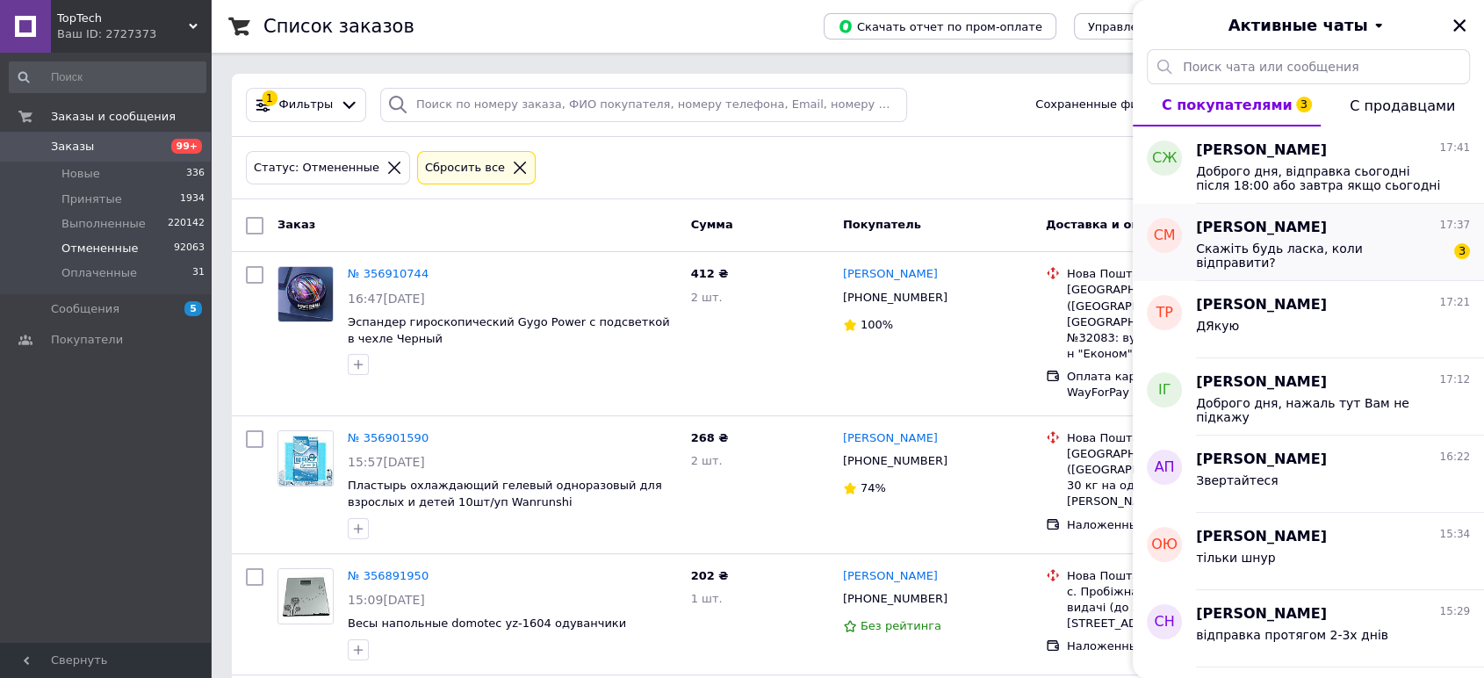
click at [1330, 251] on span "Скажіть будь ласка, коли відправити?" at bounding box center [1320, 256] width 249 height 28
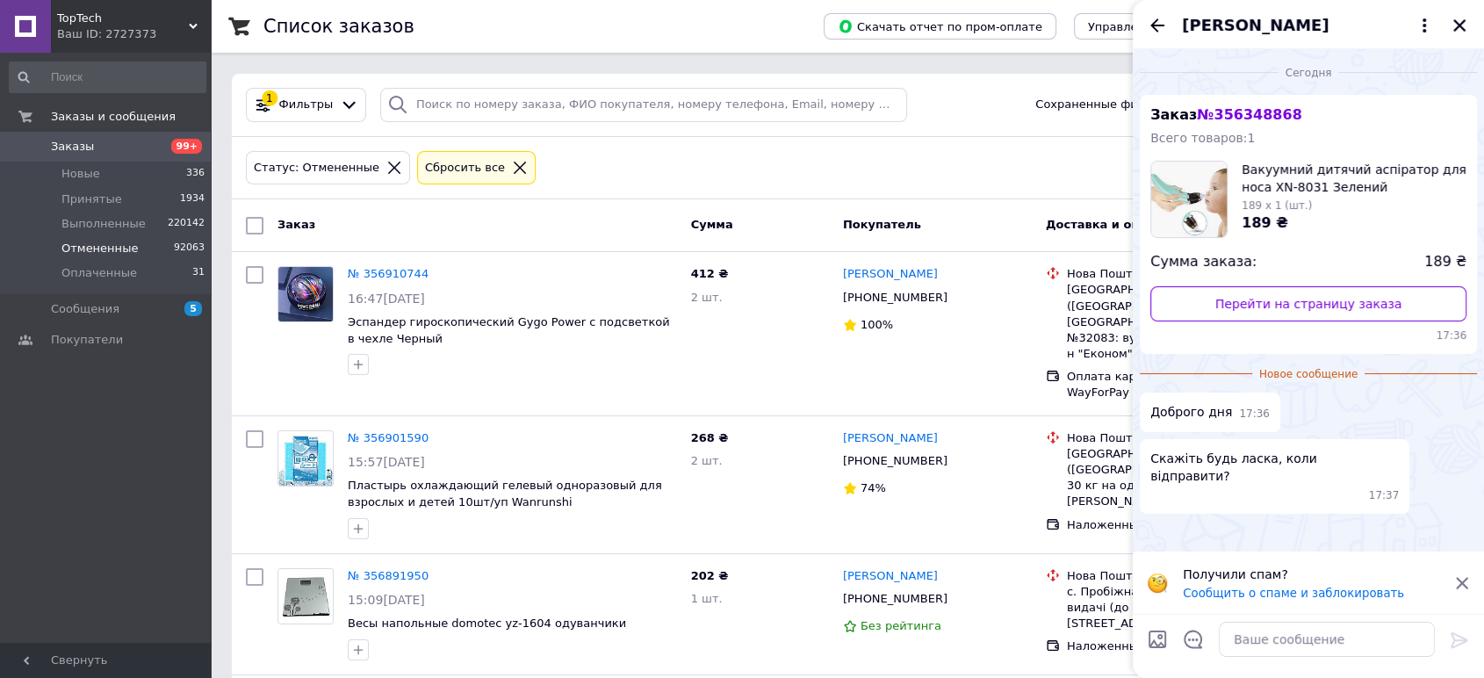
click at [1246, 118] on span "№ 356348868" at bounding box center [1249, 114] width 105 height 17
copy span "356348868"
click at [1272, 649] on textarea at bounding box center [1327, 639] width 216 height 35
type textarea "1"
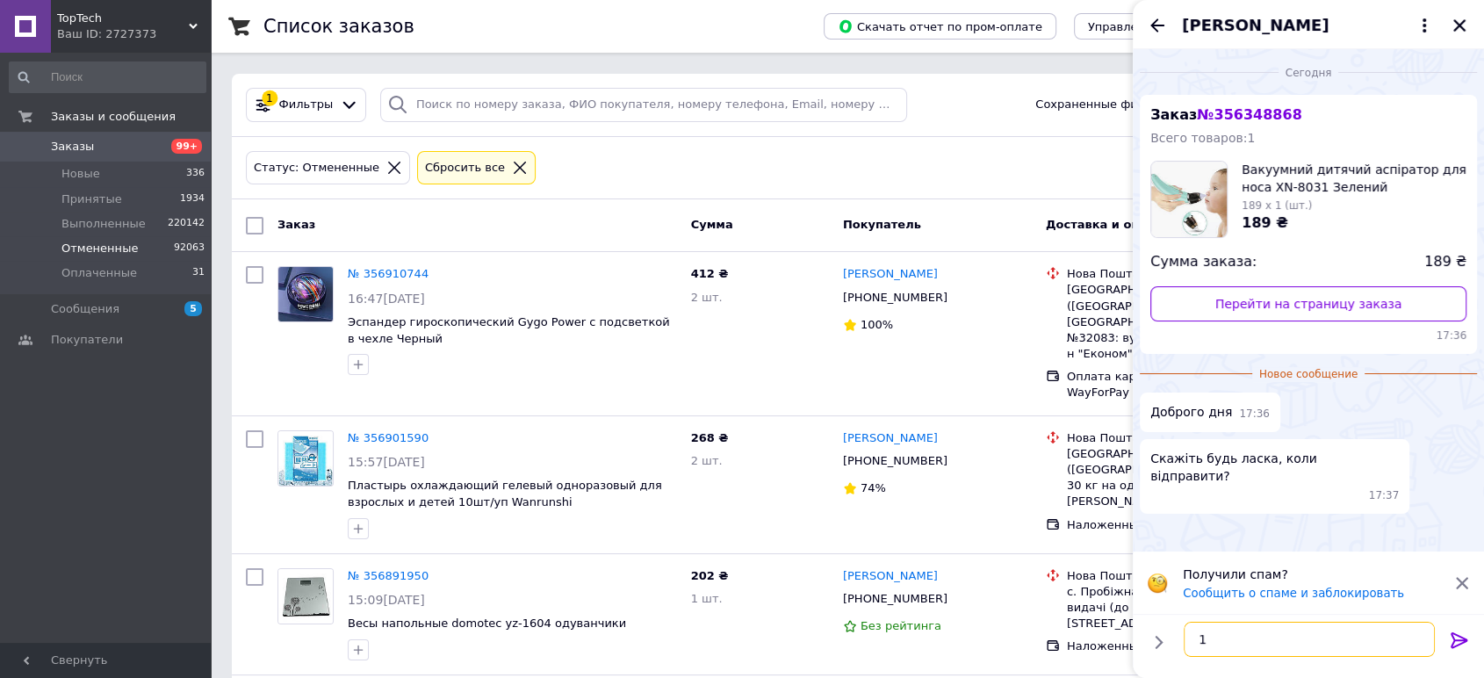
paste textarea "Доброго дня, відправка сьогодні після 18:00 або завтра якщо сьогодні не встигну…"
type textarea "Доброго дня, відправка сьогодні після 18:00 або завтра якщо сьогодні не встигну…"
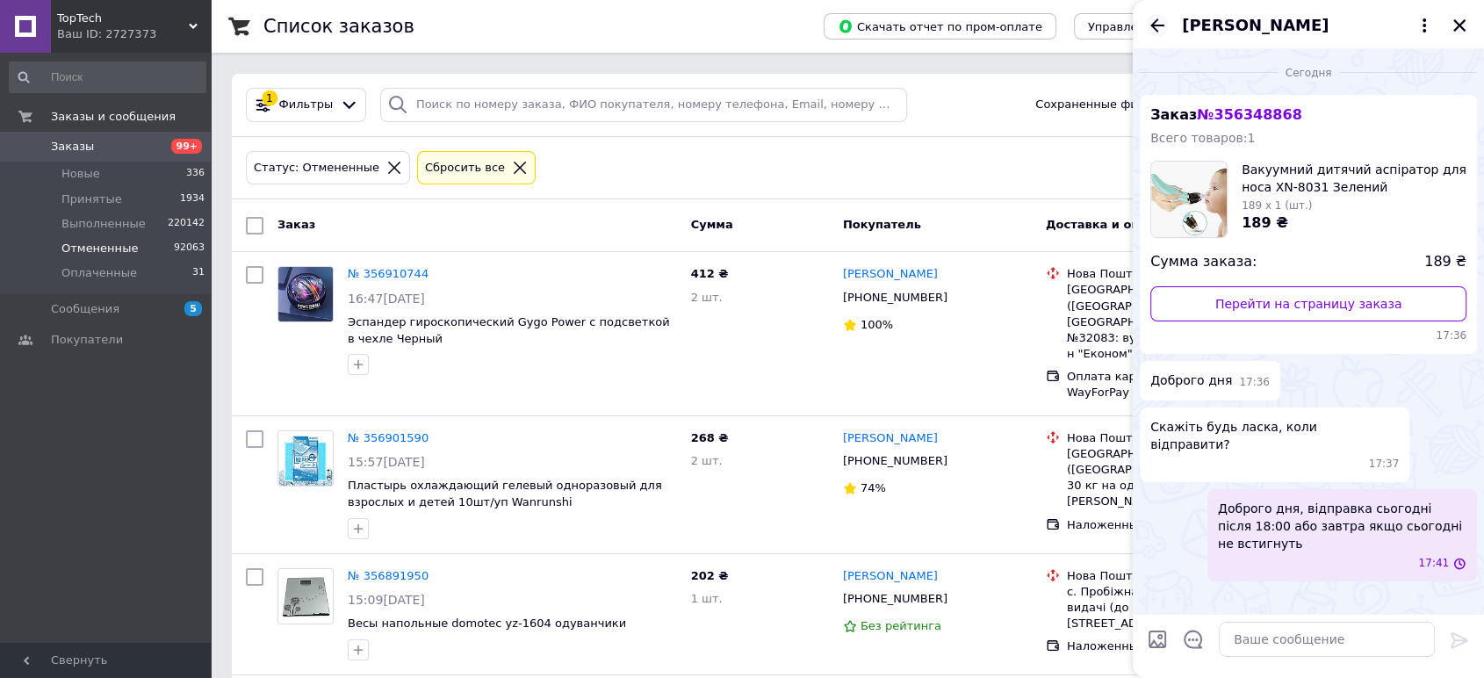
click at [1154, 32] on icon "Назад" at bounding box center [1157, 25] width 21 height 21
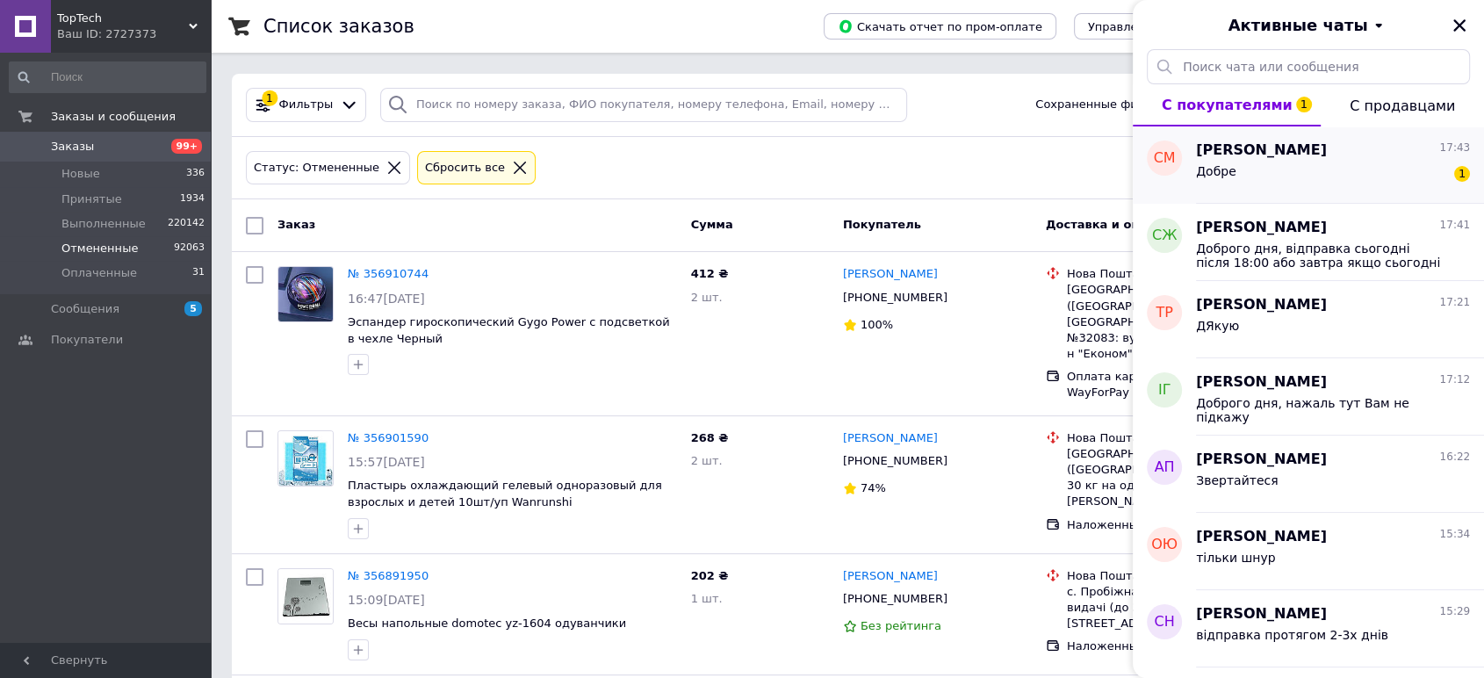
click at [1215, 172] on span "Добре" at bounding box center [1216, 171] width 40 height 14
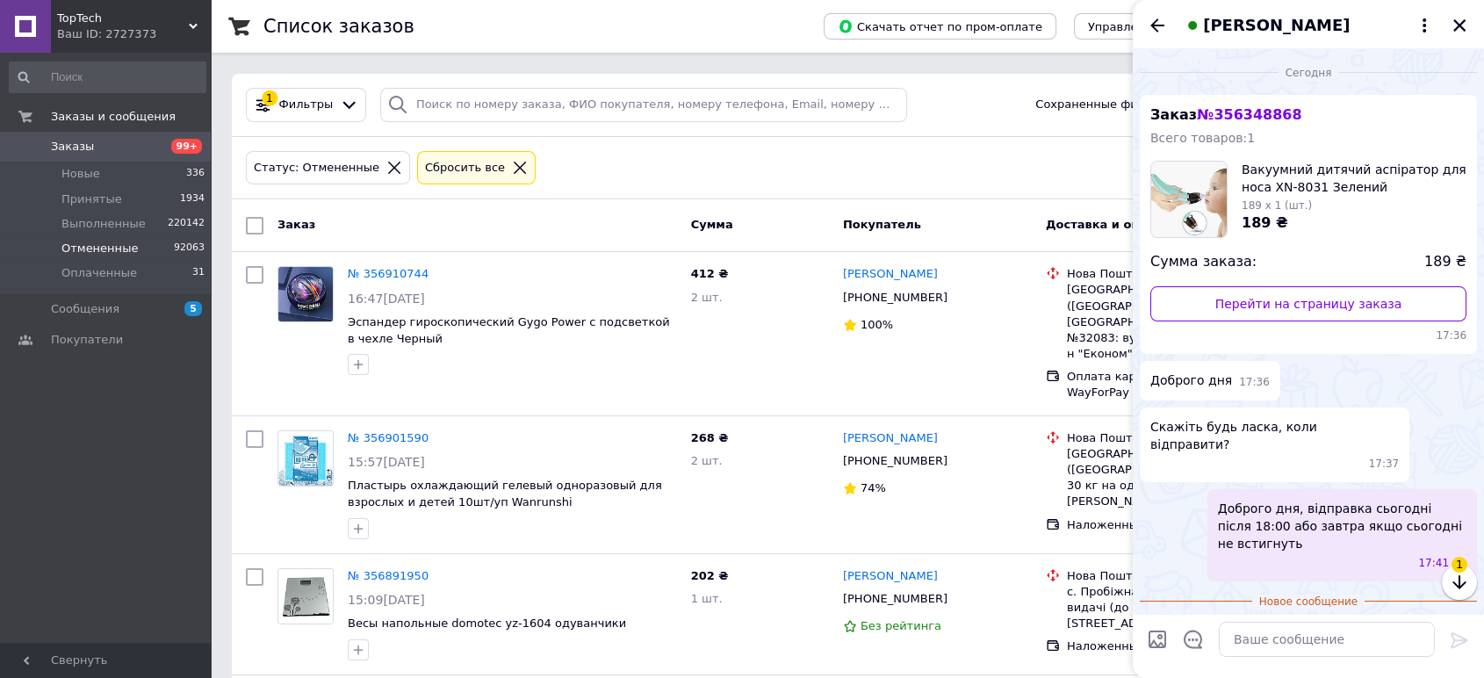
scroll to position [17, 0]
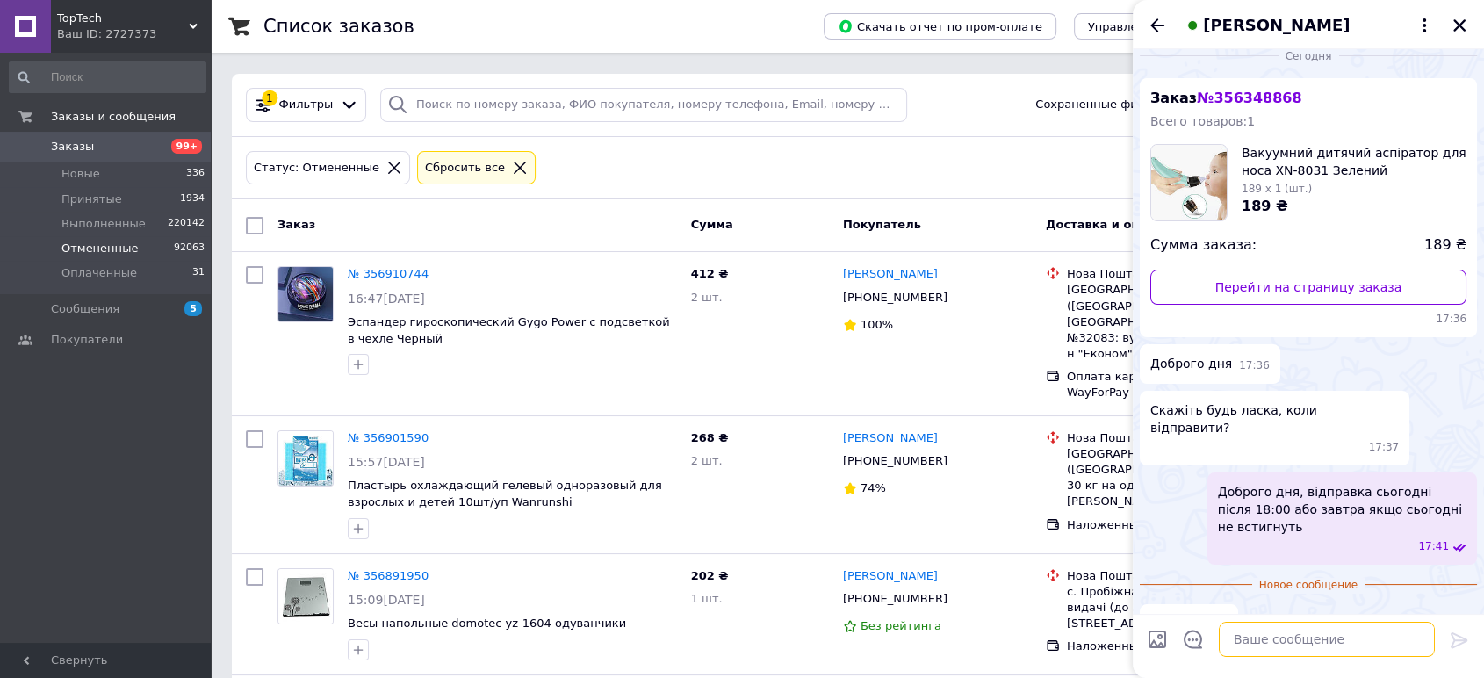
click at [1316, 652] on textarea at bounding box center [1327, 639] width 216 height 35
type textarea "9"
type textarea "Звертайтеся"
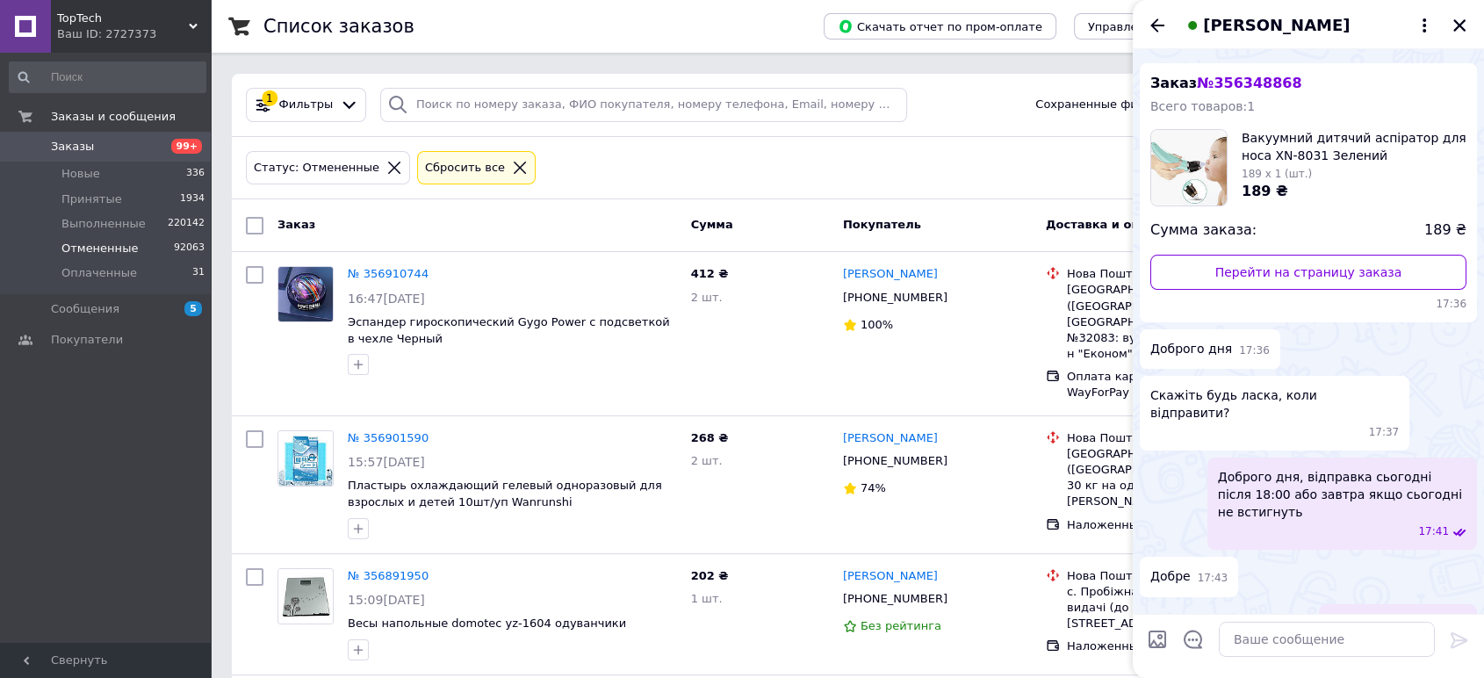
click at [1145, 14] on div "Сінді Макутіна" at bounding box center [1308, 24] width 351 height 49
click at [1159, 26] on icon "Назад" at bounding box center [1157, 25] width 21 height 21
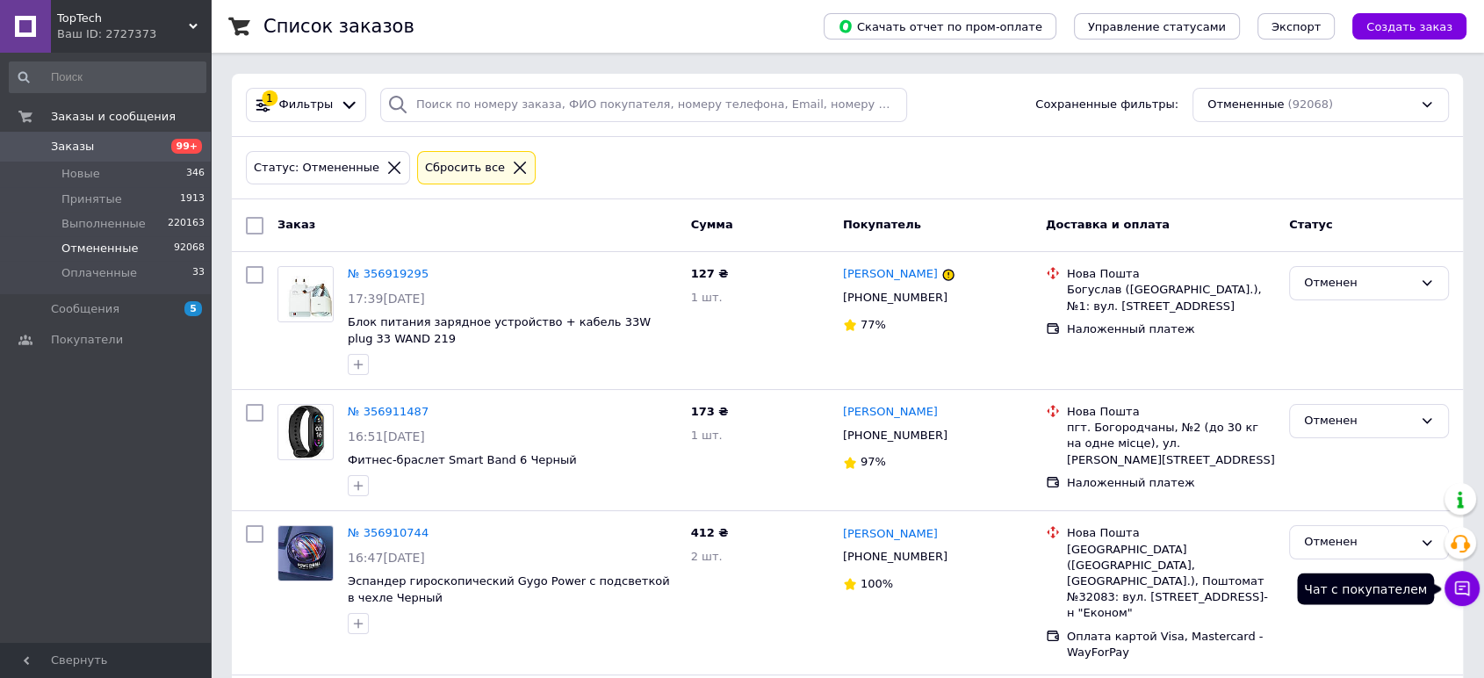
click at [1463, 584] on icon at bounding box center [1462, 589] width 18 height 18
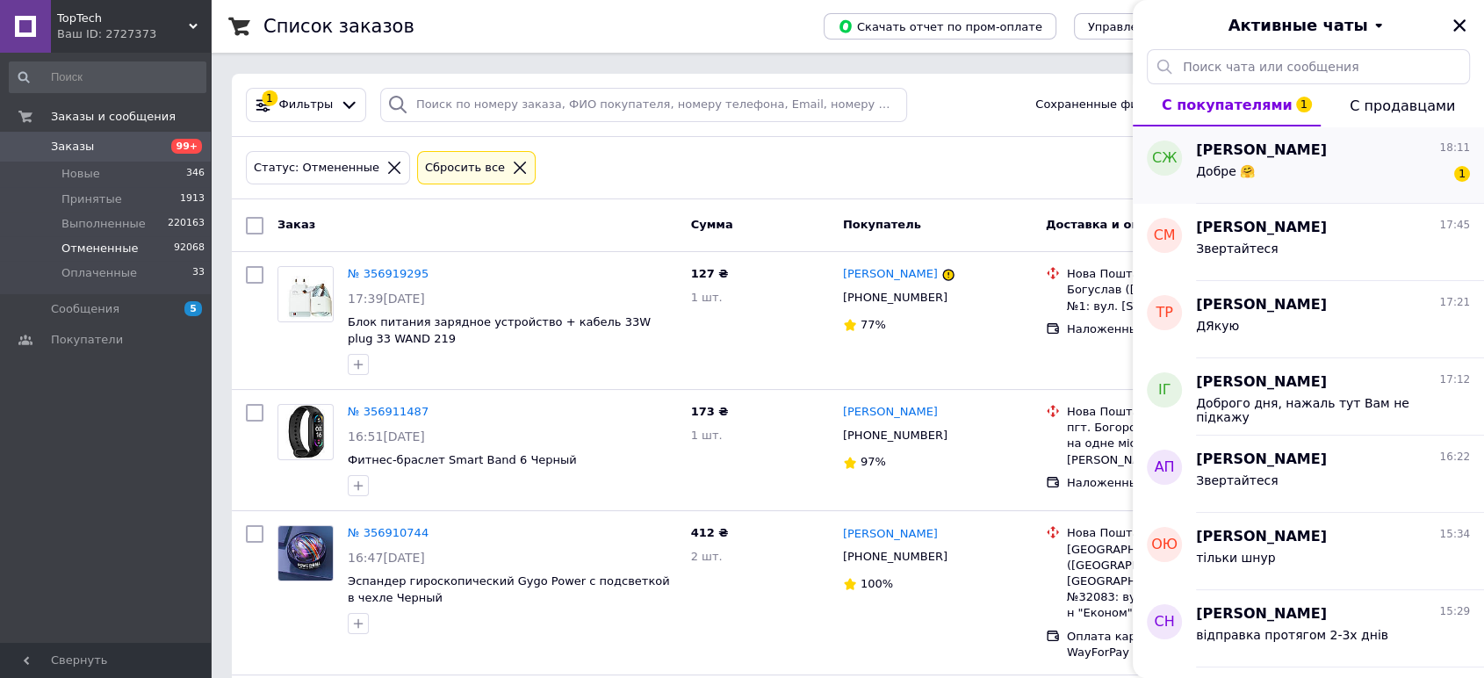
click at [1277, 172] on div "Добре 🤗 1" at bounding box center [1333, 175] width 274 height 28
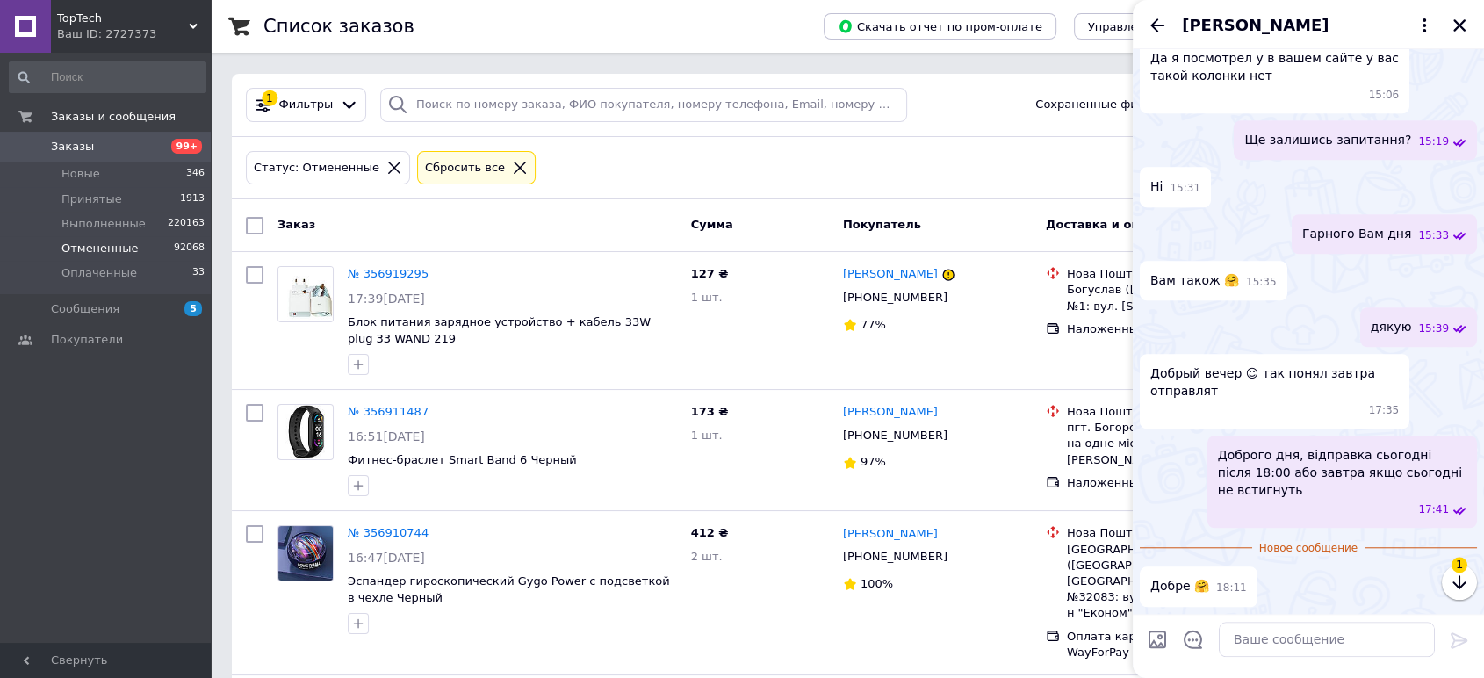
scroll to position [1502, 0]
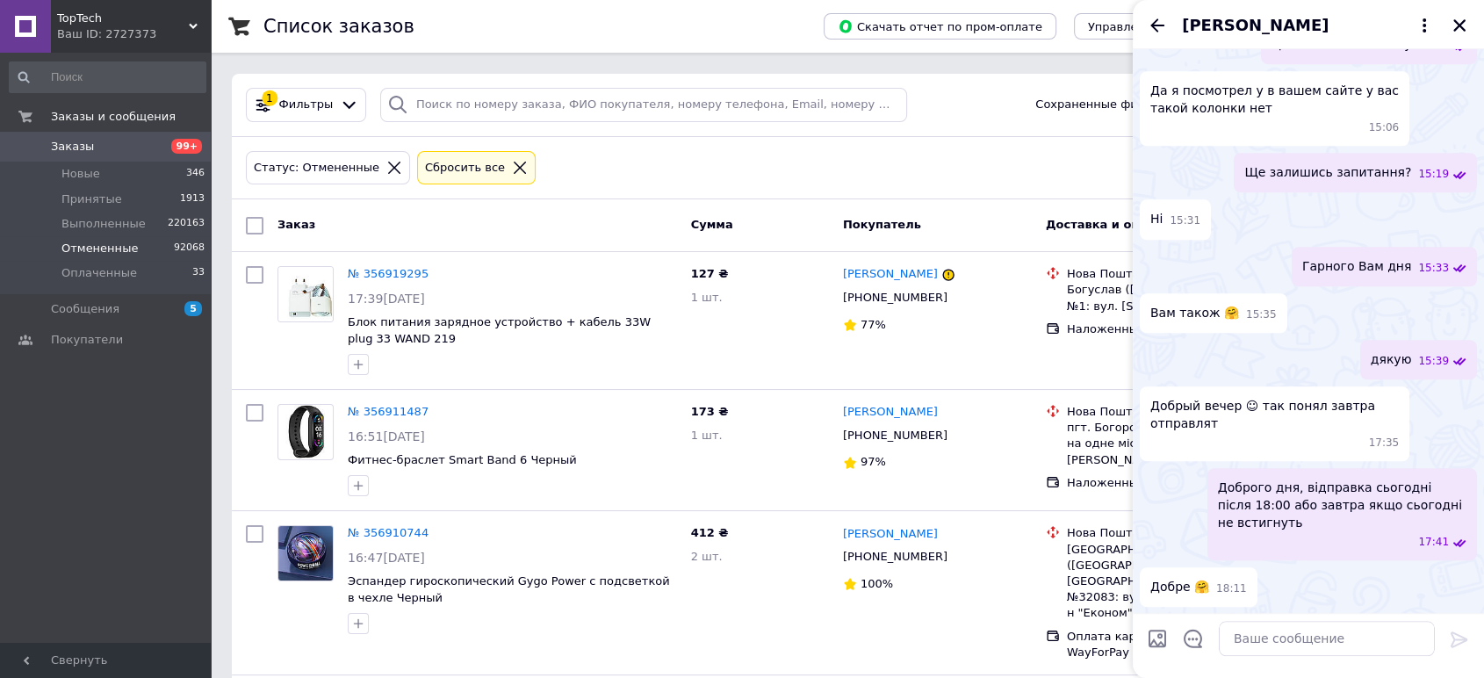
click at [1313, 660] on div at bounding box center [1327, 639] width 230 height 49
click at [1301, 639] on textarea at bounding box center [1327, 639] width 216 height 35
type textarea "п"
type textarea "Гарного Вам дня"
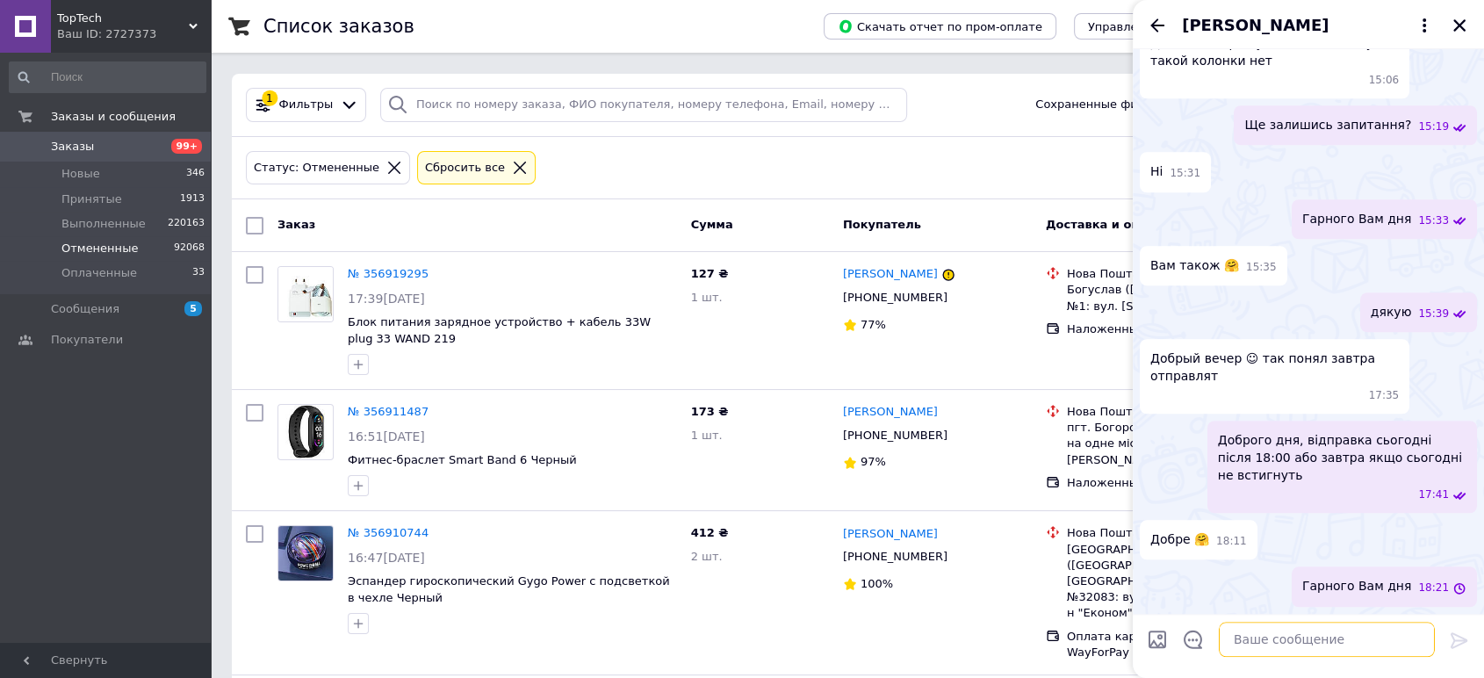
scroll to position [1547, 0]
click at [1152, 19] on icon "Назад" at bounding box center [1157, 25] width 21 height 21
